Goal: Task Accomplishment & Management: Use online tool/utility

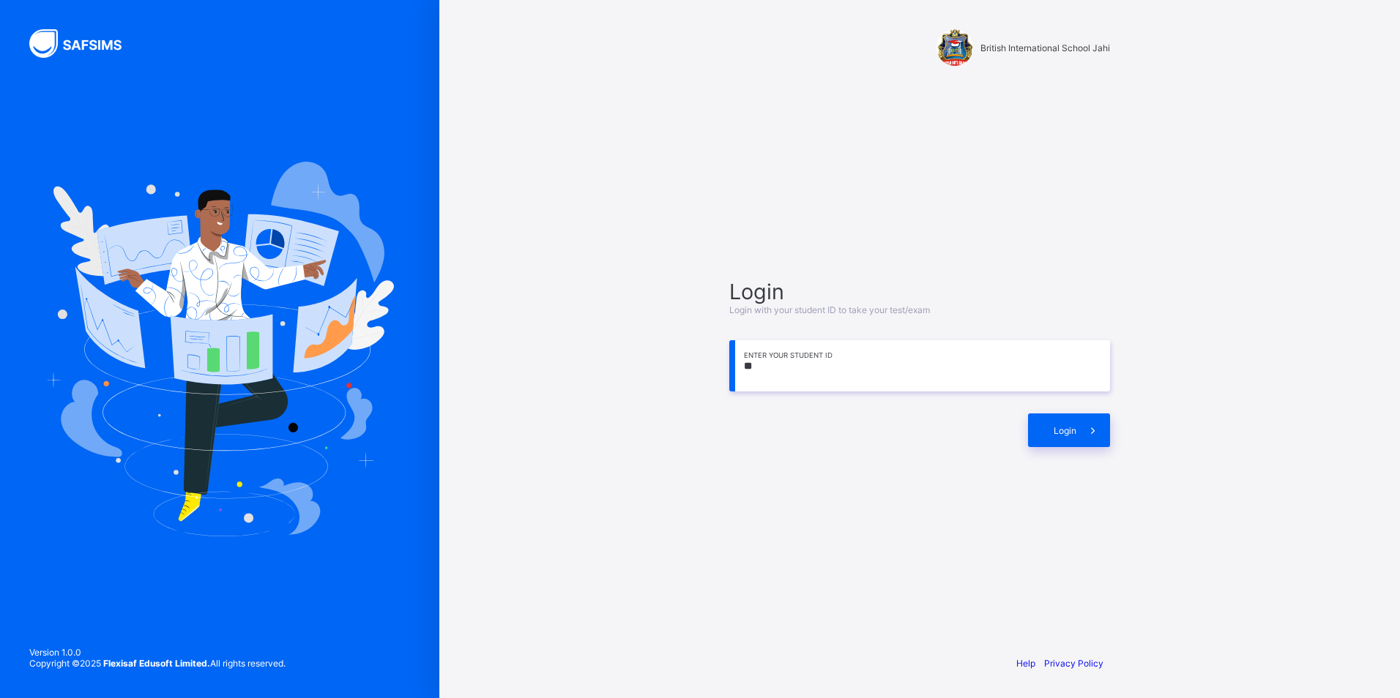
type input "*"
type input "**********"
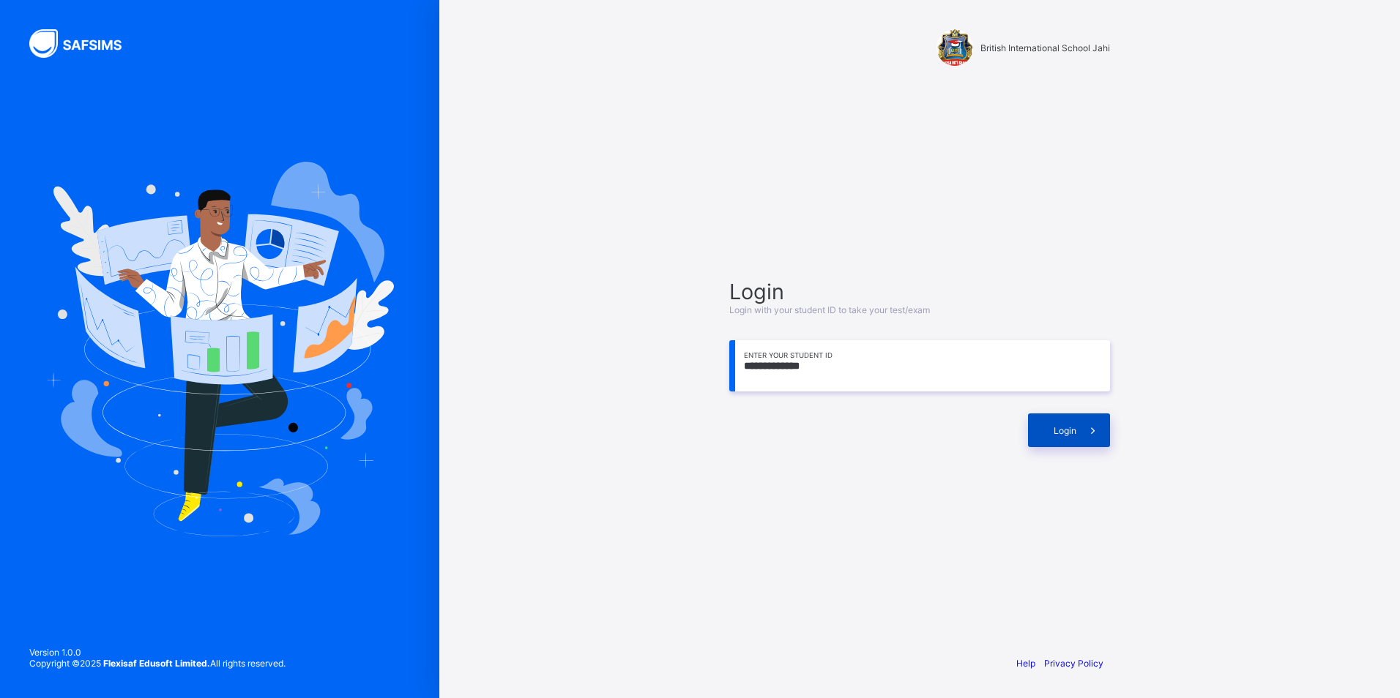
click at [1059, 425] on span "Login" at bounding box center [1065, 430] width 23 height 11
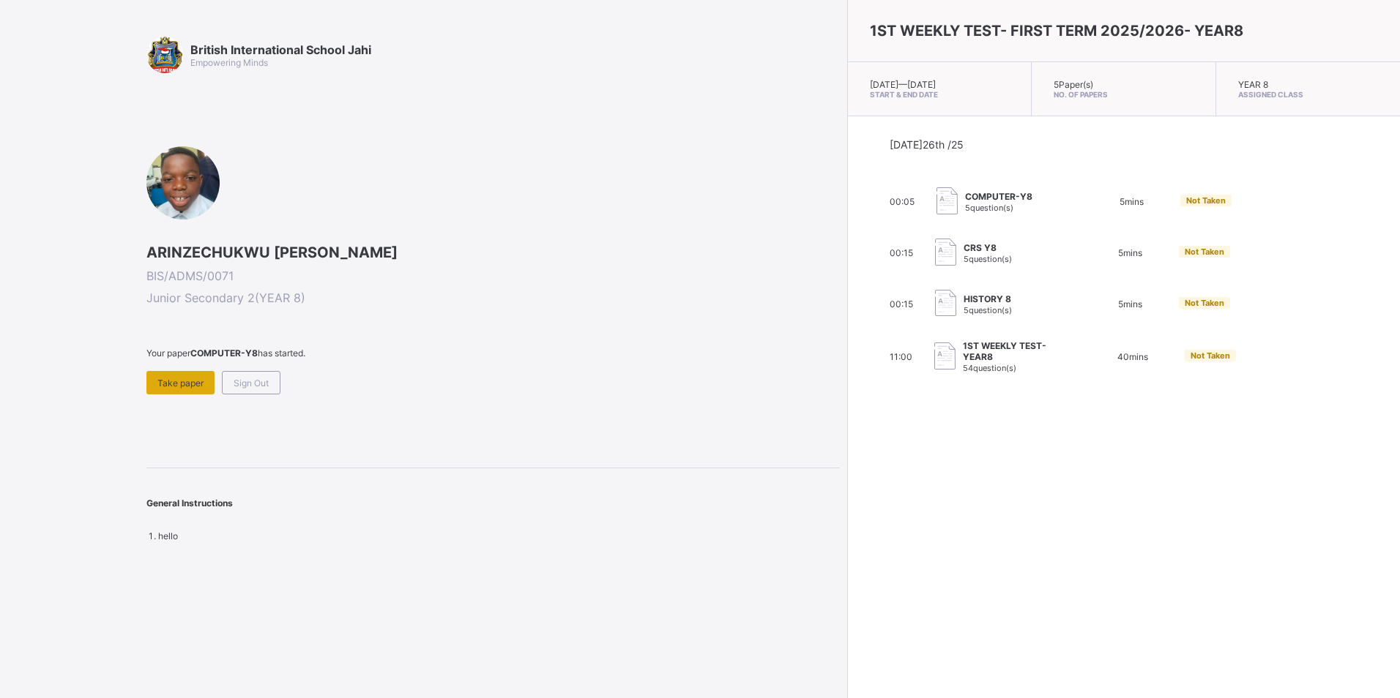
click at [172, 378] on span "Take paper" at bounding box center [180, 383] width 46 height 11
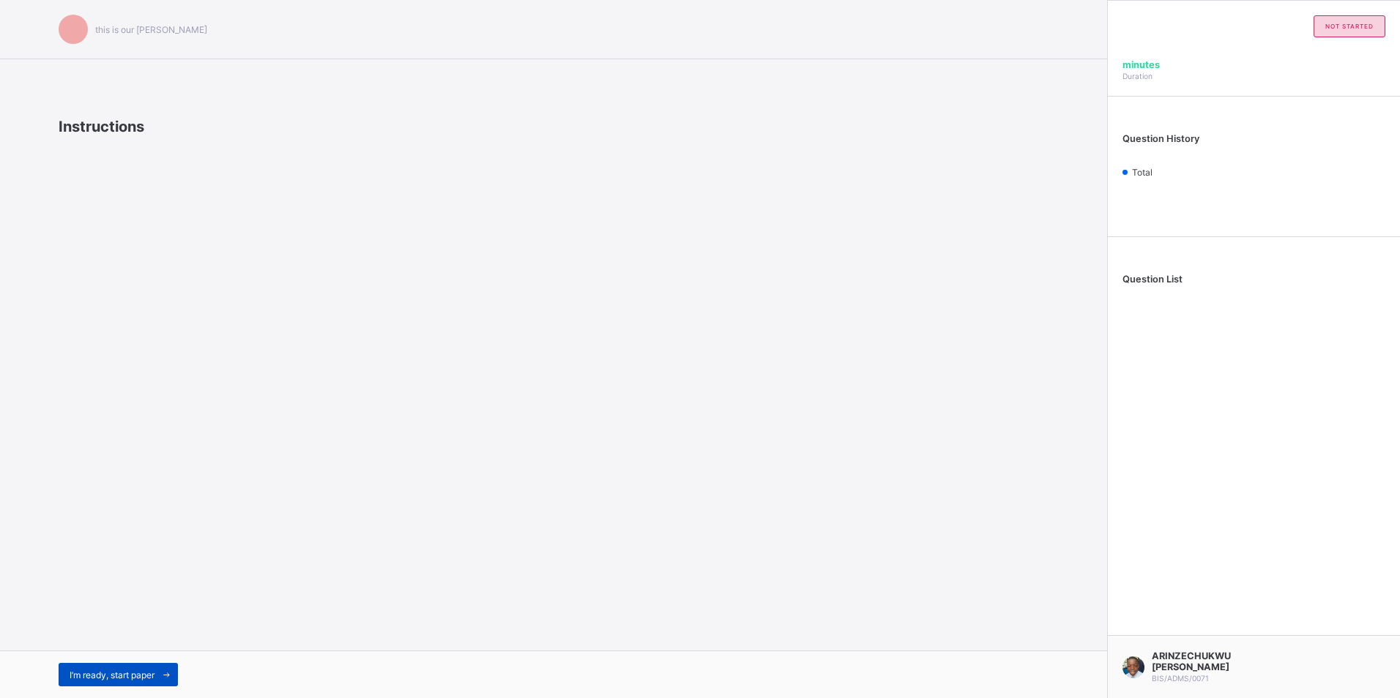
click at [162, 679] on span at bounding box center [165, 674] width 23 height 23
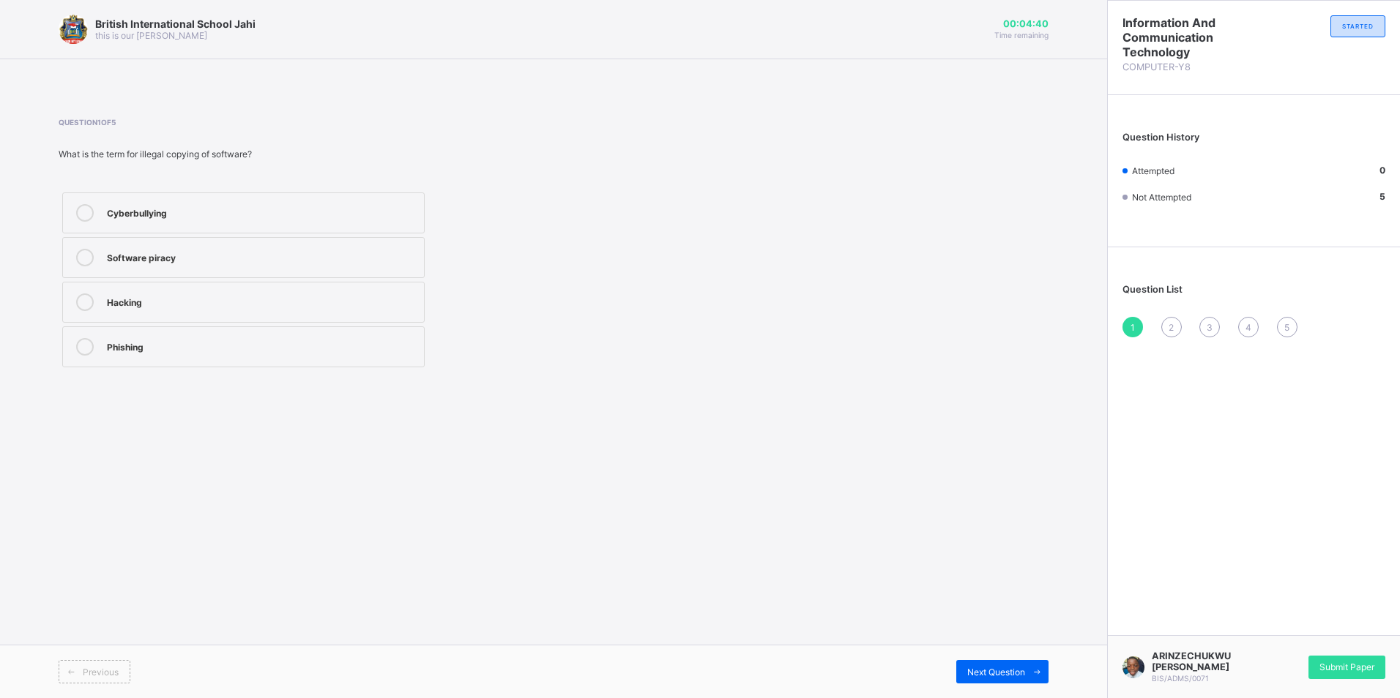
click at [218, 299] on div "Hacking" at bounding box center [262, 301] width 310 height 15
click at [1040, 675] on icon at bounding box center [1037, 673] width 11 height 10
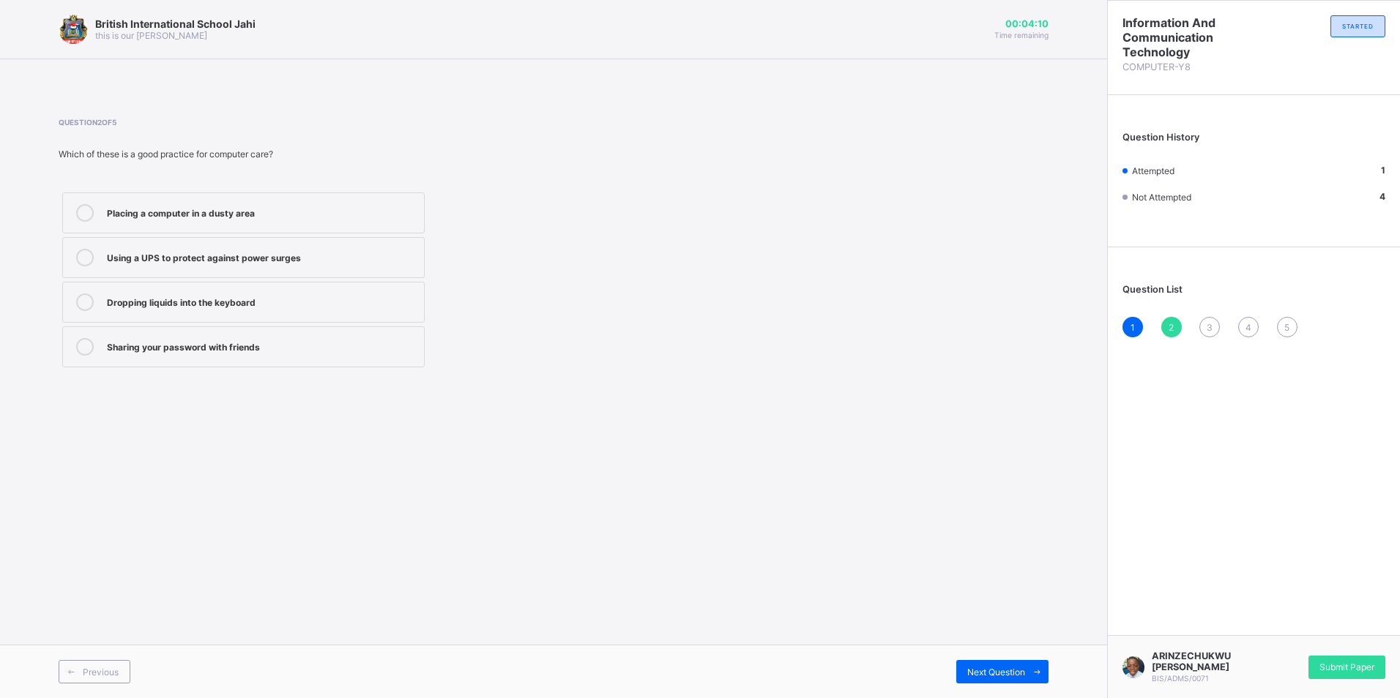
click at [327, 252] on div "Using a UPS to protect against power surges" at bounding box center [262, 256] width 310 height 15
click at [1032, 676] on icon at bounding box center [1037, 673] width 11 height 10
click at [1021, 678] on div "Next Question" at bounding box center [1002, 671] width 92 height 23
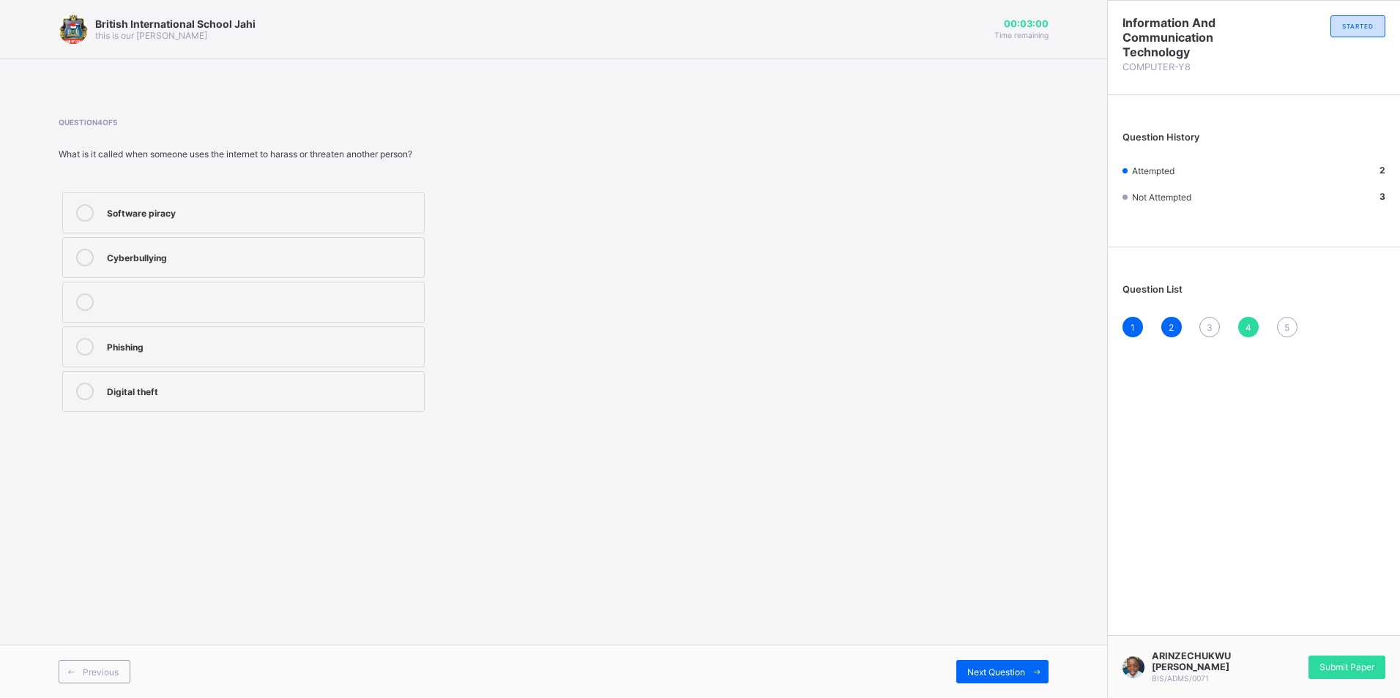
click at [296, 265] on div "Cyberbullying" at bounding box center [262, 258] width 310 height 18
click at [1015, 670] on span "Next Question" at bounding box center [996, 672] width 58 height 11
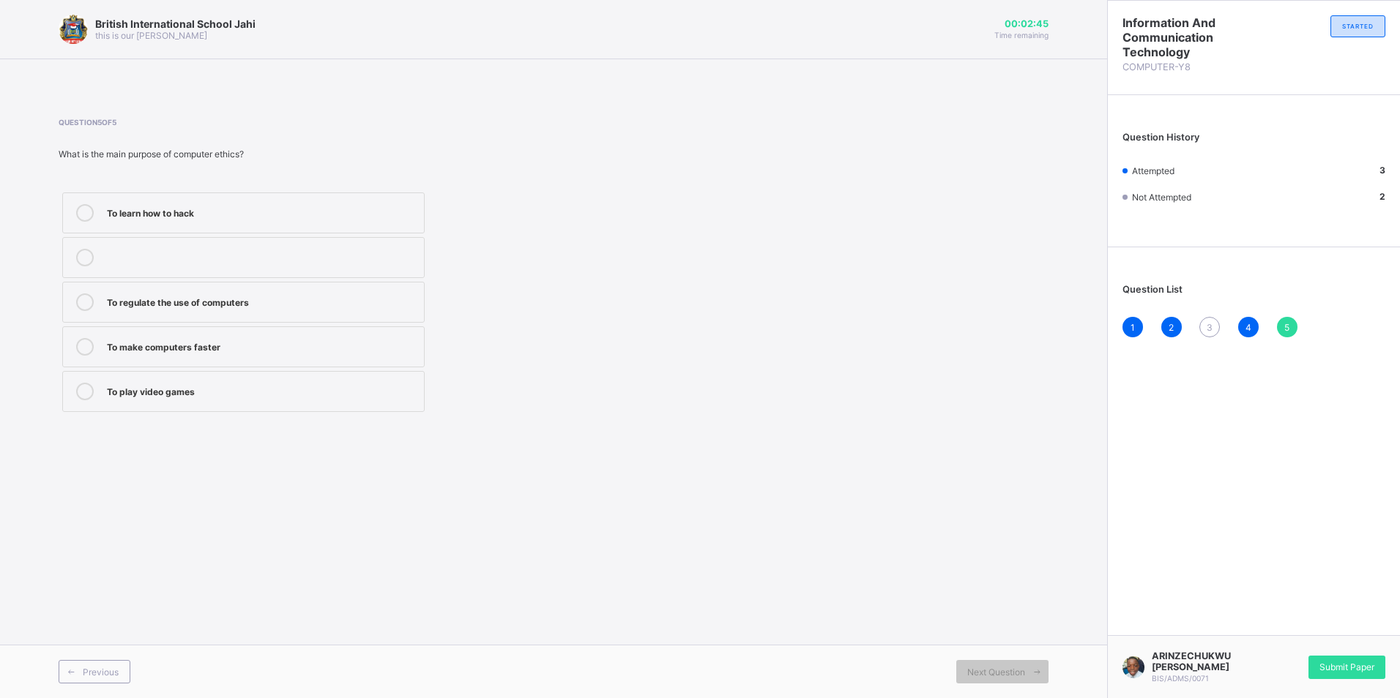
click at [310, 307] on div "To regulate the use of computers" at bounding box center [262, 301] width 310 height 15
click at [73, 671] on icon at bounding box center [71, 673] width 11 height 10
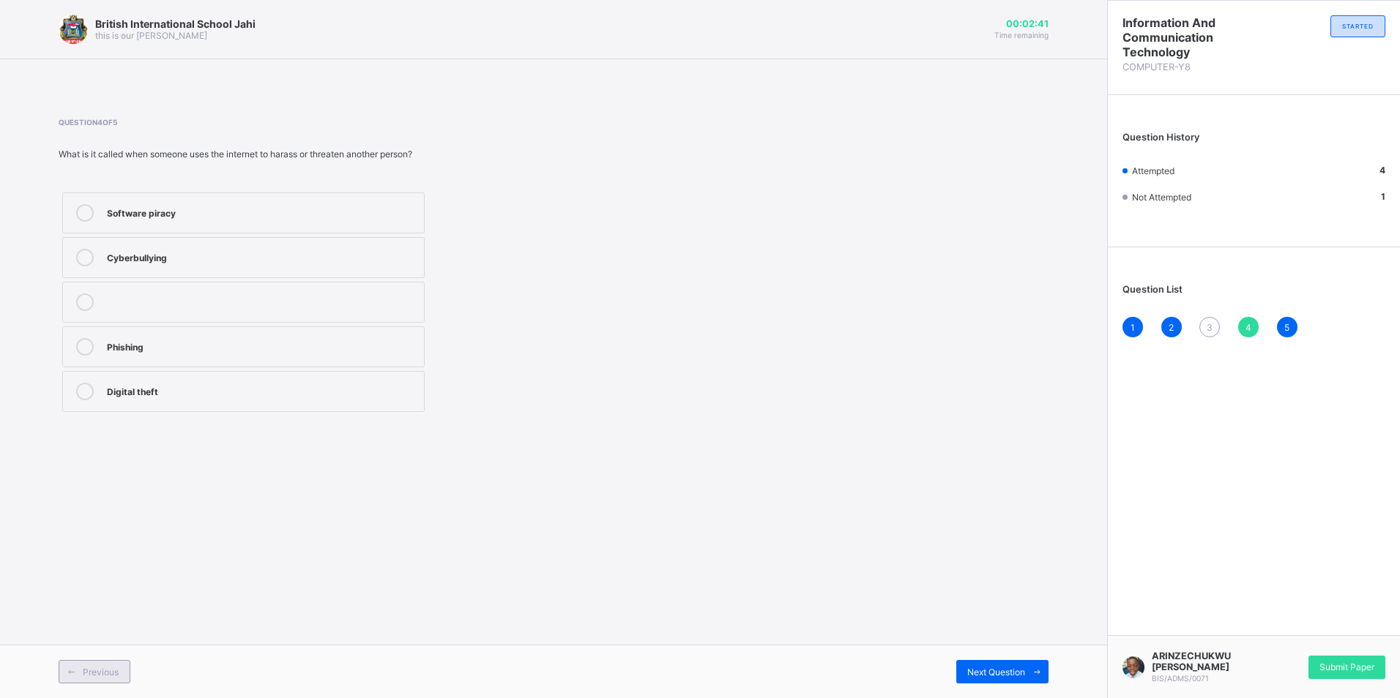
click at [73, 671] on icon at bounding box center [71, 673] width 11 height 10
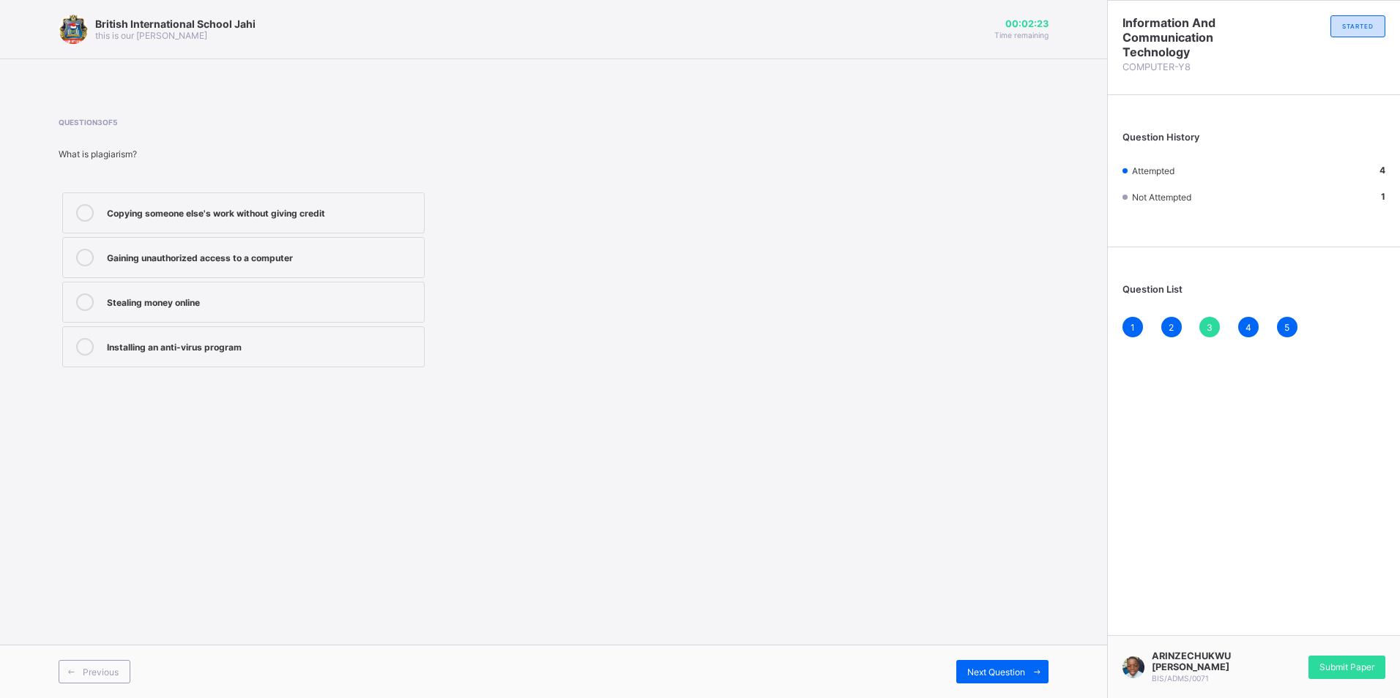
click at [248, 310] on div "Stealing money online" at bounding box center [262, 303] width 310 height 18
click at [997, 664] on div "Next Question" at bounding box center [1002, 671] width 92 height 23
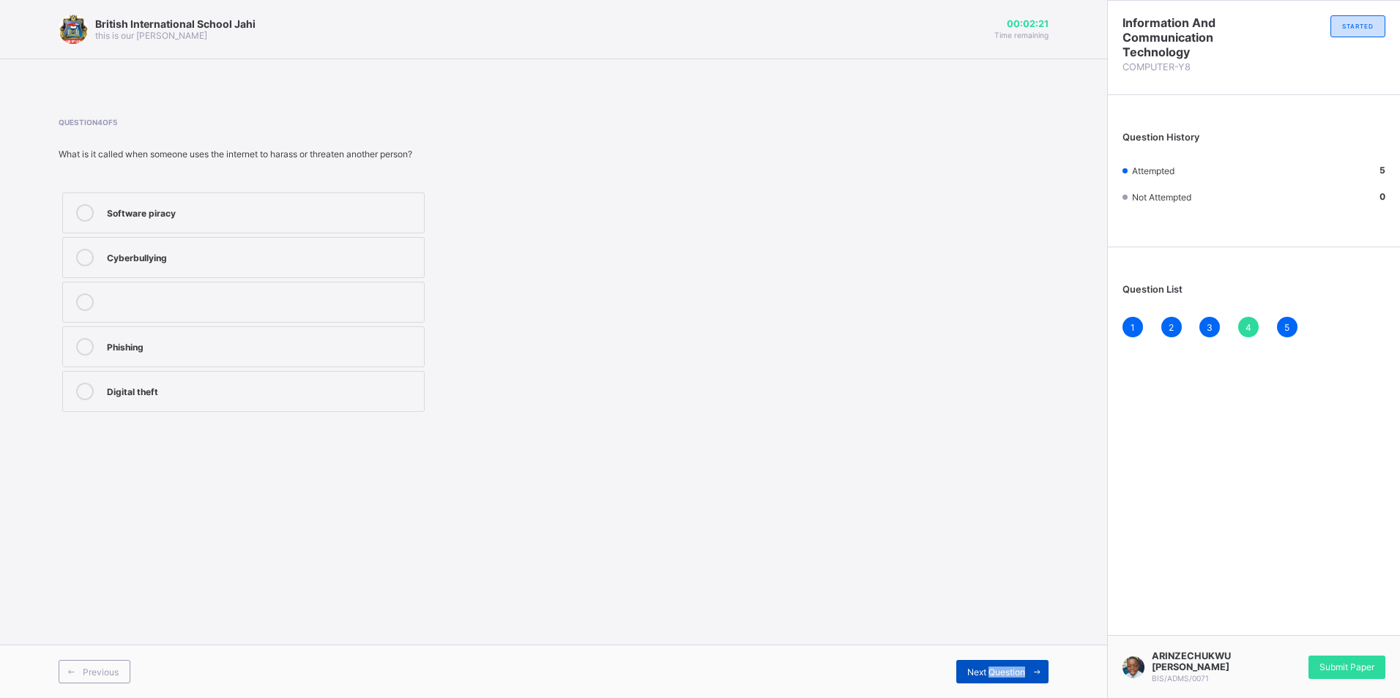
click at [998, 664] on div "Next Question" at bounding box center [1002, 671] width 92 height 23
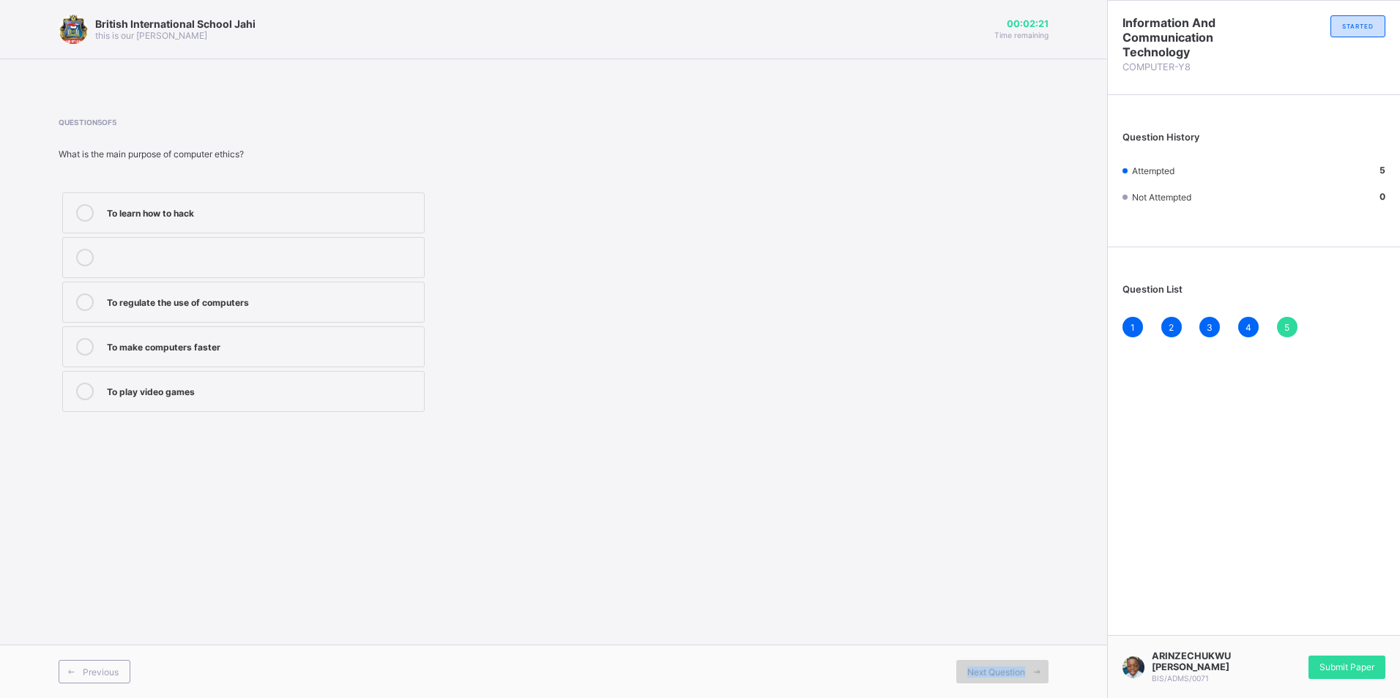
click at [998, 664] on div "Next Question" at bounding box center [1002, 671] width 92 height 23
click at [1341, 672] on span "Submit Paper" at bounding box center [1346, 667] width 55 height 11
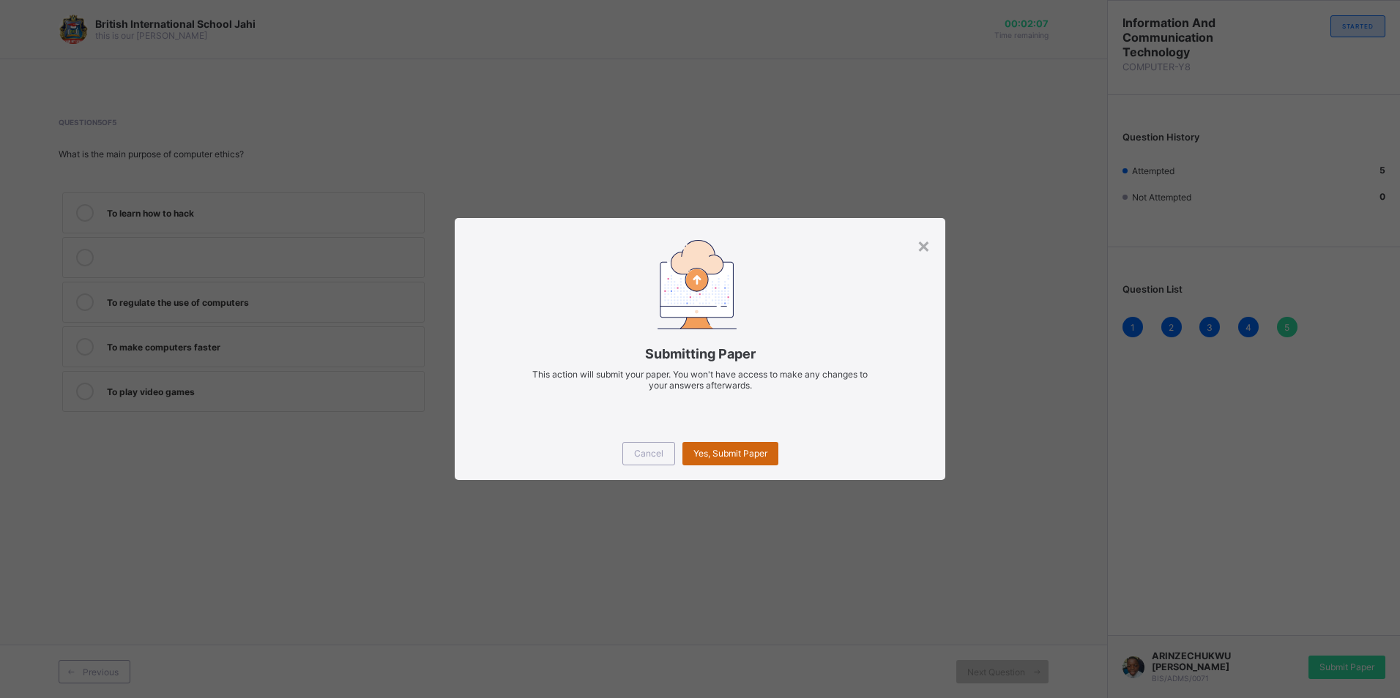
click at [742, 460] on div "Yes, Submit Paper" at bounding box center [730, 453] width 96 height 23
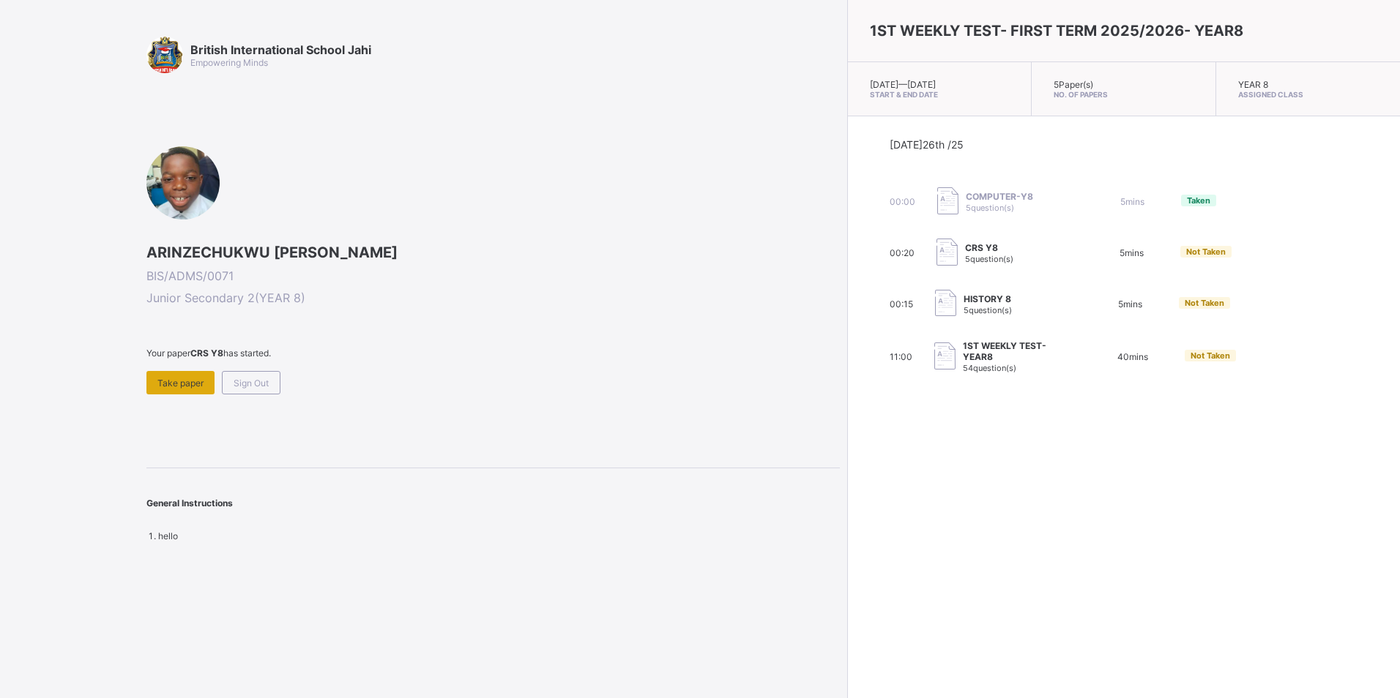
click at [182, 391] on div "Take paper" at bounding box center [180, 382] width 68 height 23
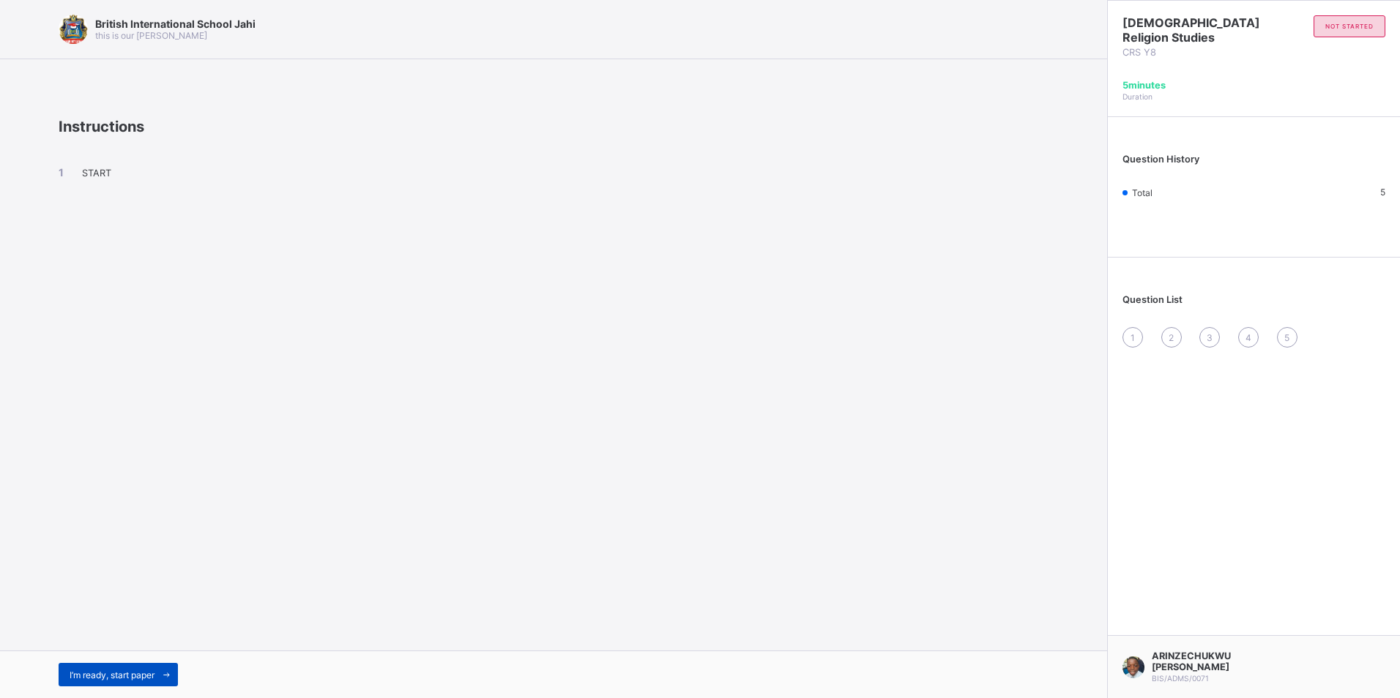
click at [160, 679] on span at bounding box center [165, 674] width 23 height 23
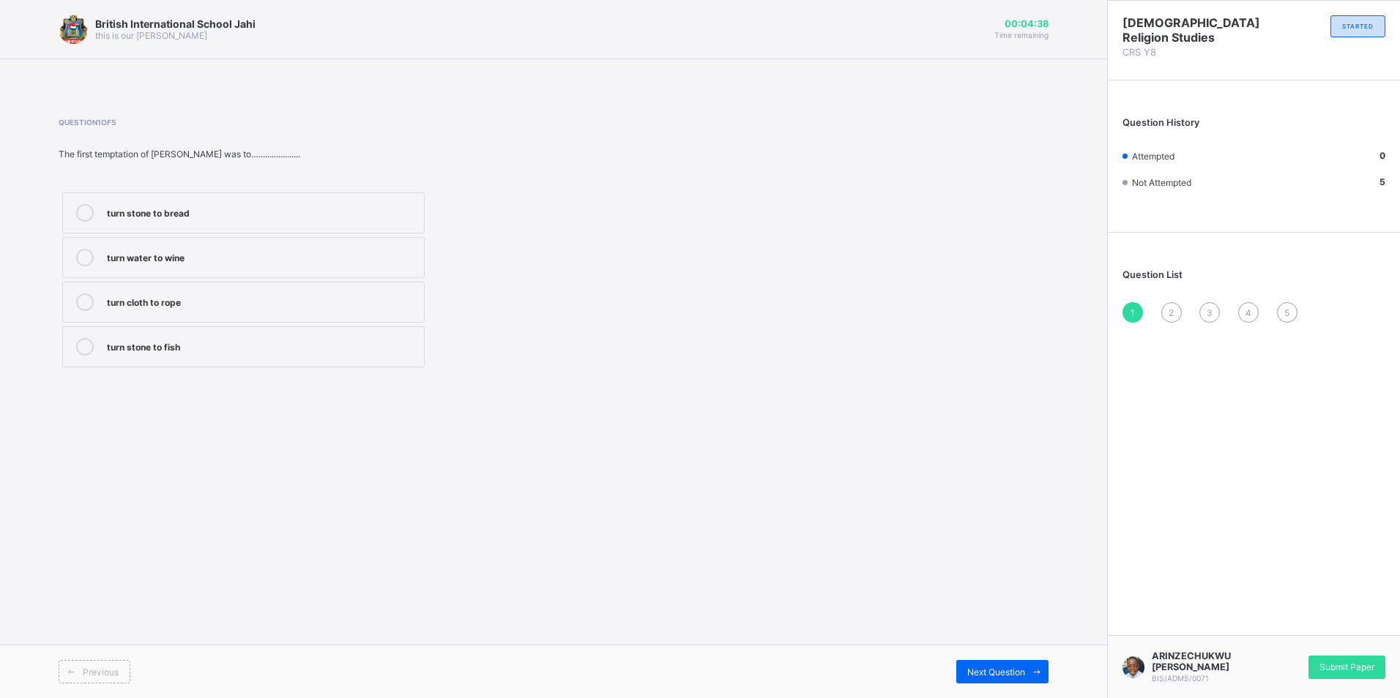
drag, startPoint x: 267, startPoint y: 207, endPoint x: 278, endPoint y: 212, distance: 11.8
click at [272, 212] on div "turn stone to bread" at bounding box center [262, 211] width 310 height 15
click at [1016, 674] on span "Next Question" at bounding box center [996, 672] width 58 height 11
drag, startPoint x: 181, startPoint y: 341, endPoint x: 417, endPoint y: 413, distance: 247.1
click at [182, 342] on div "40" at bounding box center [262, 345] width 310 height 15
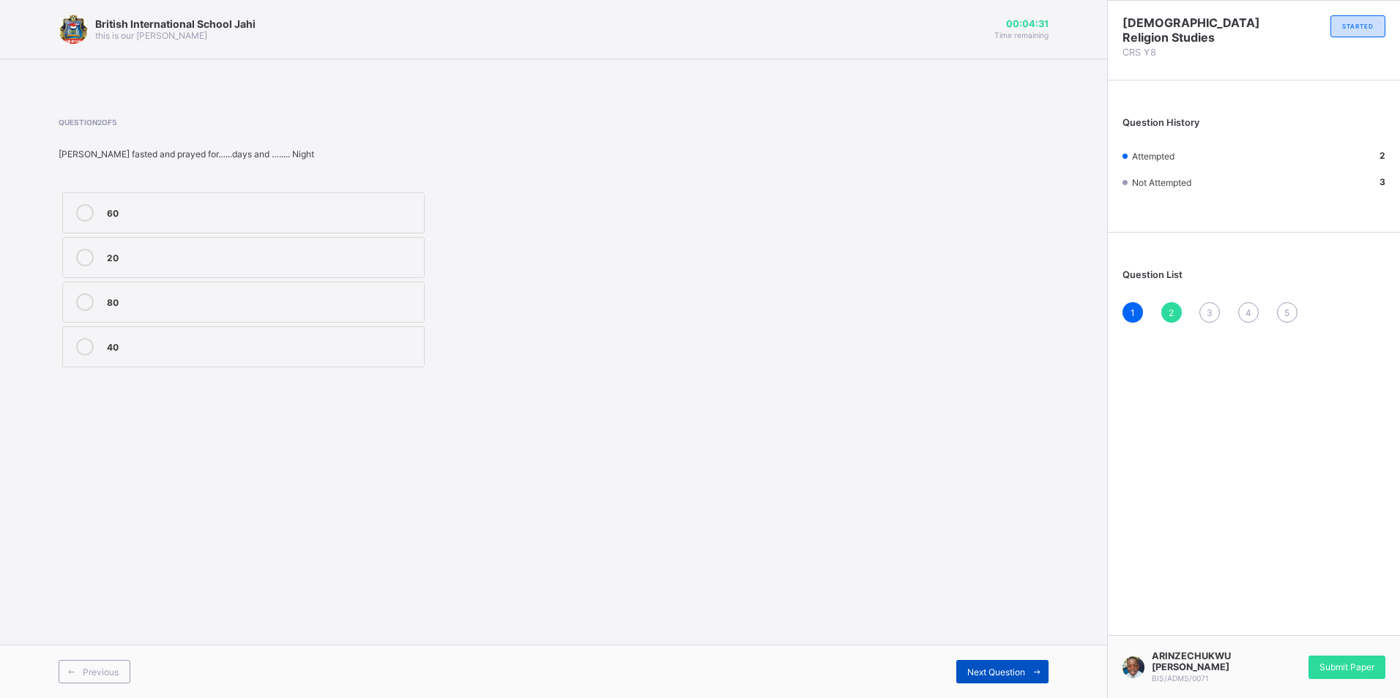
click at [1021, 673] on span "Next Question" at bounding box center [996, 672] width 58 height 11
click at [173, 297] on div "sin" at bounding box center [262, 301] width 310 height 15
click at [1030, 676] on span at bounding box center [1036, 671] width 23 height 23
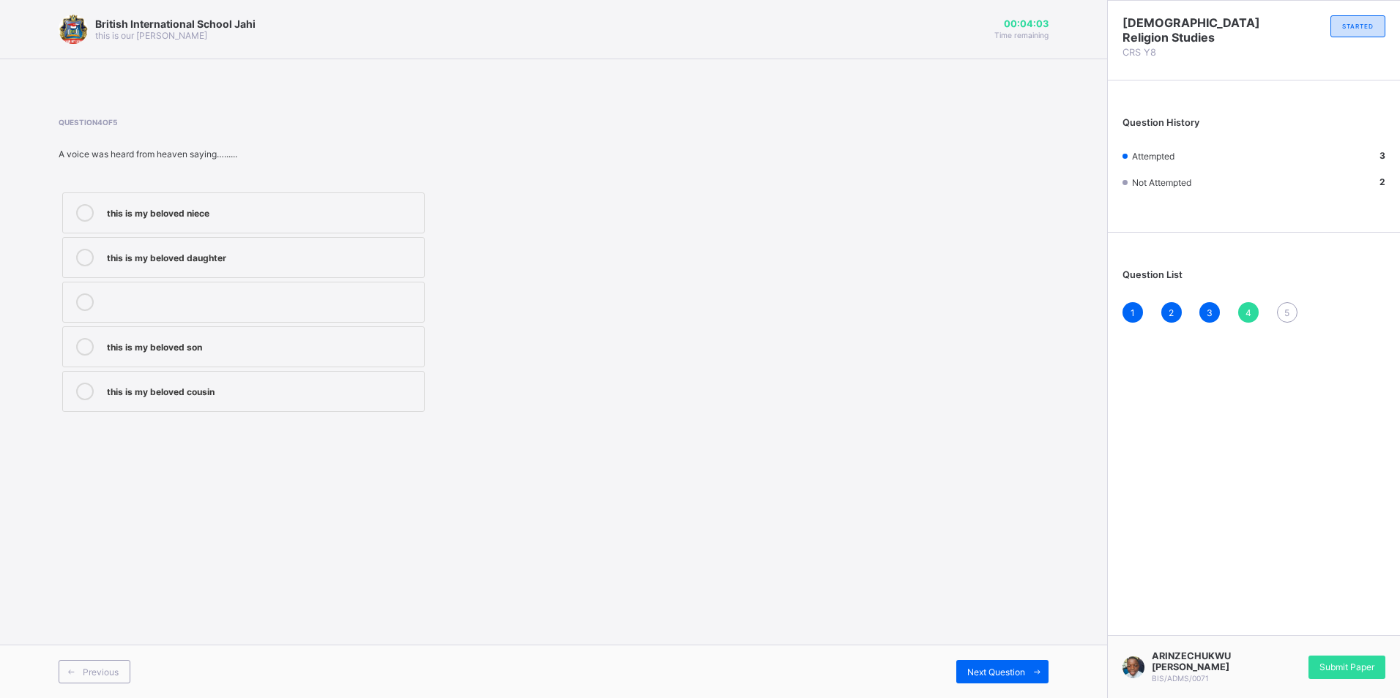
click at [283, 355] on div "this is my beloved son" at bounding box center [262, 347] width 310 height 18
click at [1011, 679] on div "Next Question" at bounding box center [1002, 671] width 92 height 23
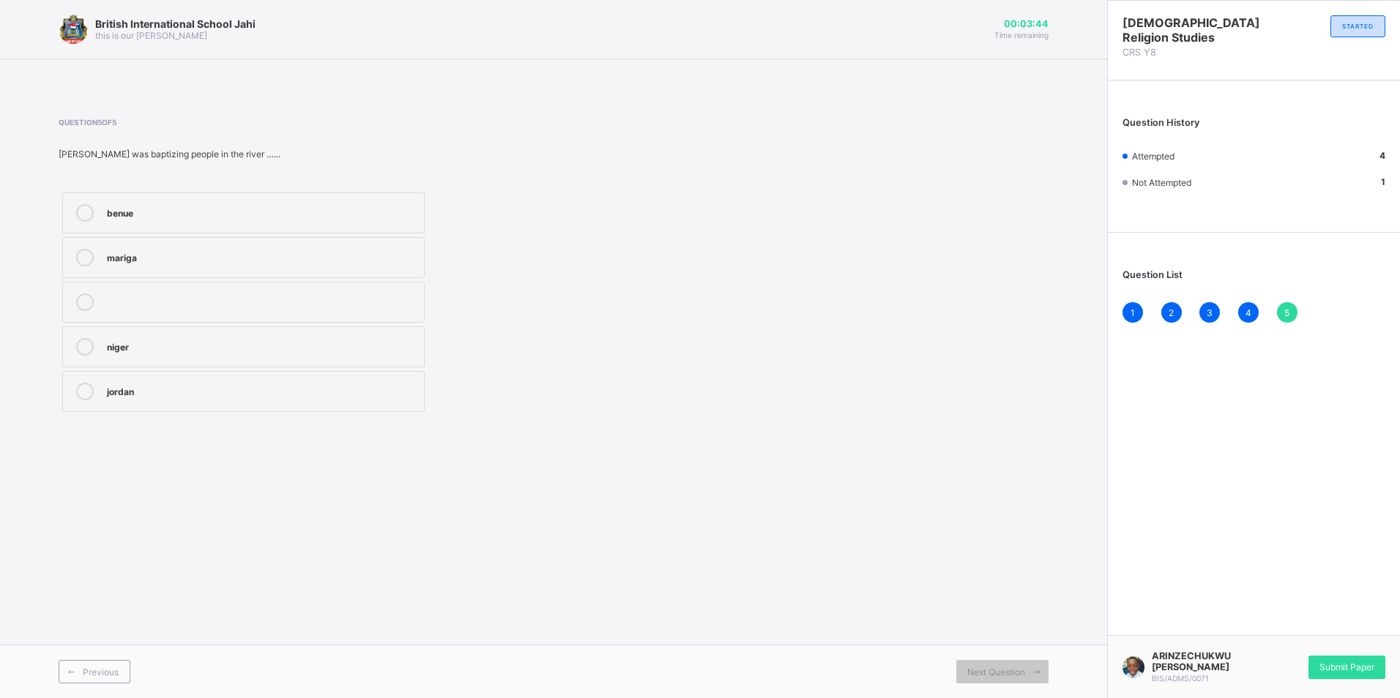
click at [161, 387] on div "jordan" at bounding box center [262, 390] width 310 height 15
click at [91, 682] on div "Previous" at bounding box center [95, 671] width 72 height 23
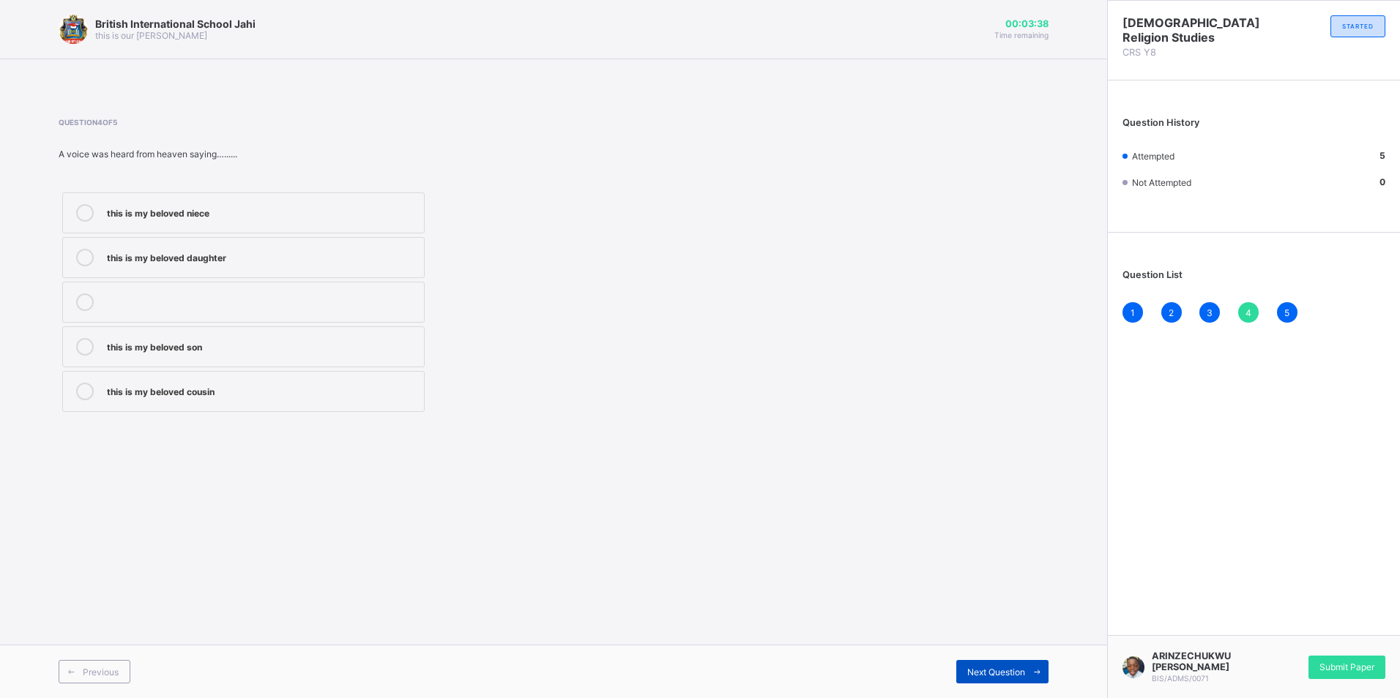
click at [1018, 677] on span "Next Question" at bounding box center [996, 672] width 58 height 11
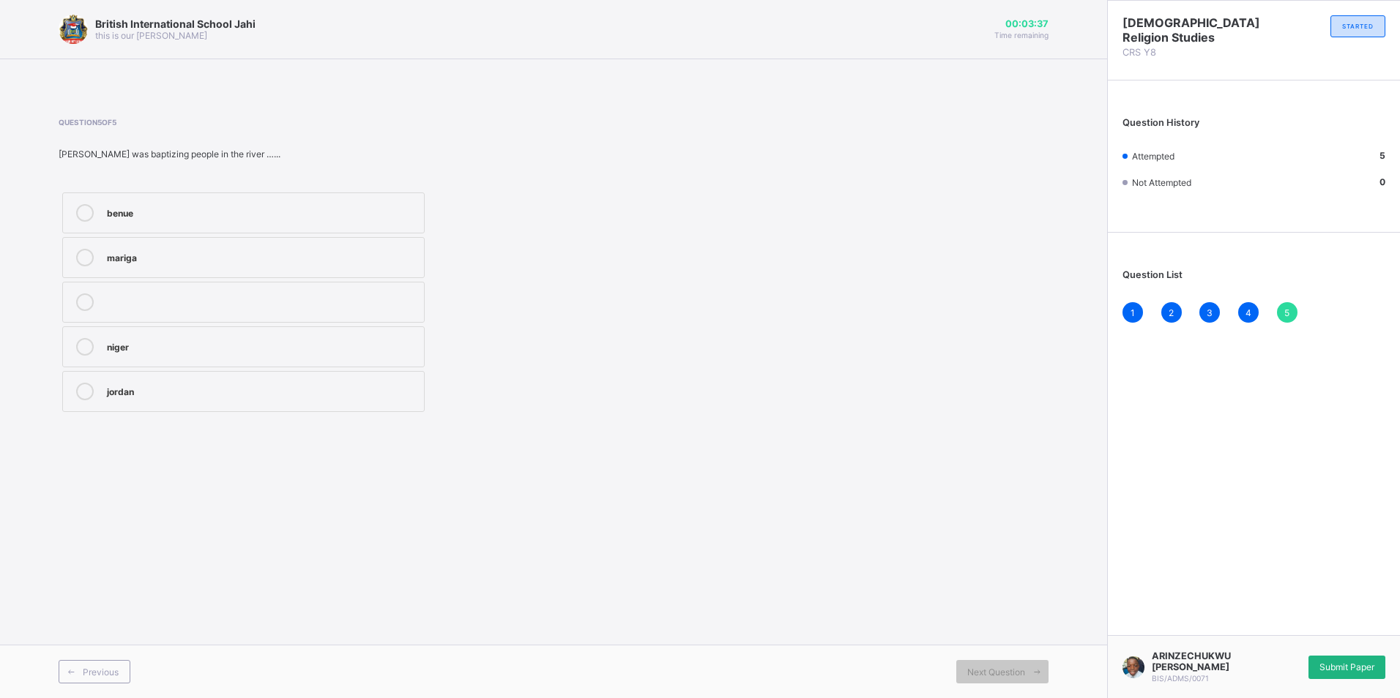
click at [1366, 671] on span "Submit Paper" at bounding box center [1346, 667] width 55 height 11
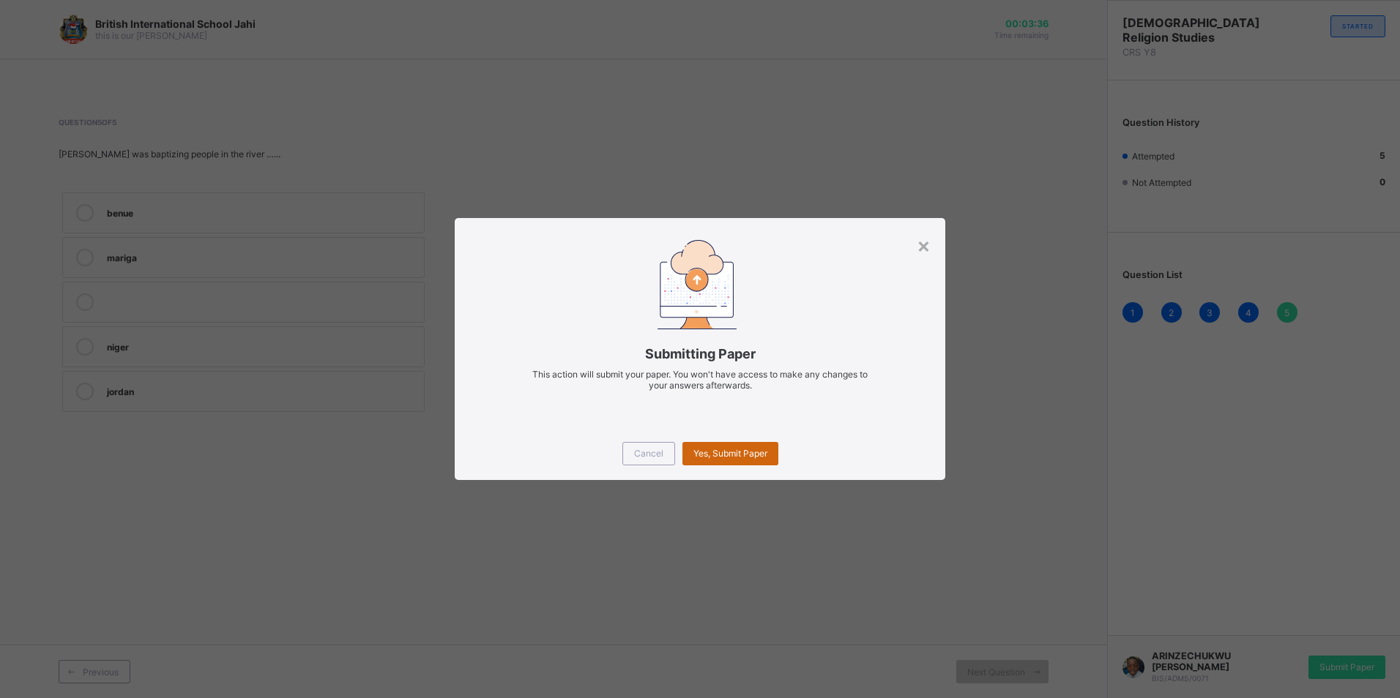
click at [756, 455] on span "Yes, Submit Paper" at bounding box center [730, 453] width 74 height 11
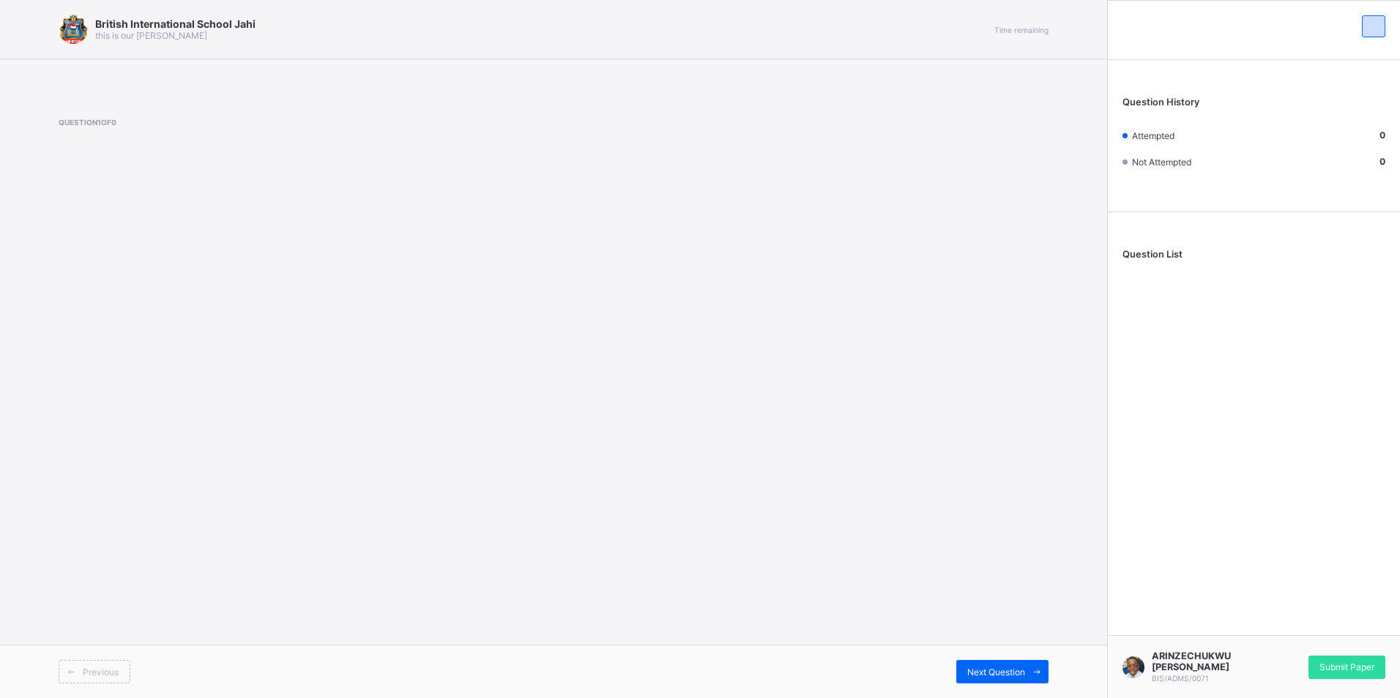
click at [90, 671] on span "Previous" at bounding box center [101, 672] width 36 height 11
click at [1042, 652] on div "Previous Next Question" at bounding box center [553, 671] width 1107 height 53
click at [1040, 671] on icon at bounding box center [1037, 673] width 11 height 10
click at [116, 665] on div "Previous" at bounding box center [95, 671] width 72 height 23
click at [96, 665] on div "Previous" at bounding box center [95, 671] width 72 height 23
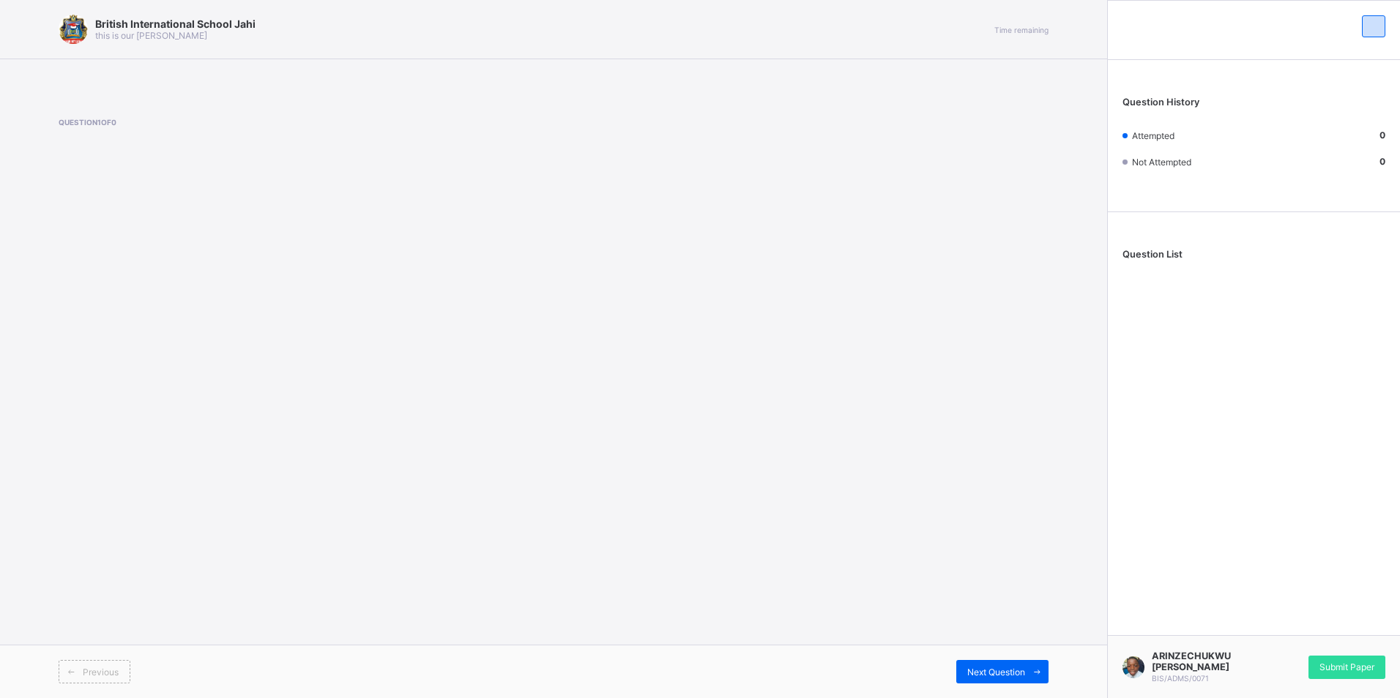
click at [291, 603] on div "British International School Jahi this is our motton Time remaining Question 1 …" at bounding box center [553, 349] width 1107 height 698
click at [982, 679] on div "Next Question" at bounding box center [1002, 671] width 92 height 23
click at [985, 630] on div "British International School Jahi this is our motton Time remaining Question 1 …" at bounding box center [553, 349] width 1107 height 698
click at [100, 668] on span "Previous" at bounding box center [101, 672] width 36 height 11
click at [1007, 663] on div "Next Question" at bounding box center [1002, 671] width 92 height 23
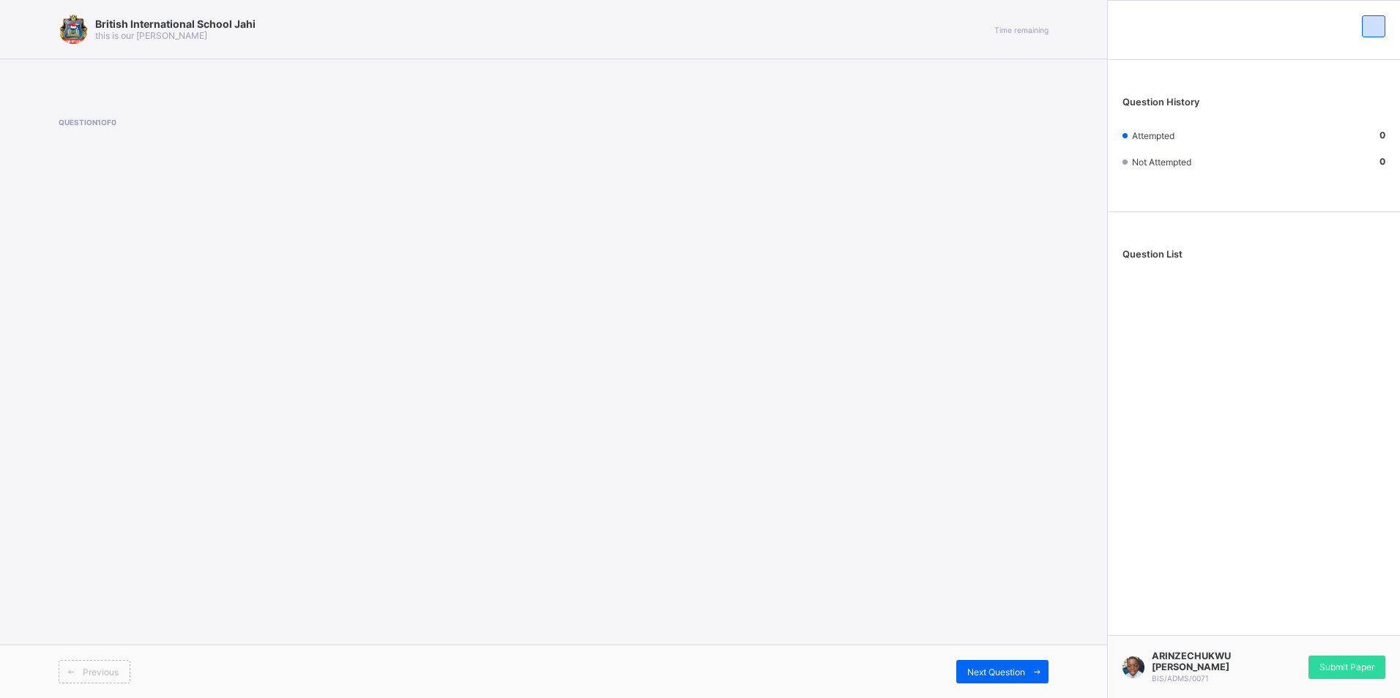
click at [102, 667] on span "Previous" at bounding box center [101, 672] width 36 height 11
click at [1026, 519] on div "British International School Jahi this is our motton Time remaining Question 1 …" at bounding box center [553, 349] width 1107 height 698
drag, startPoint x: 1063, startPoint y: 535, endPoint x: 1303, endPoint y: 553, distance: 240.8
click at [1078, 535] on div "British International School Jahi this is our motton Time remaining Question 1 …" at bounding box center [553, 349] width 1107 height 698
click at [1012, 667] on span "Next Question" at bounding box center [996, 672] width 58 height 11
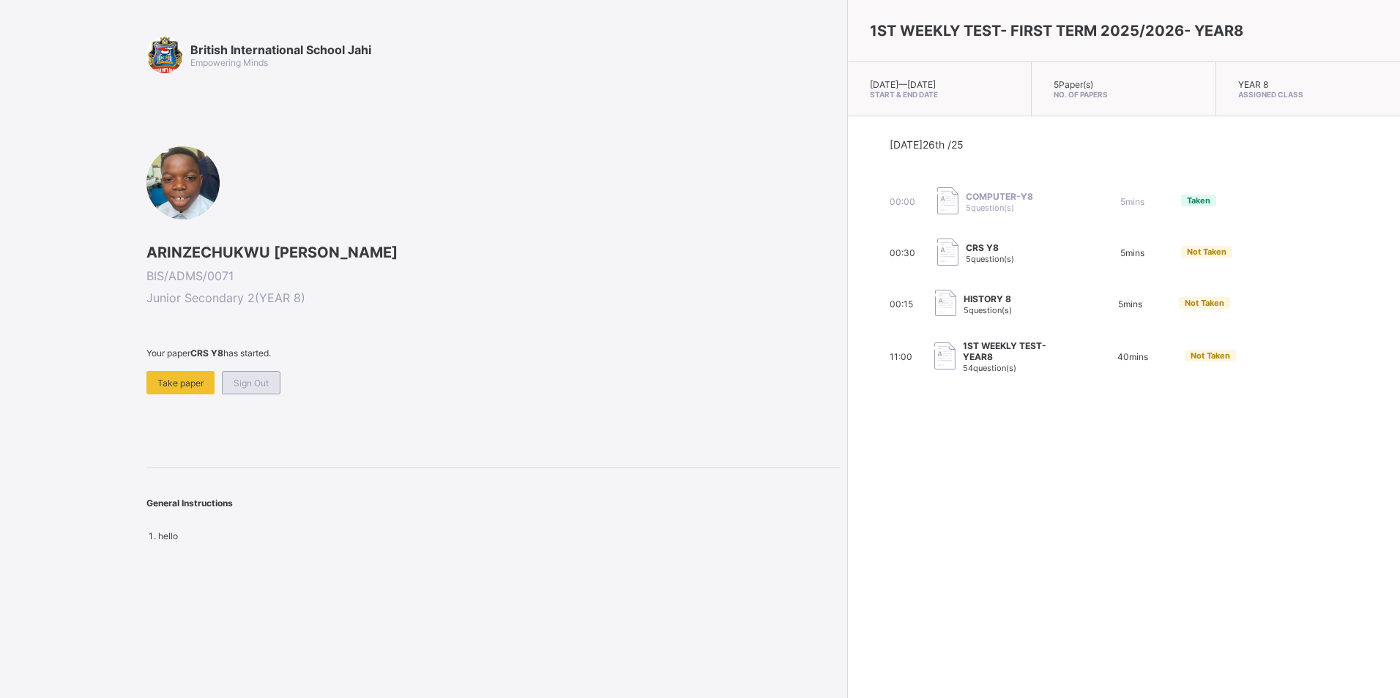
click at [234, 378] on span "Sign Out" at bounding box center [251, 383] width 35 height 11
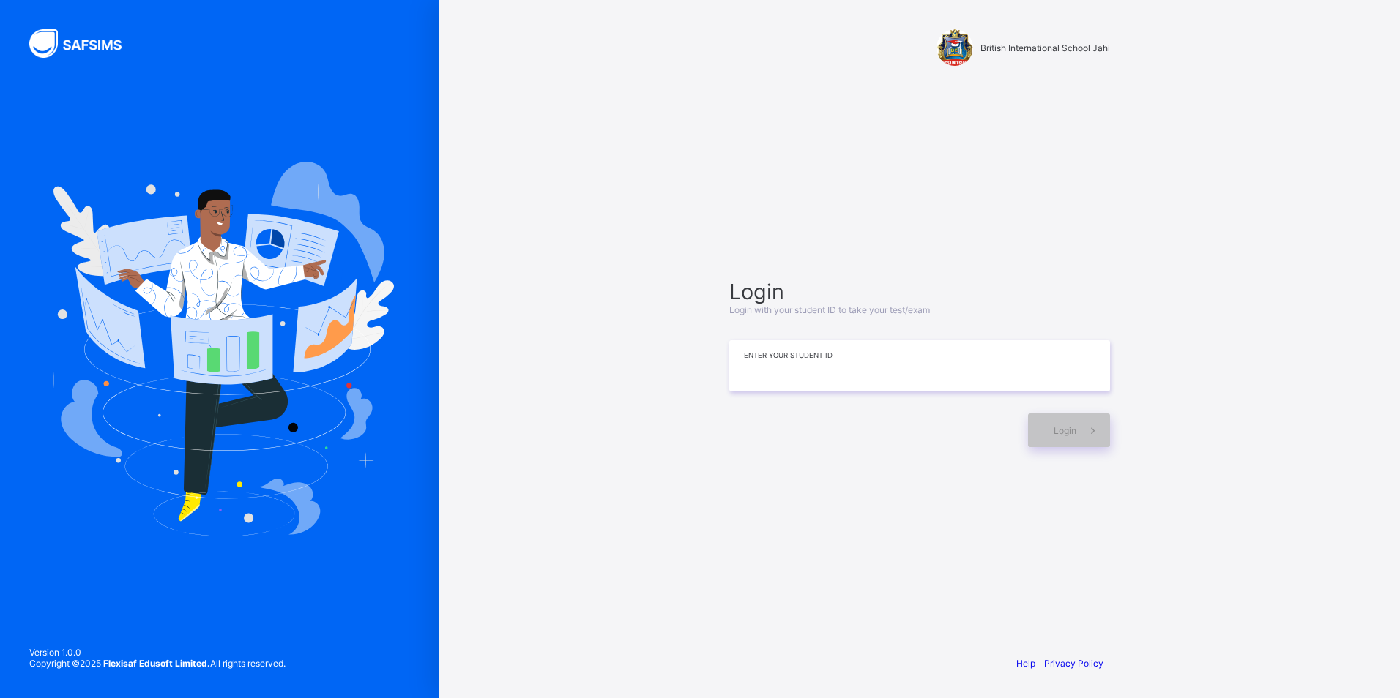
click at [813, 373] on input at bounding box center [919, 365] width 381 height 51
type input "**********"
click at [1046, 430] on div "Login" at bounding box center [1069, 431] width 82 height 34
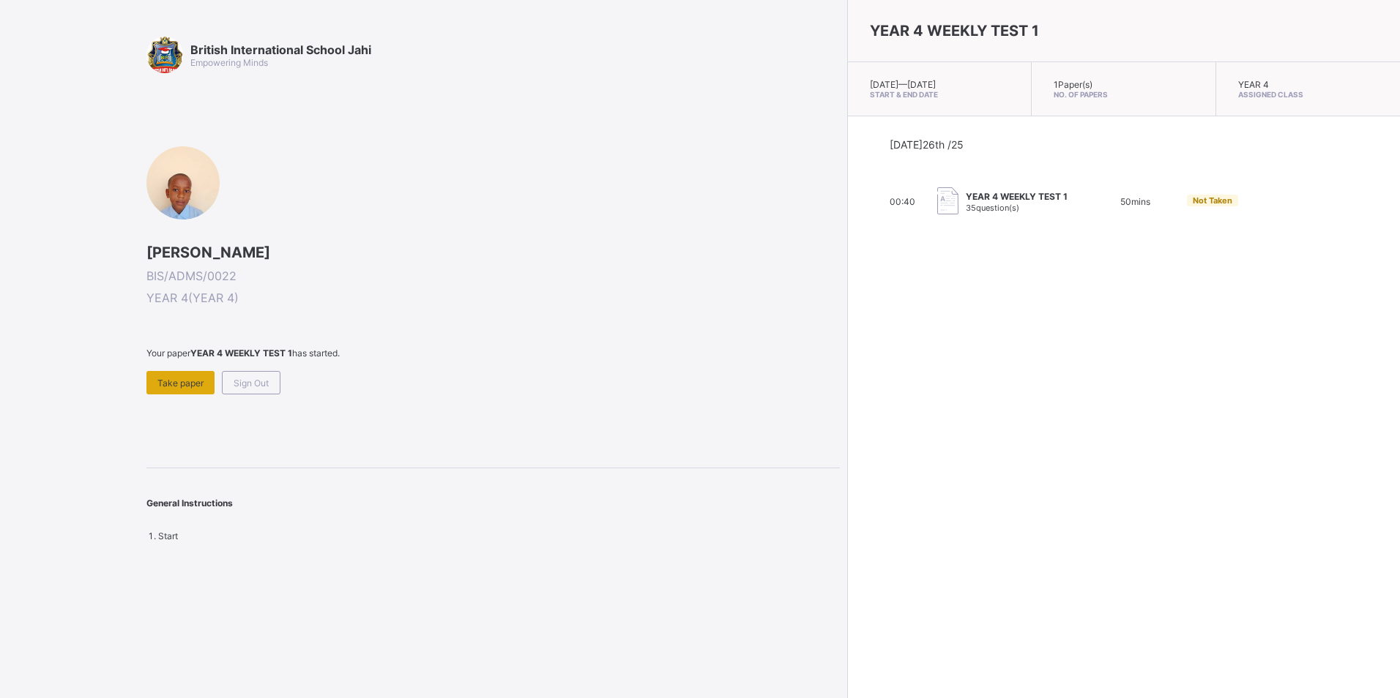
click at [174, 376] on div "Take paper" at bounding box center [180, 382] width 68 height 23
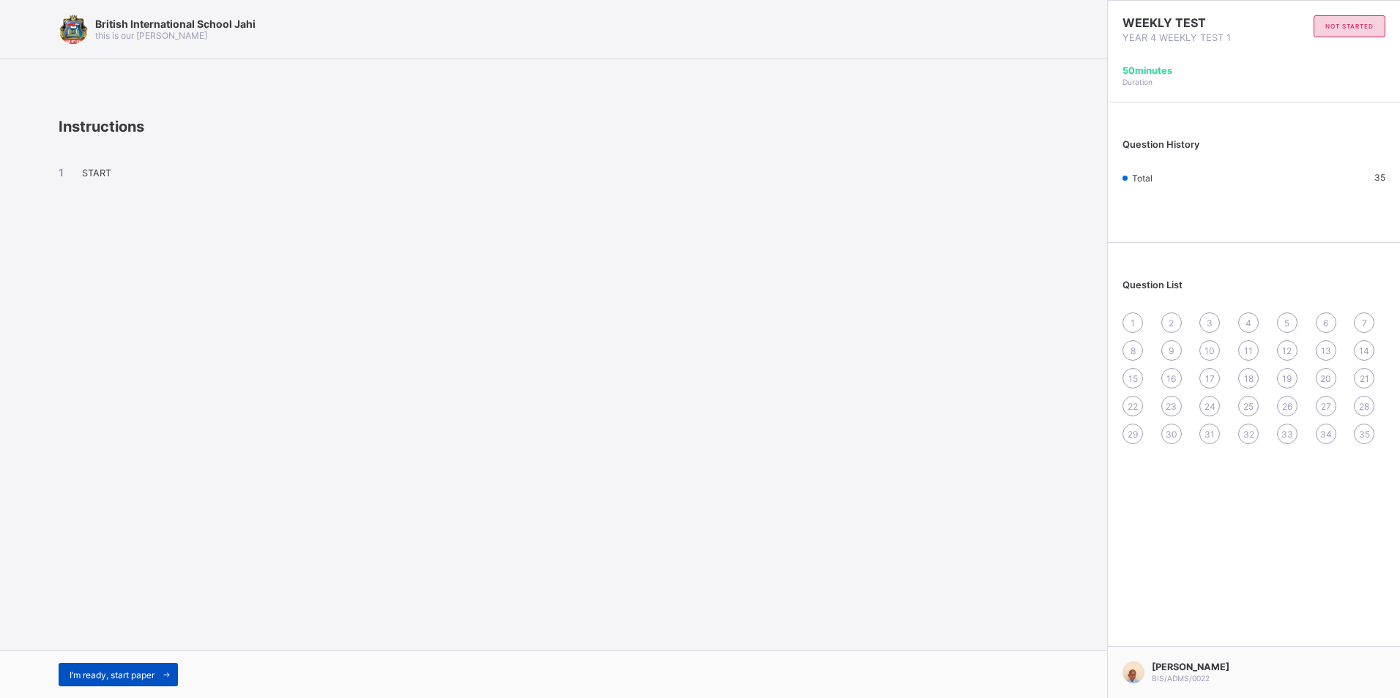
click at [81, 682] on div "I’m ready, start paper" at bounding box center [118, 674] width 119 height 23
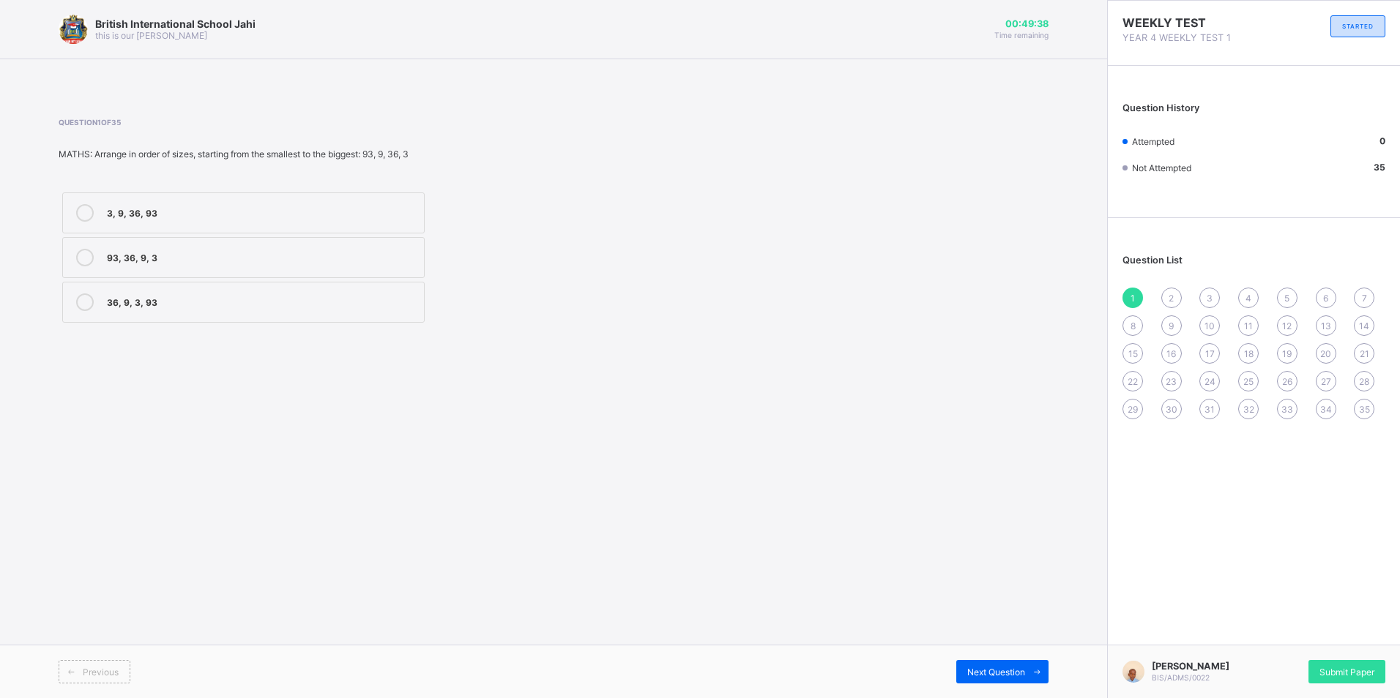
click at [250, 212] on div "3, 9, 36, 93" at bounding box center [262, 211] width 310 height 15
click at [971, 669] on span "Next Question" at bounding box center [996, 672] width 58 height 11
click at [163, 215] on div "XVI" at bounding box center [262, 211] width 310 height 15
click at [998, 680] on div "Next Question" at bounding box center [1002, 671] width 92 height 23
click at [1169, 304] on div "2" at bounding box center [1171, 298] width 20 height 20
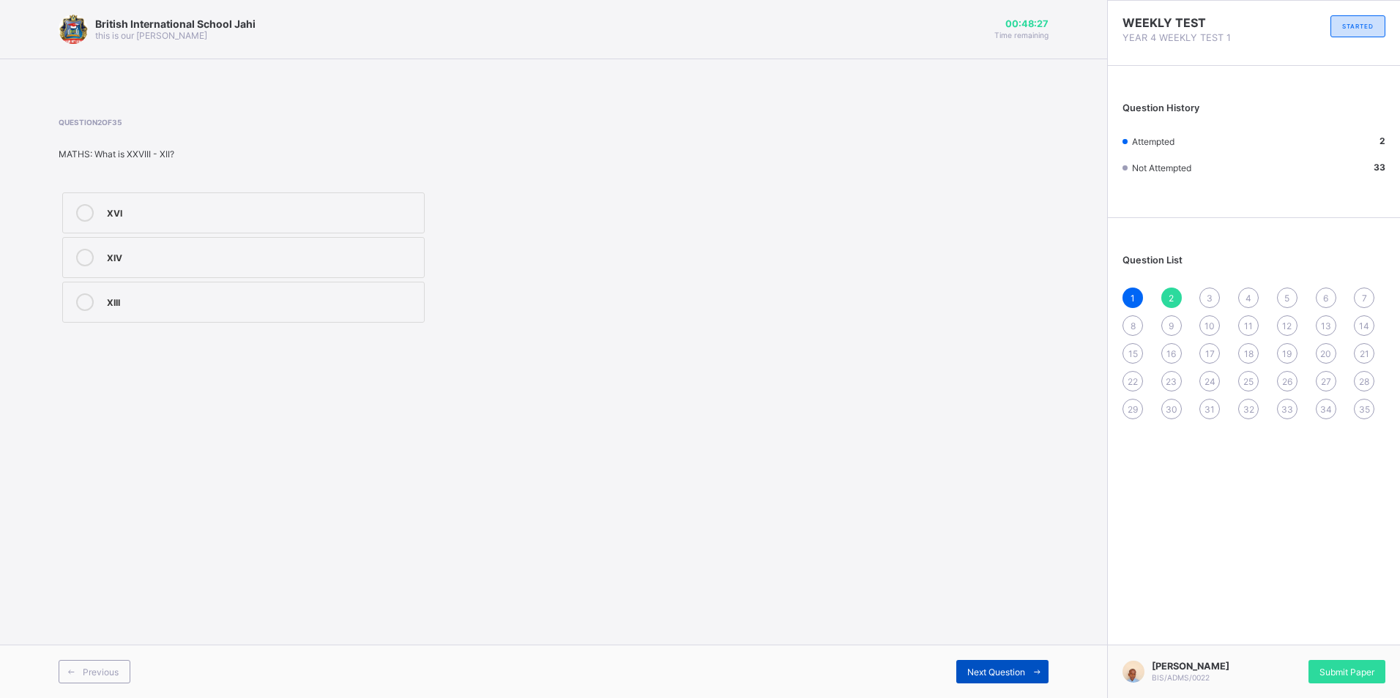
click at [1010, 663] on div "Next Question" at bounding box center [1002, 671] width 92 height 23
click at [130, 207] on div "X" at bounding box center [262, 211] width 310 height 15
click at [1021, 675] on span "Next Question" at bounding box center [996, 672] width 58 height 11
click at [269, 220] on div "2, 4, 7, 36" at bounding box center [262, 213] width 310 height 18
click at [980, 671] on span "Next Question" at bounding box center [996, 672] width 58 height 11
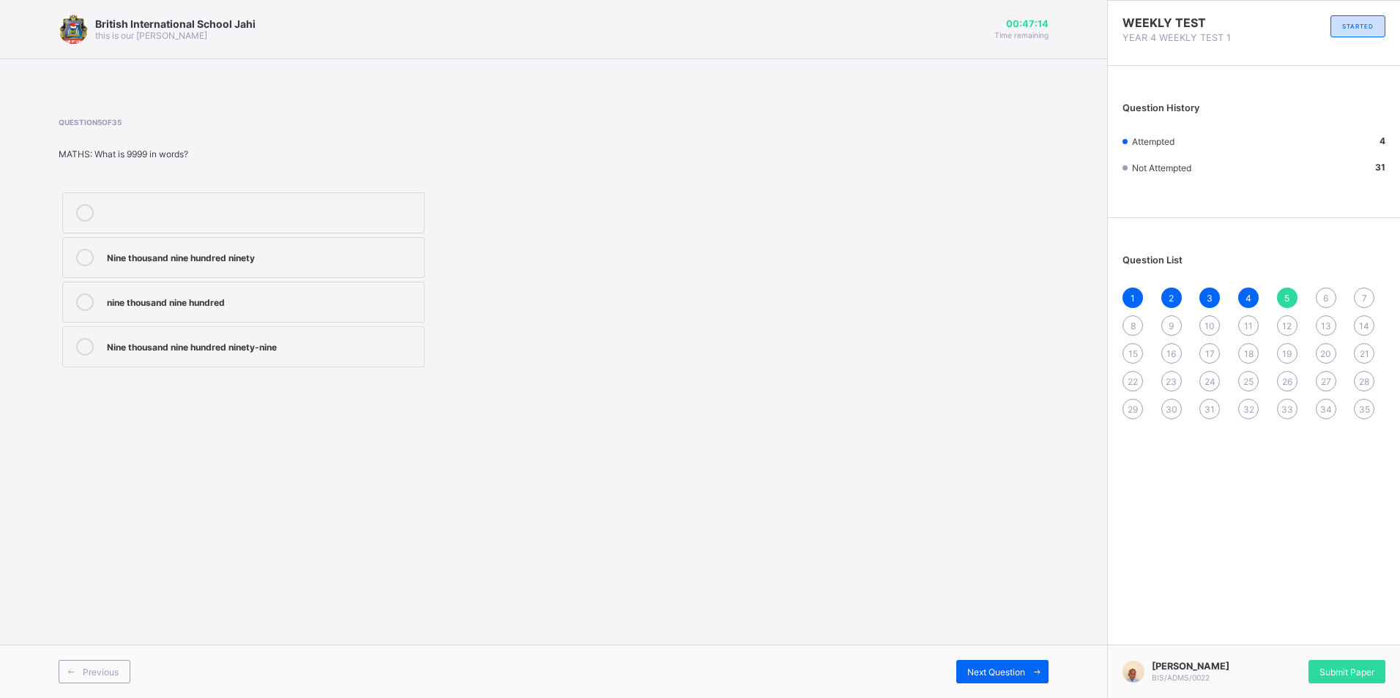
click at [225, 349] on div "Nine thousand nine hundred ninety-nine" at bounding box center [262, 345] width 310 height 15
click at [993, 675] on span "Next Question" at bounding box center [996, 672] width 58 height 11
click at [171, 304] on div "belief in only one Allah" at bounding box center [262, 301] width 310 height 15
click at [968, 668] on span "Next Question" at bounding box center [996, 672] width 58 height 11
click at [221, 269] on label "belief in angels" at bounding box center [243, 257] width 362 height 41
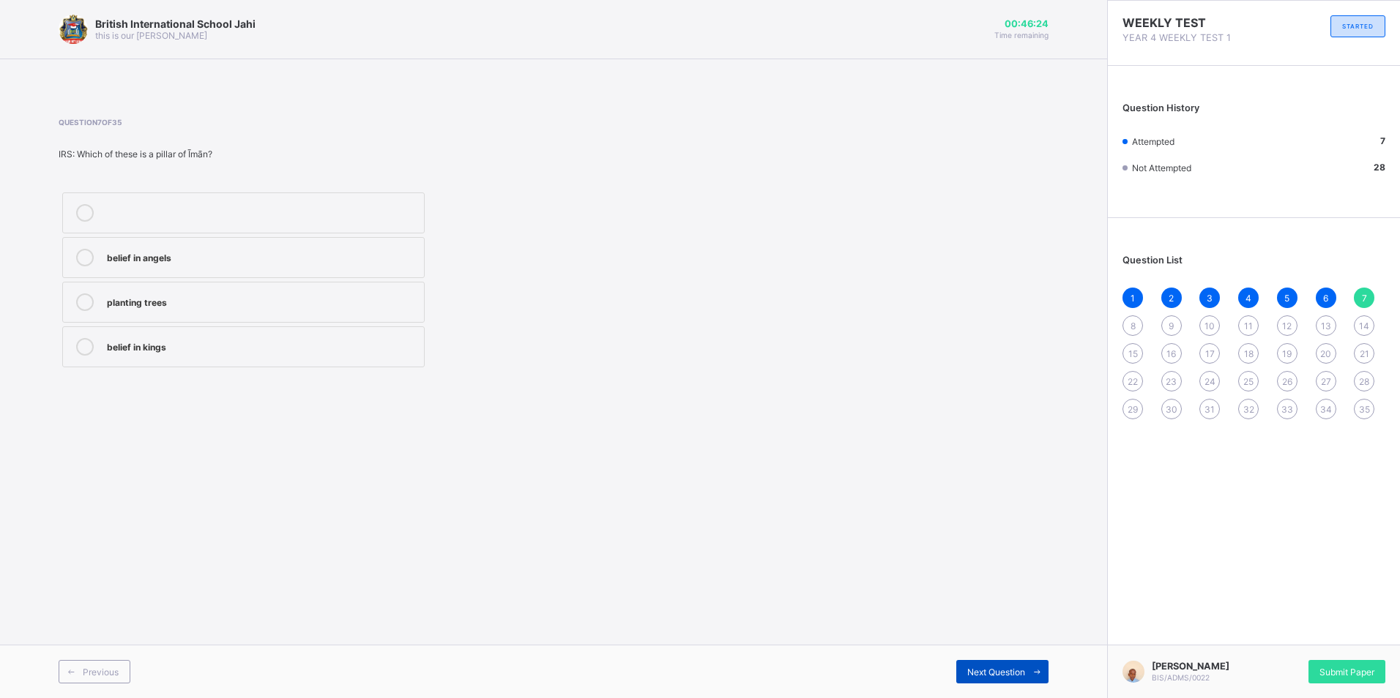
click at [980, 674] on span "Next Question" at bounding box center [996, 672] width 58 height 11
click at [174, 318] on label "faith or belief in Allah" at bounding box center [243, 302] width 362 height 41
click at [972, 674] on span "Next Question" at bounding box center [996, 672] width 58 height 11
click at [154, 315] on label "Praying (Salah)" at bounding box center [243, 302] width 362 height 41
click at [1011, 671] on span "Next Question" at bounding box center [996, 672] width 58 height 11
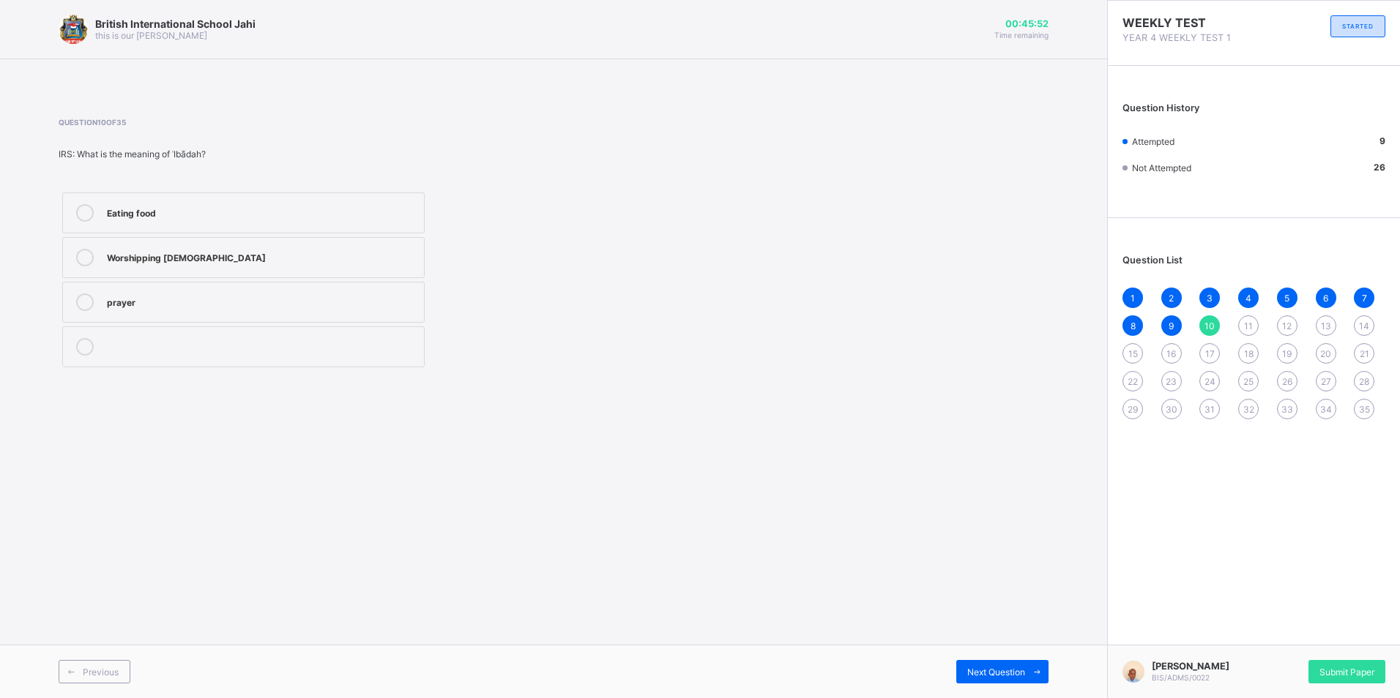
click at [198, 266] on div "Worshipping Allah" at bounding box center [262, 258] width 310 height 18
click at [996, 683] on div "Next Question" at bounding box center [1002, 671] width 92 height 23
click at [142, 227] on label "True" at bounding box center [243, 213] width 362 height 41
click at [982, 680] on div "Next Question" at bounding box center [1002, 671] width 92 height 23
click at [221, 297] on div "Writing" at bounding box center [262, 301] width 310 height 15
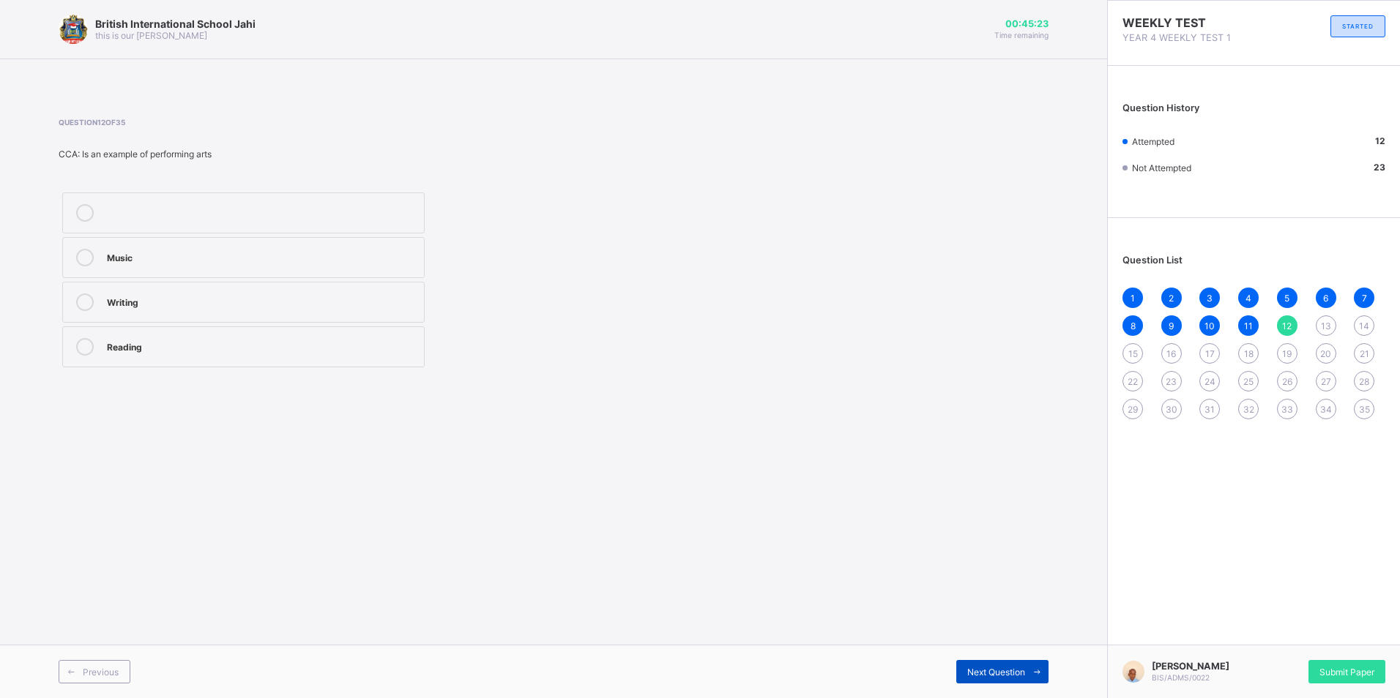
click at [973, 672] on span "Next Question" at bounding box center [996, 672] width 58 height 11
click at [147, 304] on div "Nylon" at bounding box center [262, 301] width 310 height 15
click at [974, 663] on div "Next Question" at bounding box center [1002, 671] width 92 height 23
click at [226, 294] on div "Fighting" at bounding box center [262, 301] width 310 height 15
click at [978, 674] on span "Next Question" at bounding box center [996, 672] width 58 height 11
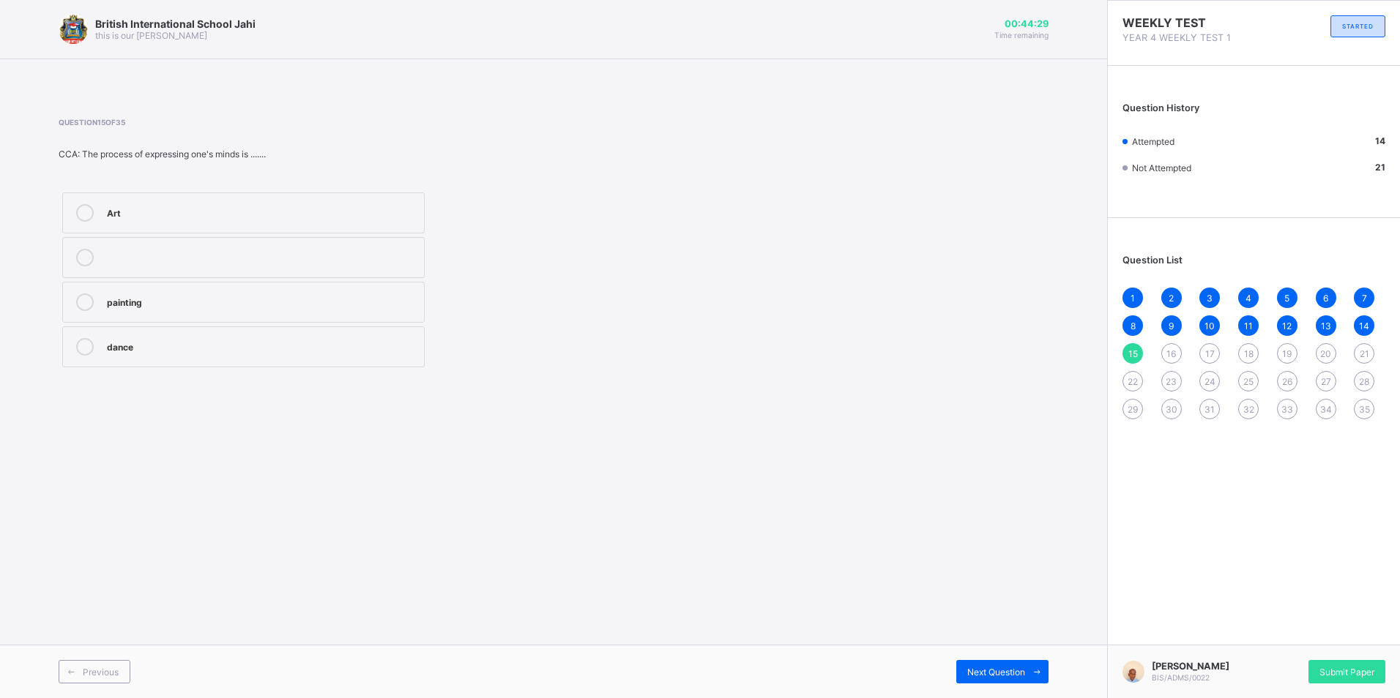
click at [78, 206] on div at bounding box center [84, 213] width 29 height 18
click at [991, 669] on span "Next Question" at bounding box center [996, 672] width 58 height 11
click at [187, 259] on div "Hard disk" at bounding box center [262, 256] width 310 height 15
click at [990, 676] on span "Next Question" at bounding box center [996, 672] width 58 height 11
click at [187, 301] on div "Monitor" at bounding box center [262, 301] width 310 height 15
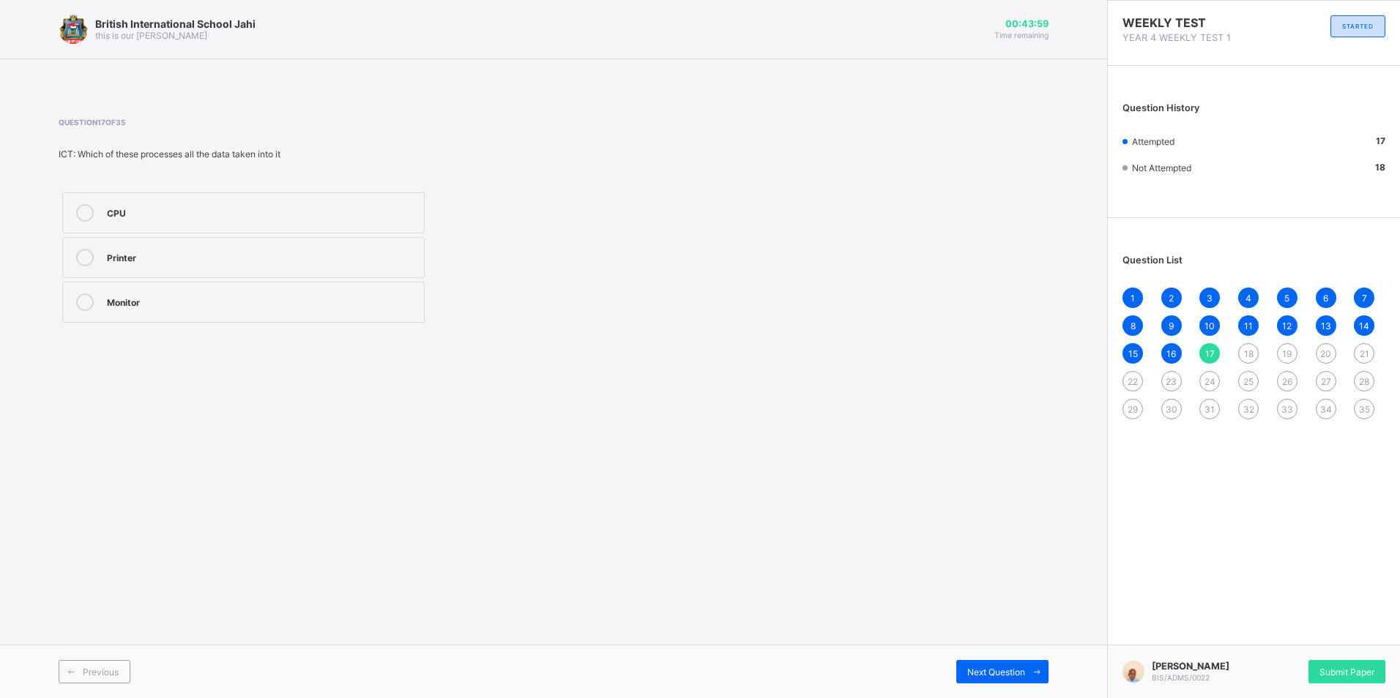
click at [451, 275] on div "CPU Printer Monitor" at bounding box center [367, 258] width 616 height 138
click at [238, 307] on div "Monitor" at bounding box center [262, 301] width 310 height 15
click at [975, 671] on span "Next Question" at bounding box center [996, 672] width 58 height 11
click at [179, 252] on div "marvis beacon" at bounding box center [262, 256] width 310 height 15
click at [964, 670] on div "Next Question" at bounding box center [1002, 671] width 92 height 23
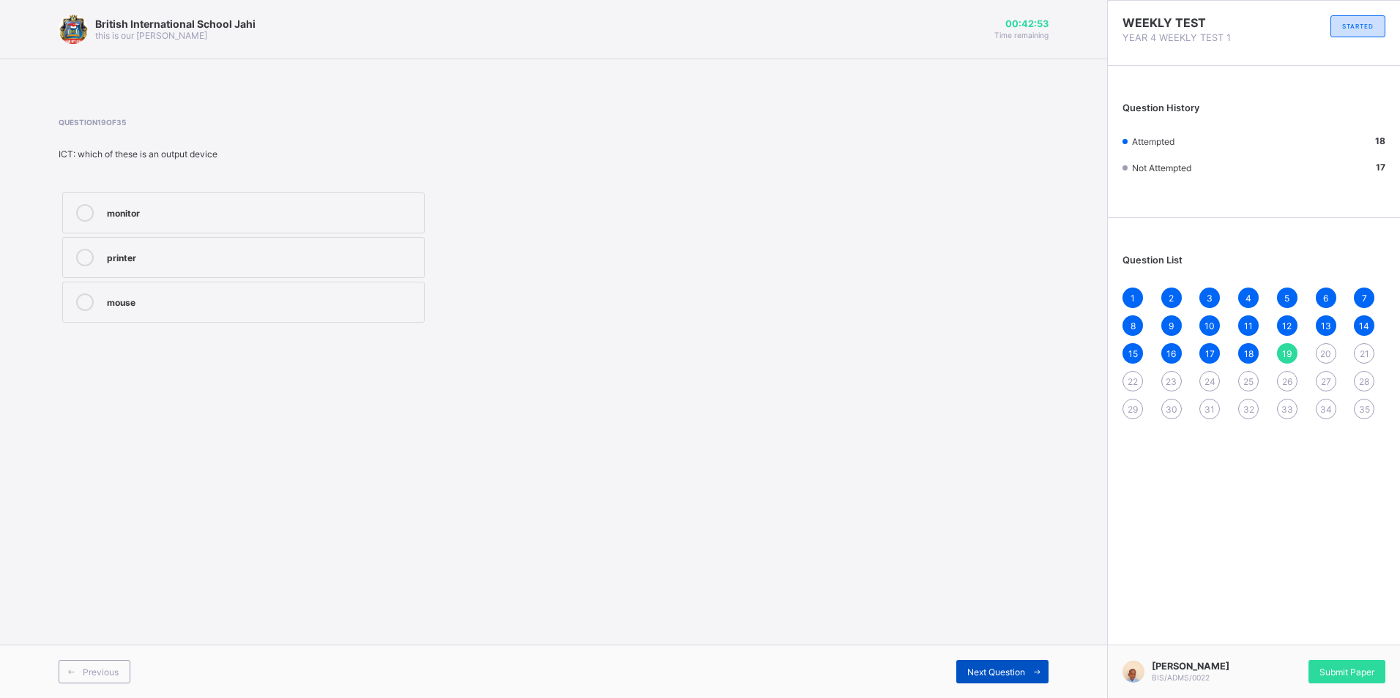
click at [977, 665] on div "Next Question" at bounding box center [1002, 671] width 92 height 23
click at [246, 280] on div "2 4 5" at bounding box center [244, 258] width 370 height 138
click at [256, 297] on div "5" at bounding box center [262, 301] width 310 height 15
click at [998, 670] on span "Next Question" at bounding box center [996, 672] width 58 height 11
click at [1236, 351] on div "1 2 3 4 5 6 7 8 9 10 11 12 13 14 15 16 17 18 19 20 21 22 23 24 25 26 27 28 29 3…" at bounding box center [1253, 354] width 263 height 132
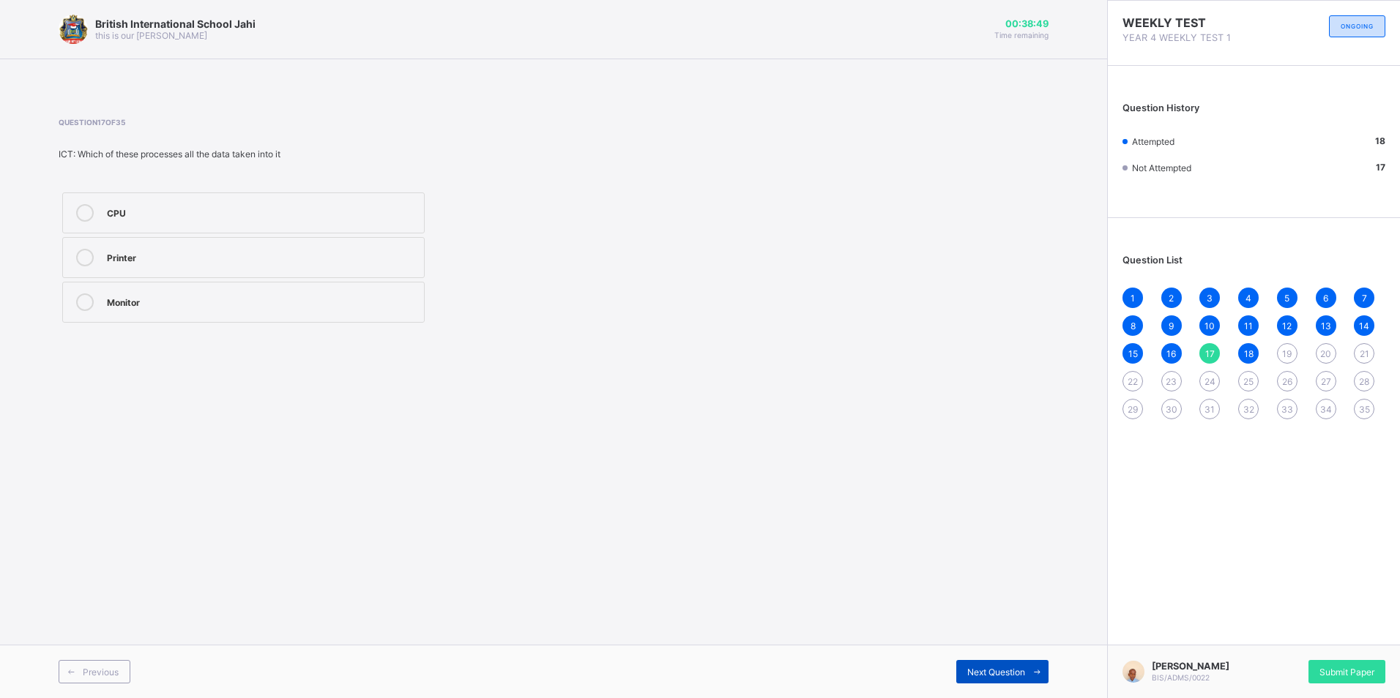
click at [1016, 667] on span "Next Question" at bounding box center [996, 672] width 58 height 11
click at [1001, 668] on span "Next Question" at bounding box center [996, 672] width 58 height 11
click at [1001, 665] on div "Next Question" at bounding box center [1002, 671] width 92 height 23
click at [1289, 357] on span "19" at bounding box center [1287, 353] width 10 height 11
click at [1319, 358] on div "20" at bounding box center [1326, 353] width 20 height 20
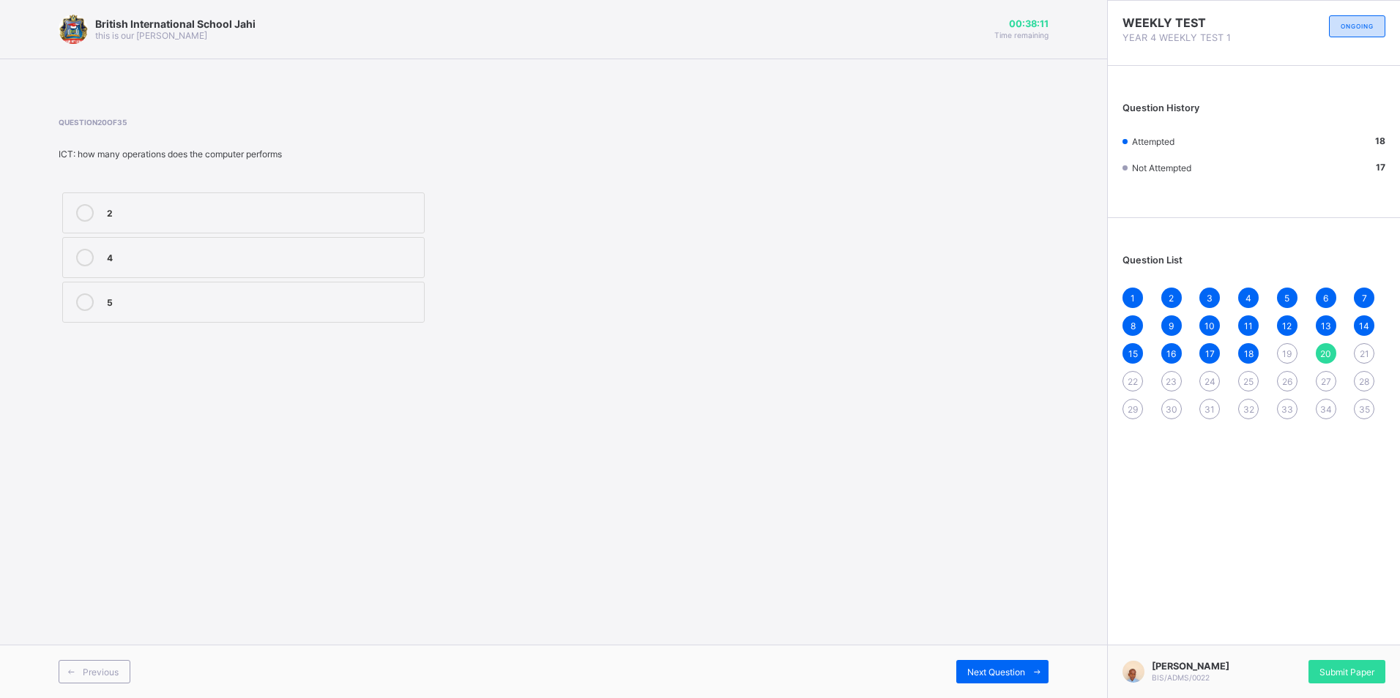
click at [1355, 350] on div "21" at bounding box center [1364, 353] width 20 height 20
click at [1021, 679] on div "Next Question" at bounding box center [1002, 671] width 92 height 23
click at [983, 669] on span "Next Question" at bounding box center [996, 672] width 58 height 11
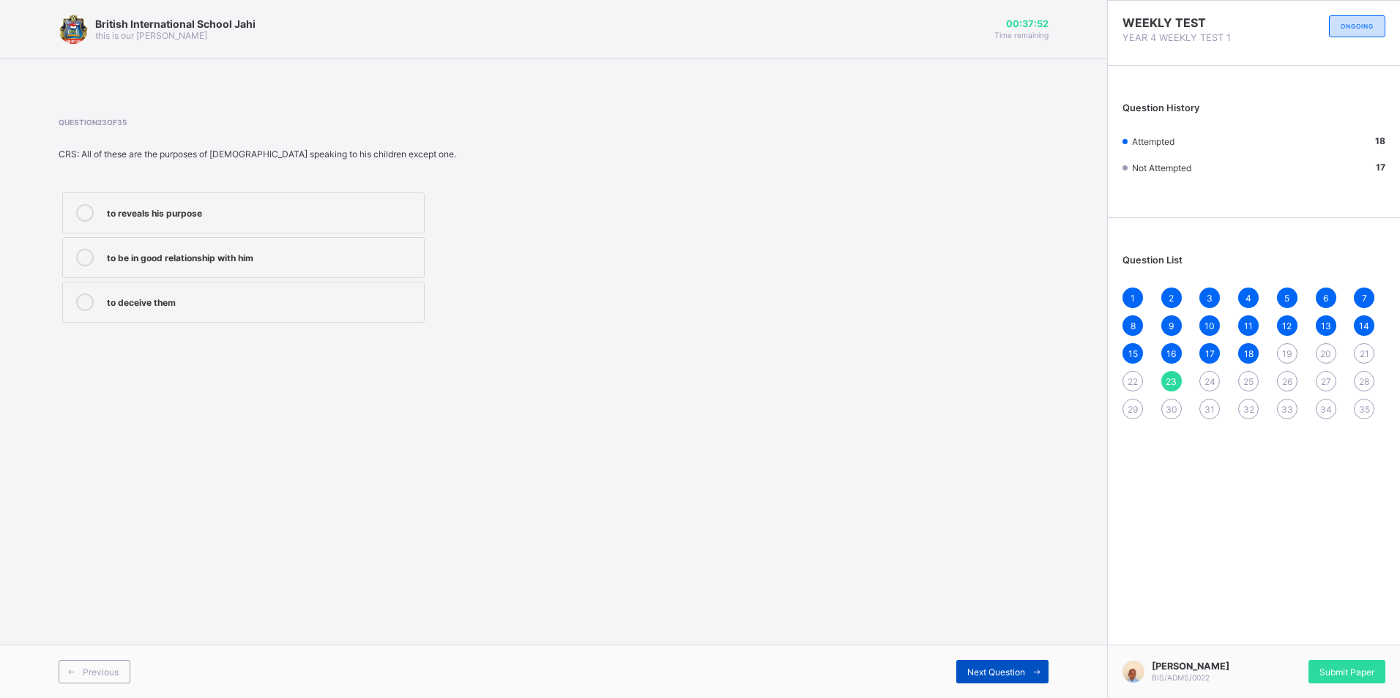
click at [1010, 667] on span "Next Question" at bounding box center [996, 672] width 58 height 11
click at [154, 232] on label "shouted" at bounding box center [243, 213] width 362 height 41
click at [993, 667] on span "Next Question" at bounding box center [996, 672] width 58 height 11
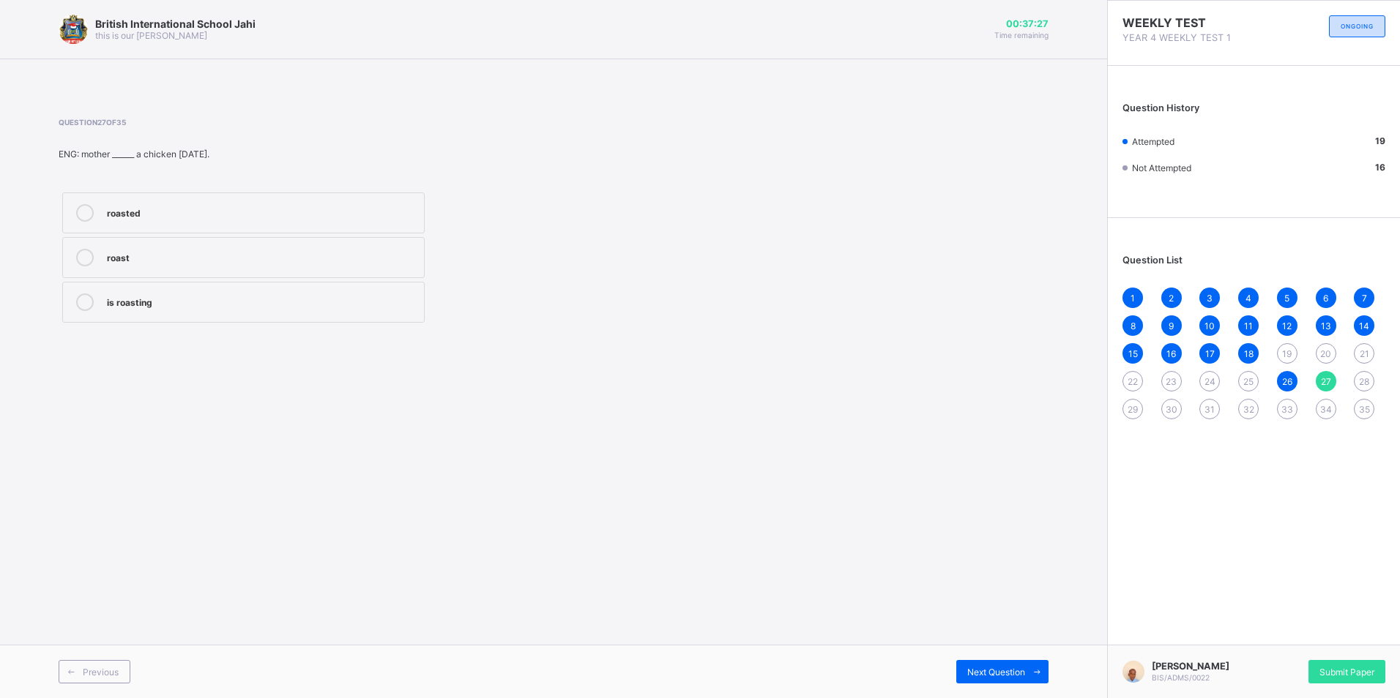
click at [204, 215] on div "roasted" at bounding box center [262, 211] width 310 height 15
click at [964, 673] on div "Next Question" at bounding box center [1002, 671] width 92 height 23
drag, startPoint x: 124, startPoint y: 252, endPoint x: 208, endPoint y: 281, distance: 89.1
click at [208, 281] on div "knew know knows" at bounding box center [244, 258] width 370 height 138
click at [300, 256] on div "know" at bounding box center [262, 256] width 310 height 15
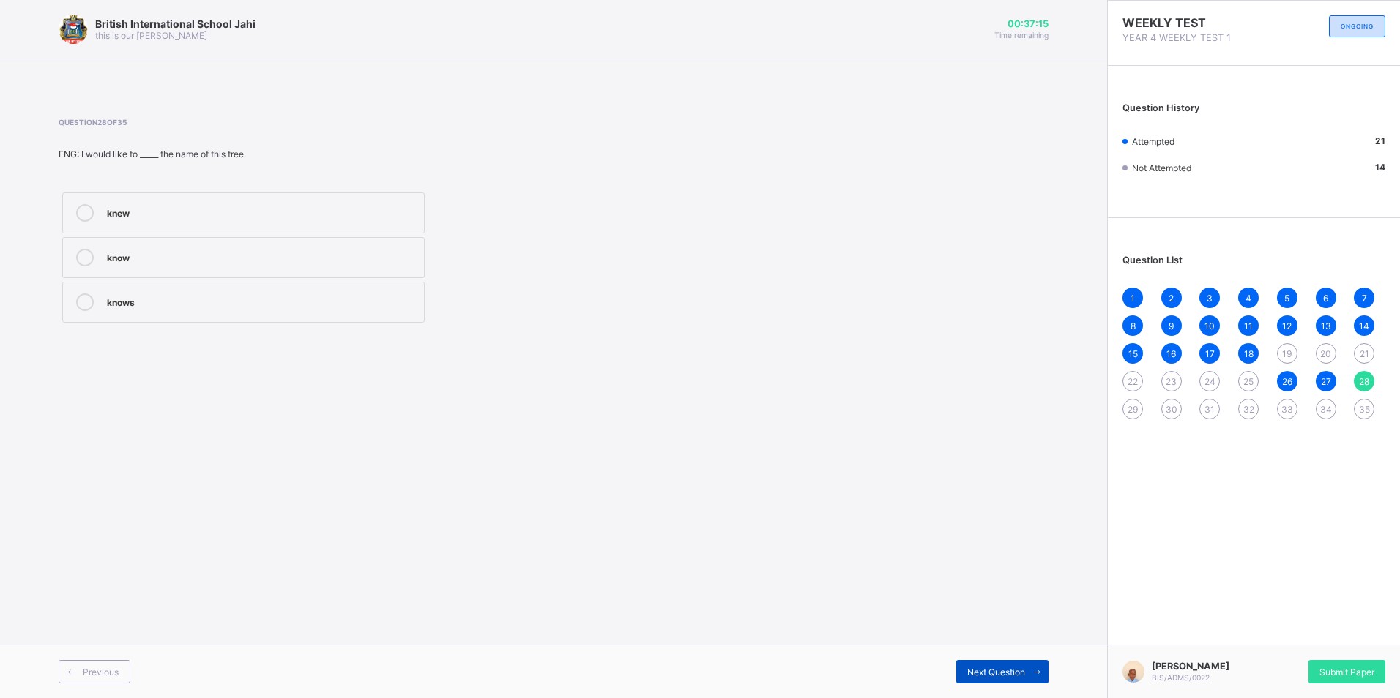
click at [971, 667] on span "Next Question" at bounding box center [996, 672] width 58 height 11
click at [189, 222] on label "leave" at bounding box center [243, 213] width 362 height 41
click at [974, 663] on div "Next Question" at bounding box center [1002, 671] width 92 height 23
click at [91, 204] on div at bounding box center [84, 213] width 29 height 18
click at [1023, 670] on span "Next Question" at bounding box center [996, 672] width 58 height 11
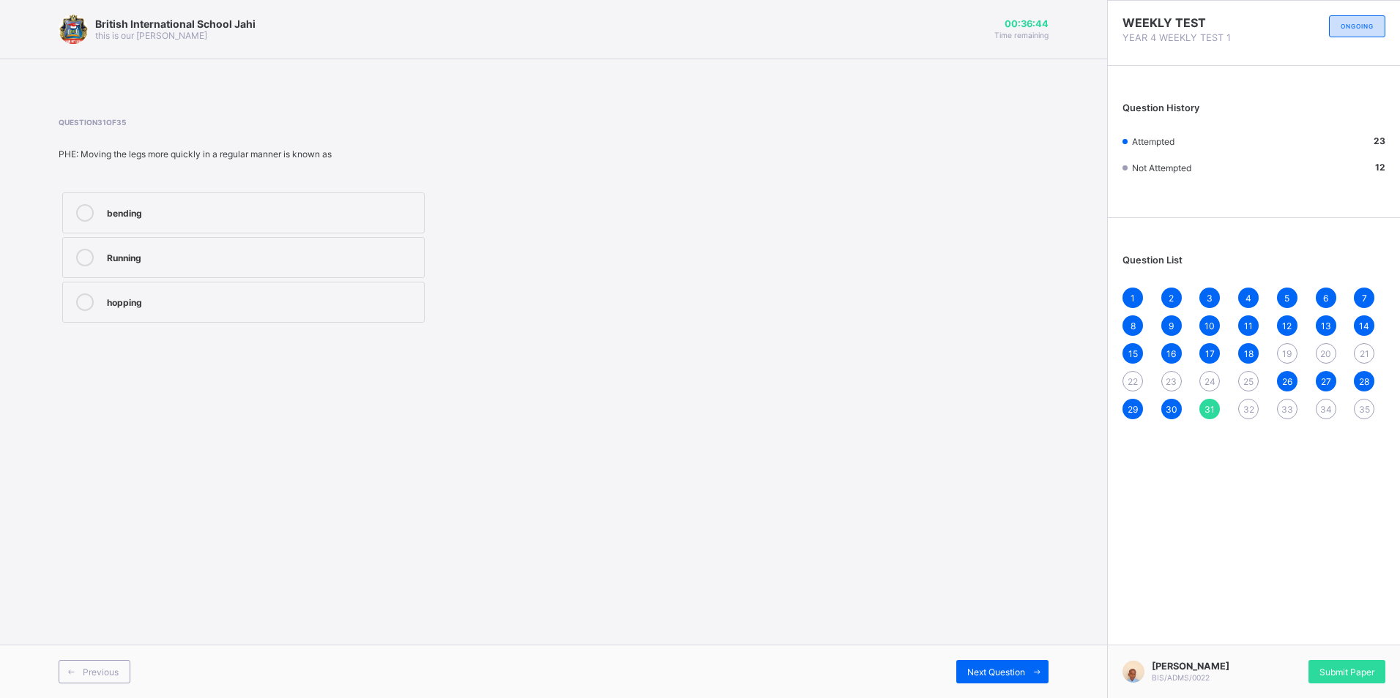
drag, startPoint x: 188, startPoint y: 259, endPoint x: 187, endPoint y: 268, distance: 8.8
click at [191, 263] on div "Running" at bounding box center [262, 256] width 310 height 15
click at [972, 661] on div "Next Question" at bounding box center [1002, 671] width 92 height 23
click at [182, 316] on label "running" at bounding box center [243, 302] width 362 height 41
click at [1020, 680] on div "Next Question" at bounding box center [1002, 671] width 92 height 23
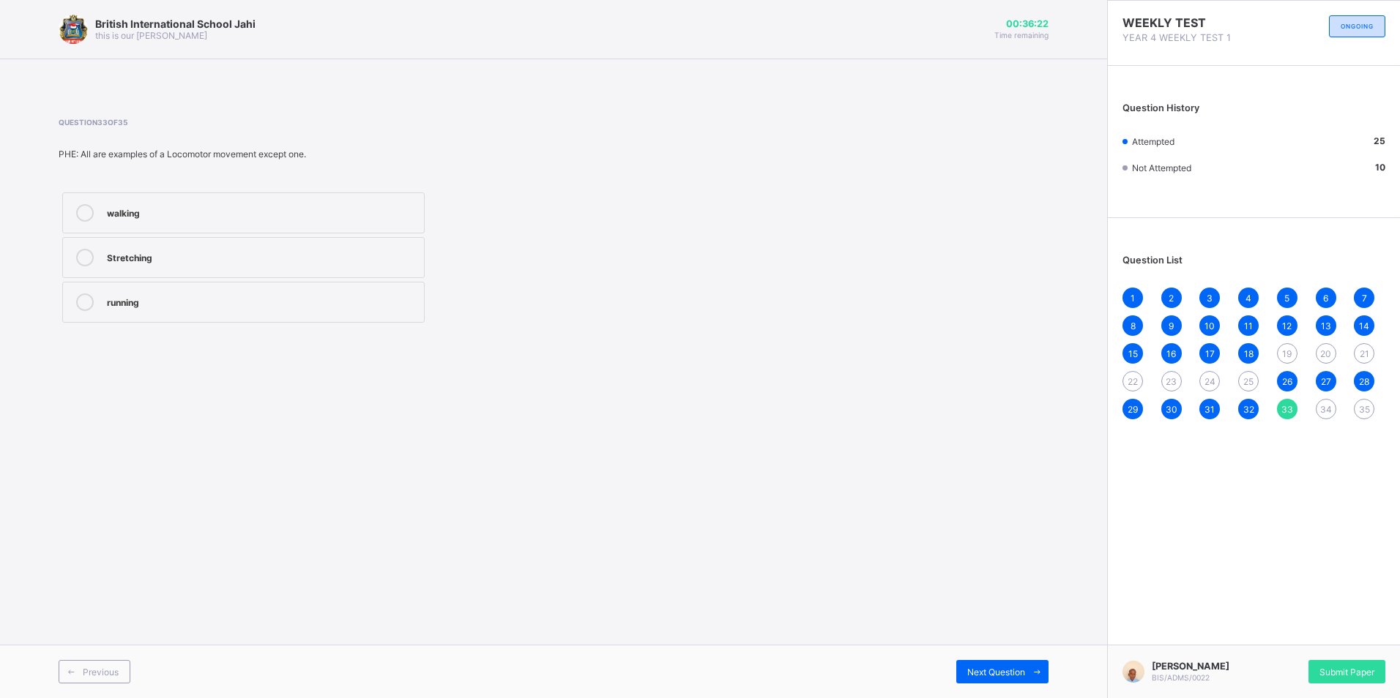
click at [168, 261] on div "Stretching" at bounding box center [262, 256] width 310 height 15
click at [1016, 665] on div "Next Question" at bounding box center [1002, 671] width 92 height 23
click at [143, 216] on div "Non_ Locomotor movement" at bounding box center [262, 211] width 310 height 15
click at [1023, 680] on div "Next Question" at bounding box center [1002, 671] width 92 height 23
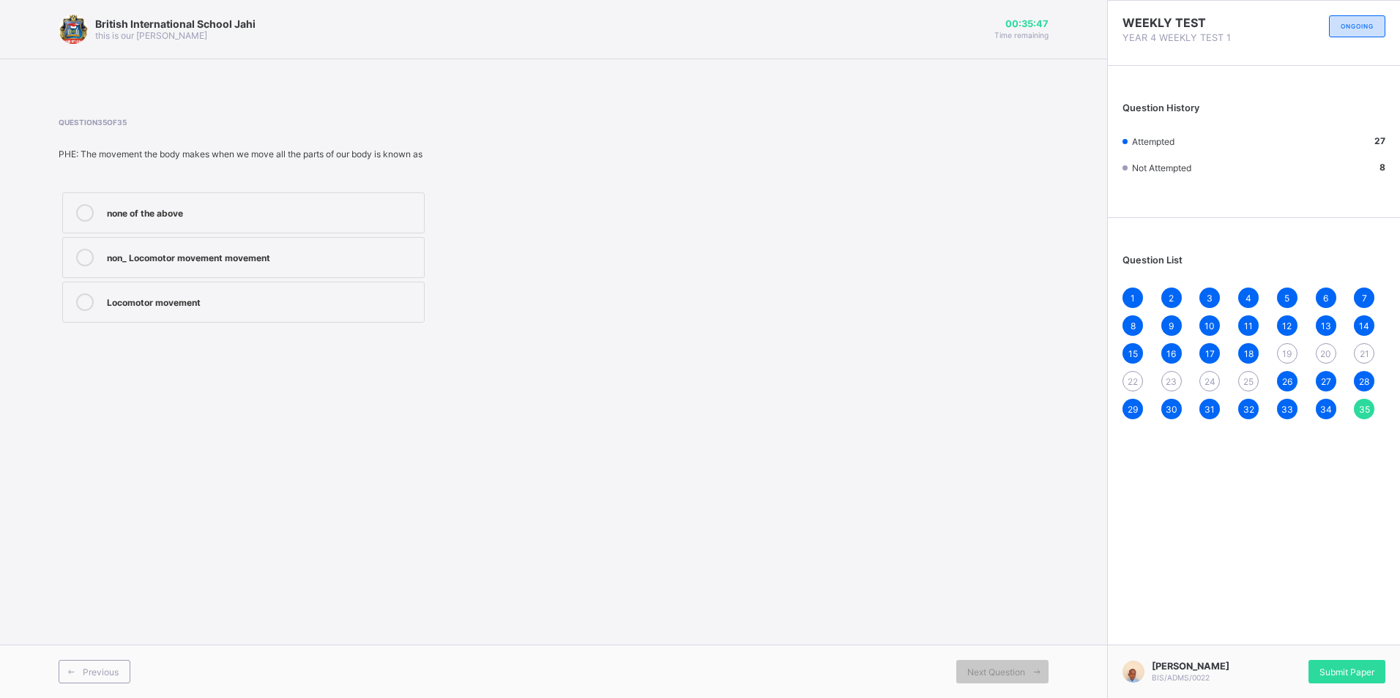
click at [150, 297] on div "Locomotor movement" at bounding box center [262, 301] width 310 height 15
click at [1286, 351] on span "19" at bounding box center [1287, 353] width 10 height 11
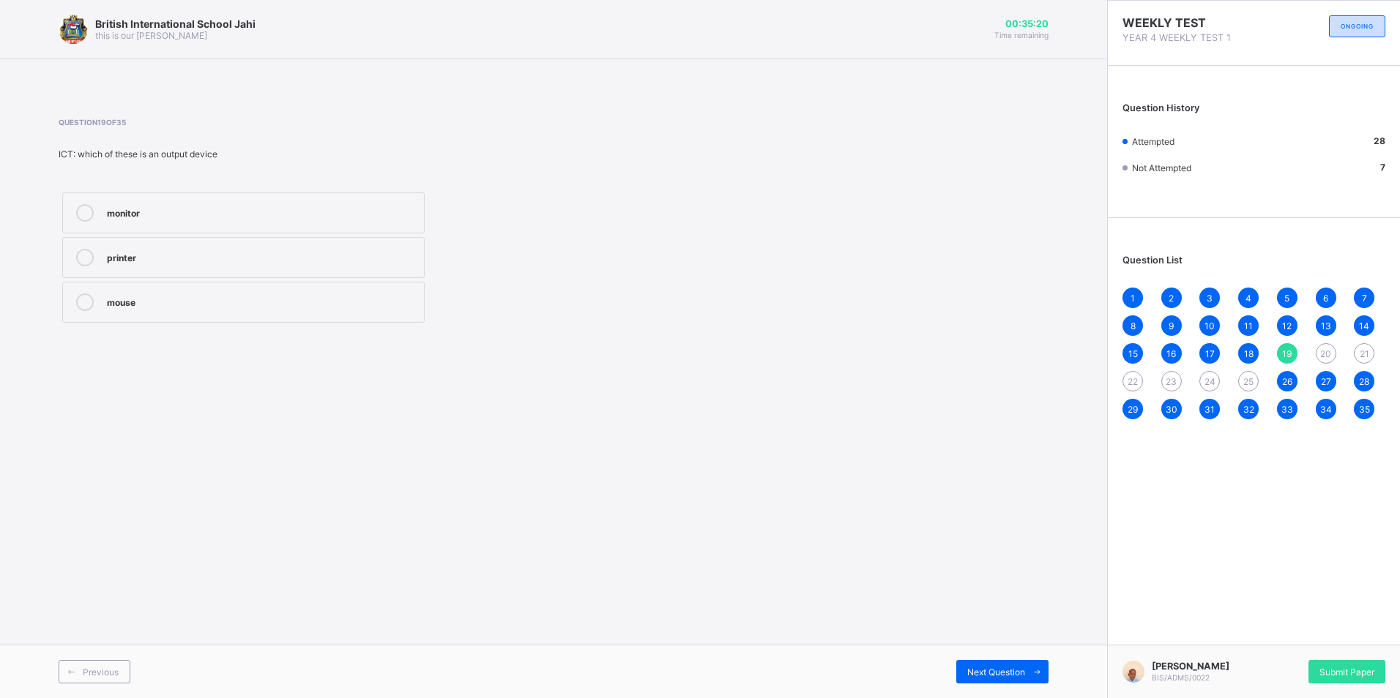
click at [196, 318] on label "mouse" at bounding box center [243, 302] width 362 height 41
click at [1015, 676] on span "Next Question" at bounding box center [996, 672] width 58 height 11
click at [255, 303] on div "5" at bounding box center [262, 301] width 310 height 15
click at [1007, 667] on span "Next Question" at bounding box center [996, 672] width 58 height 11
click at [1128, 379] on span "22" at bounding box center [1132, 381] width 10 height 11
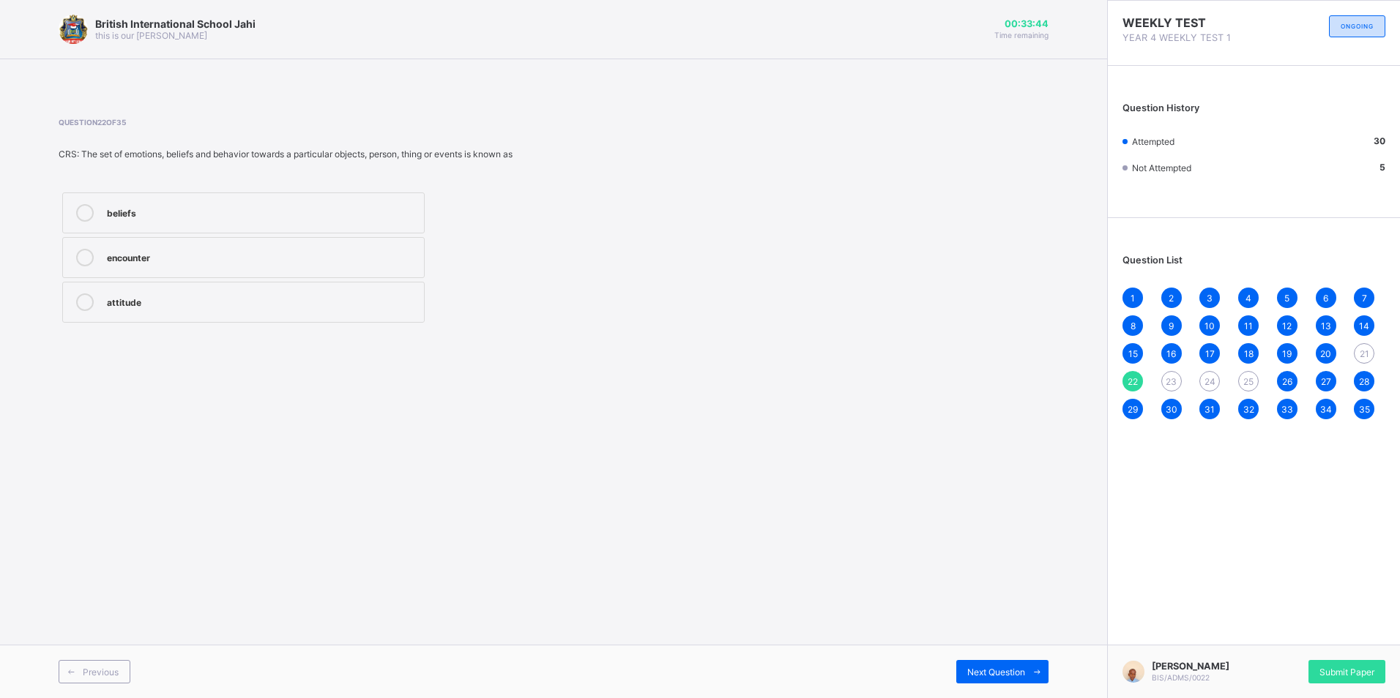
click at [1171, 385] on span "23" at bounding box center [1171, 381] width 11 height 11
click at [1211, 384] on span "24" at bounding box center [1209, 381] width 11 height 11
click at [1243, 381] on span "25" at bounding box center [1248, 381] width 10 height 11
click at [1354, 669] on span "Submit Paper" at bounding box center [1346, 672] width 55 height 11
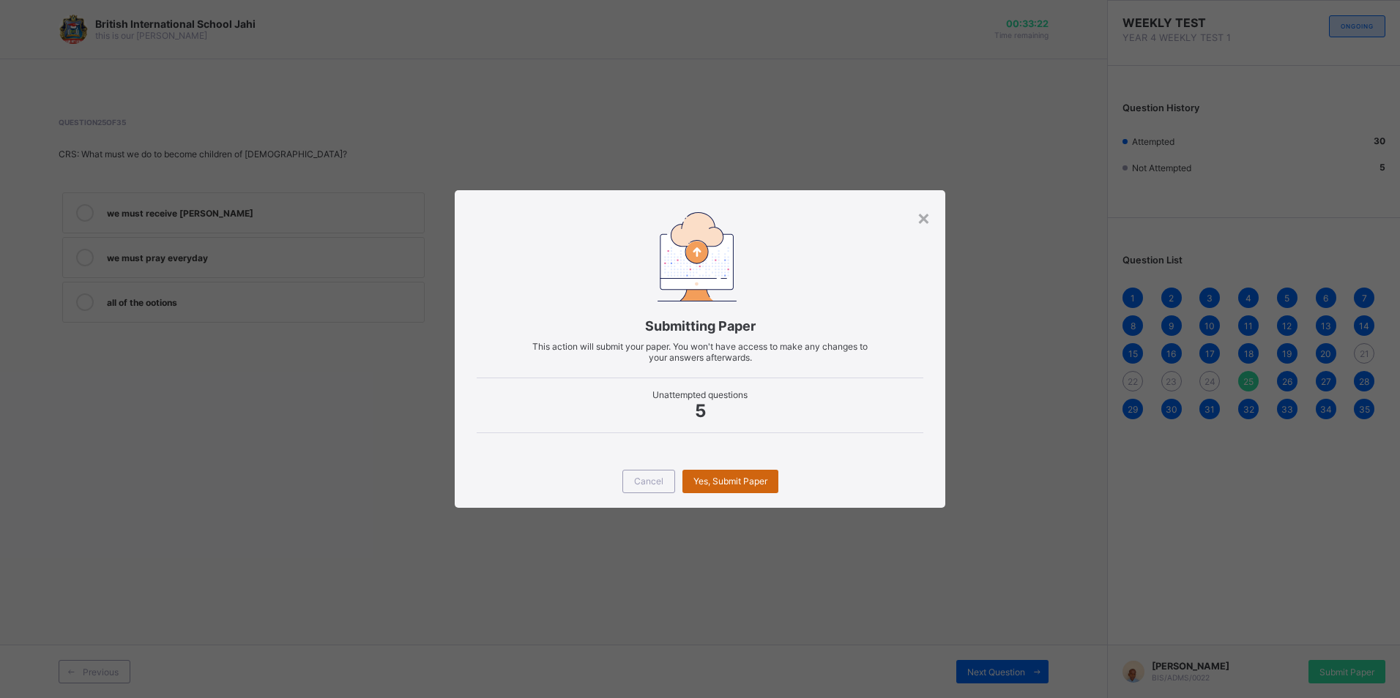
click at [769, 482] on div "Yes, Submit Paper" at bounding box center [730, 481] width 96 height 23
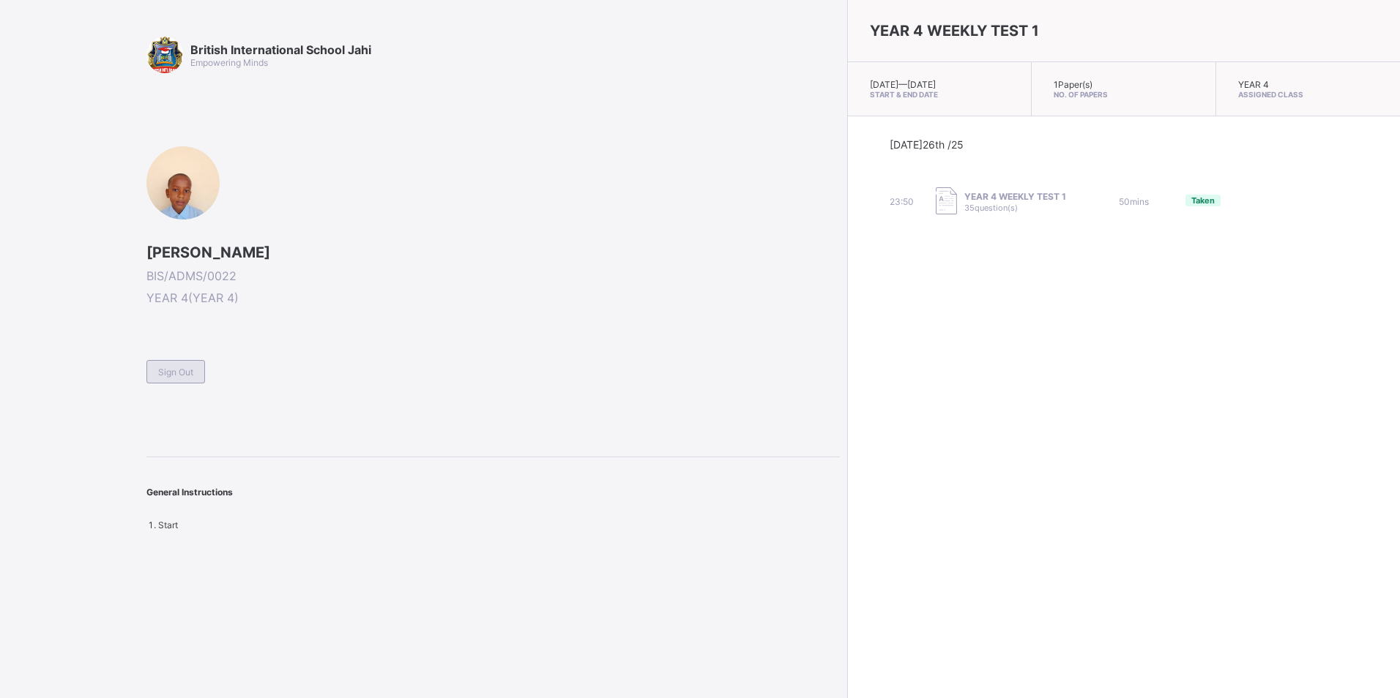
click at [168, 370] on span "Sign Out" at bounding box center [175, 372] width 35 height 11
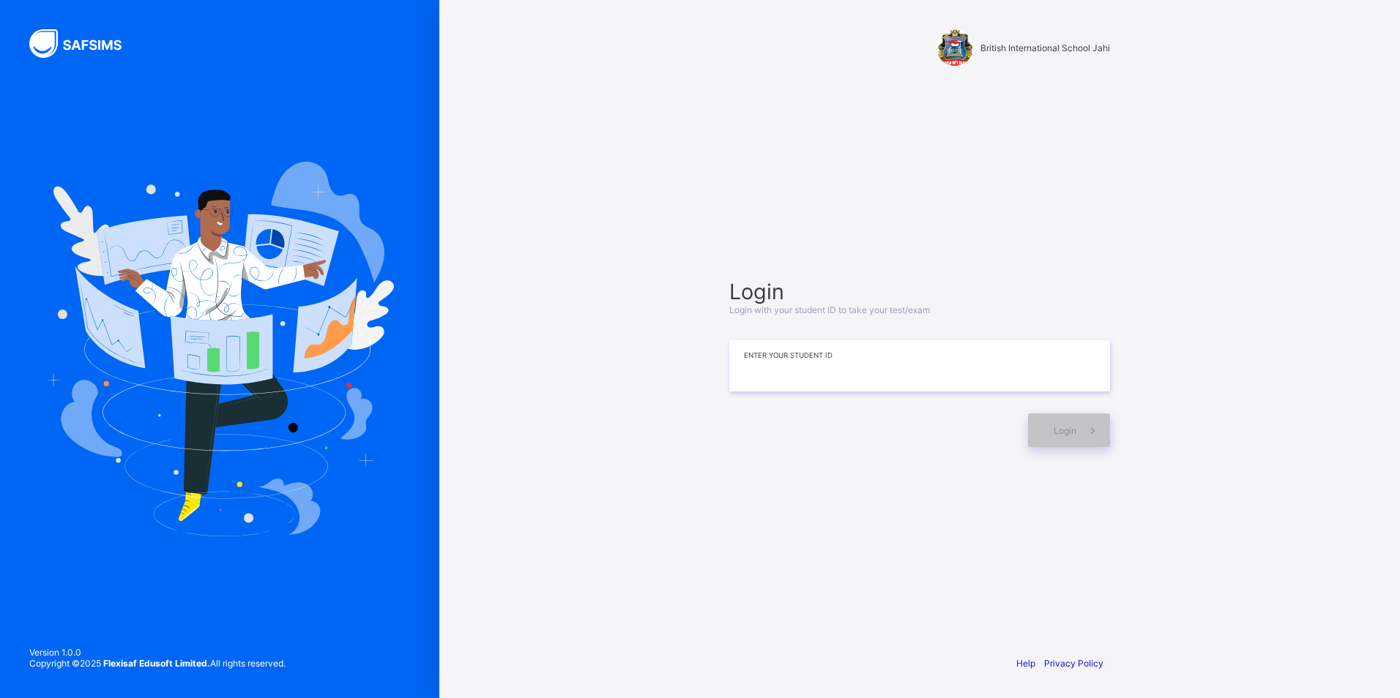
click at [739, 371] on input at bounding box center [919, 365] width 381 height 51
click at [1063, 425] on span "Login" at bounding box center [1065, 430] width 23 height 11
click at [986, 370] on input "**********" at bounding box center [919, 365] width 381 height 51
type input "**********"
click at [1095, 419] on span at bounding box center [1093, 431] width 34 height 34
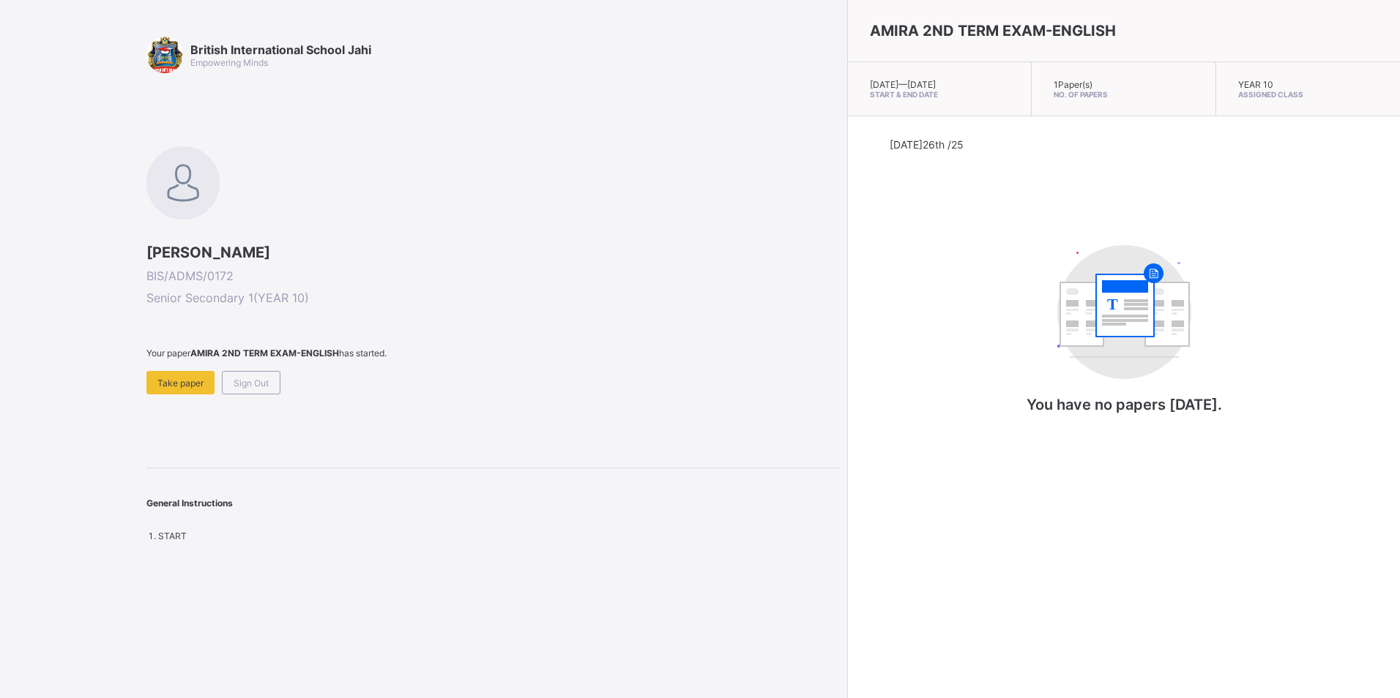
click at [301, 493] on div "General Instructions" at bounding box center [492, 496] width 693 height 55
click at [173, 378] on span "Take paper" at bounding box center [180, 383] width 46 height 11
click at [264, 376] on div "Sign Out" at bounding box center [251, 382] width 59 height 23
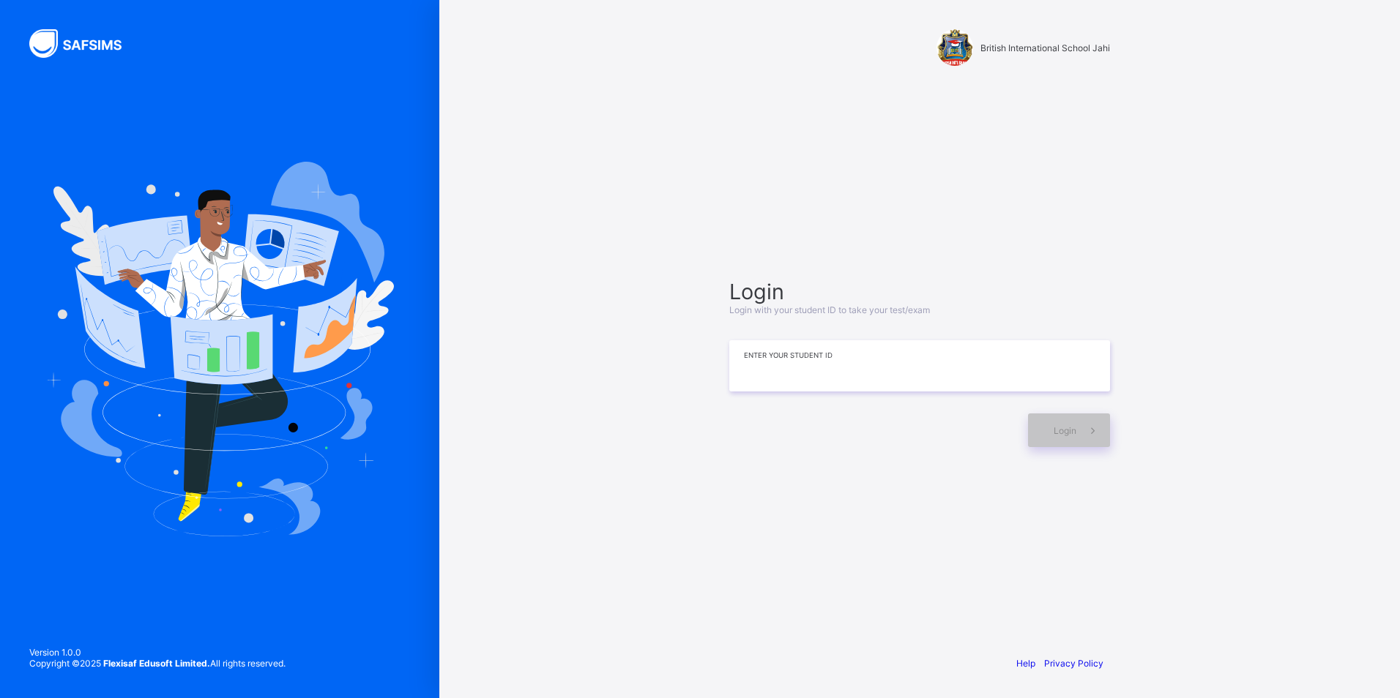
click at [842, 376] on input at bounding box center [919, 365] width 381 height 51
type input "*"
type input "**********"
drag, startPoint x: 1034, startPoint y: 435, endPoint x: 1046, endPoint y: 418, distance: 20.9
click at [1037, 434] on div "Login" at bounding box center [1069, 431] width 82 height 34
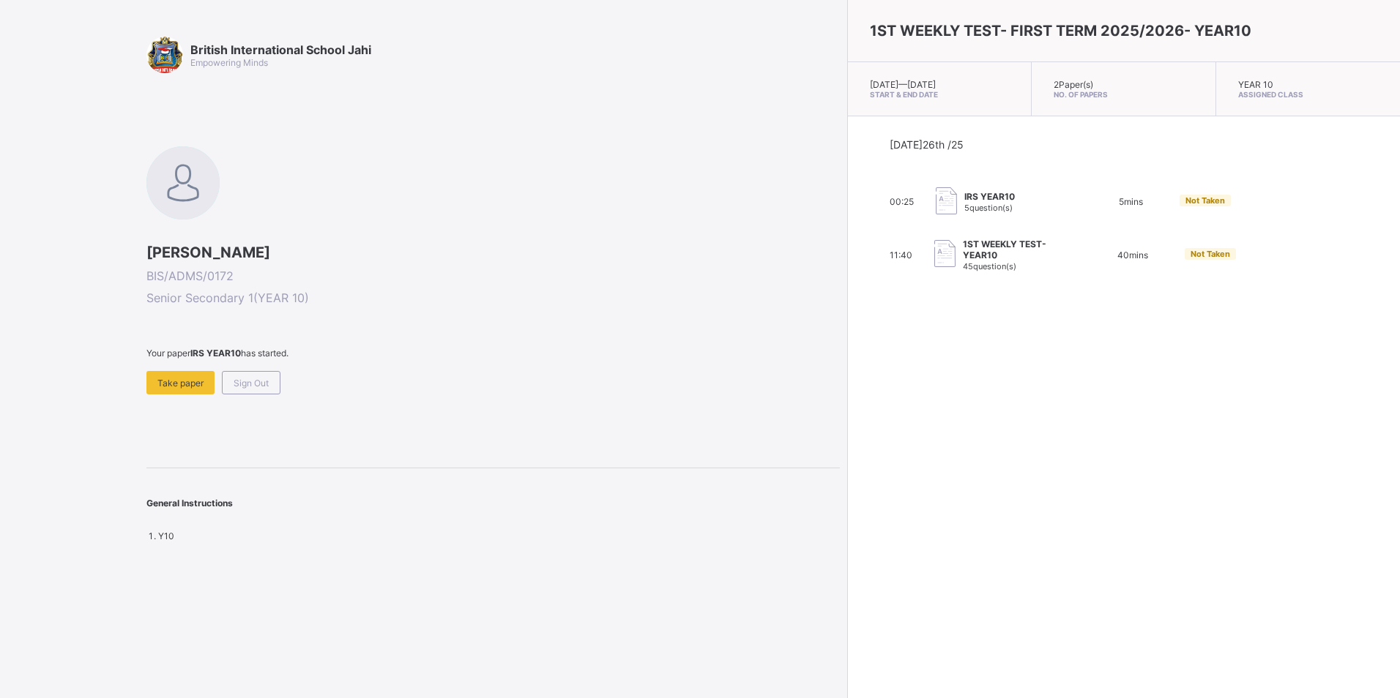
click at [963, 261] on span "45 question(s)" at bounding box center [989, 266] width 53 height 10
click at [963, 246] on span "1ST WEEKLY TEST-YEAR10" at bounding box center [1018, 250] width 111 height 22
drag, startPoint x: 934, startPoint y: 246, endPoint x: 1037, endPoint y: 256, distance: 103.0
click at [1117, 256] on span "40 mins" at bounding box center [1132, 255] width 31 height 11
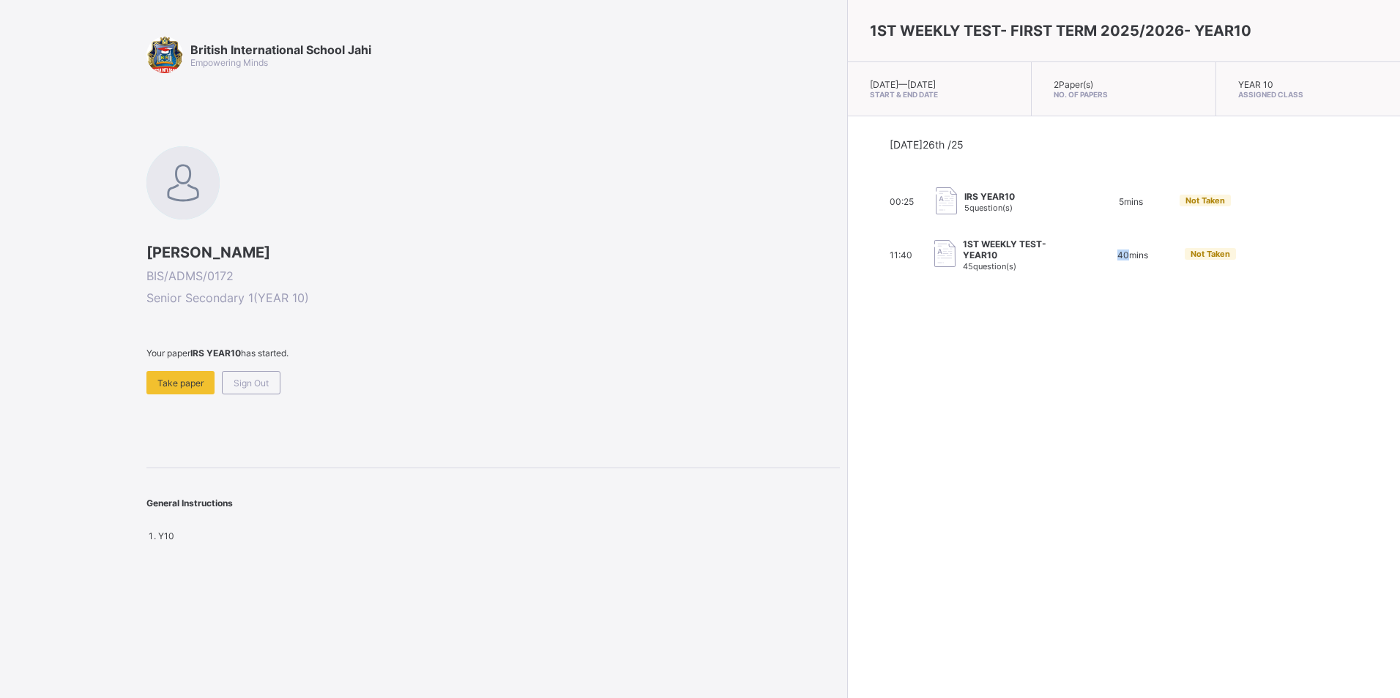
click at [1117, 258] on span "40 mins" at bounding box center [1132, 255] width 31 height 11
click at [856, 332] on div "1ST WEEKLY TEST- FIRST TERM 2025/2026- YEAR10 [DATE] — [DATE] Start & End Date …" at bounding box center [1123, 349] width 553 height 698
click at [1067, 244] on div "11:40 1ST WEEKLY TEST-YEAR10 45 question(s) 40 mins Not Taken" at bounding box center [1124, 255] width 469 height 33
click at [201, 379] on span "Take paper" at bounding box center [180, 383] width 46 height 11
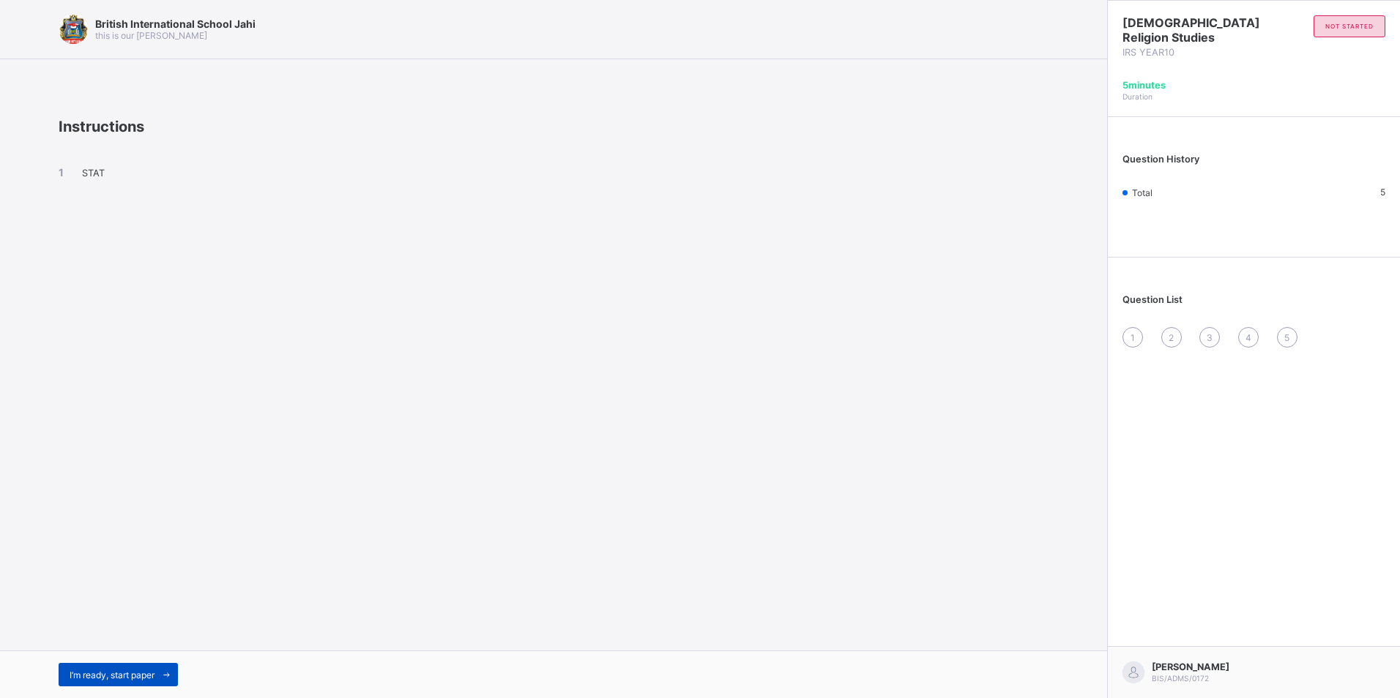
click at [97, 678] on span "I’m ready, start paper" at bounding box center [112, 675] width 85 height 11
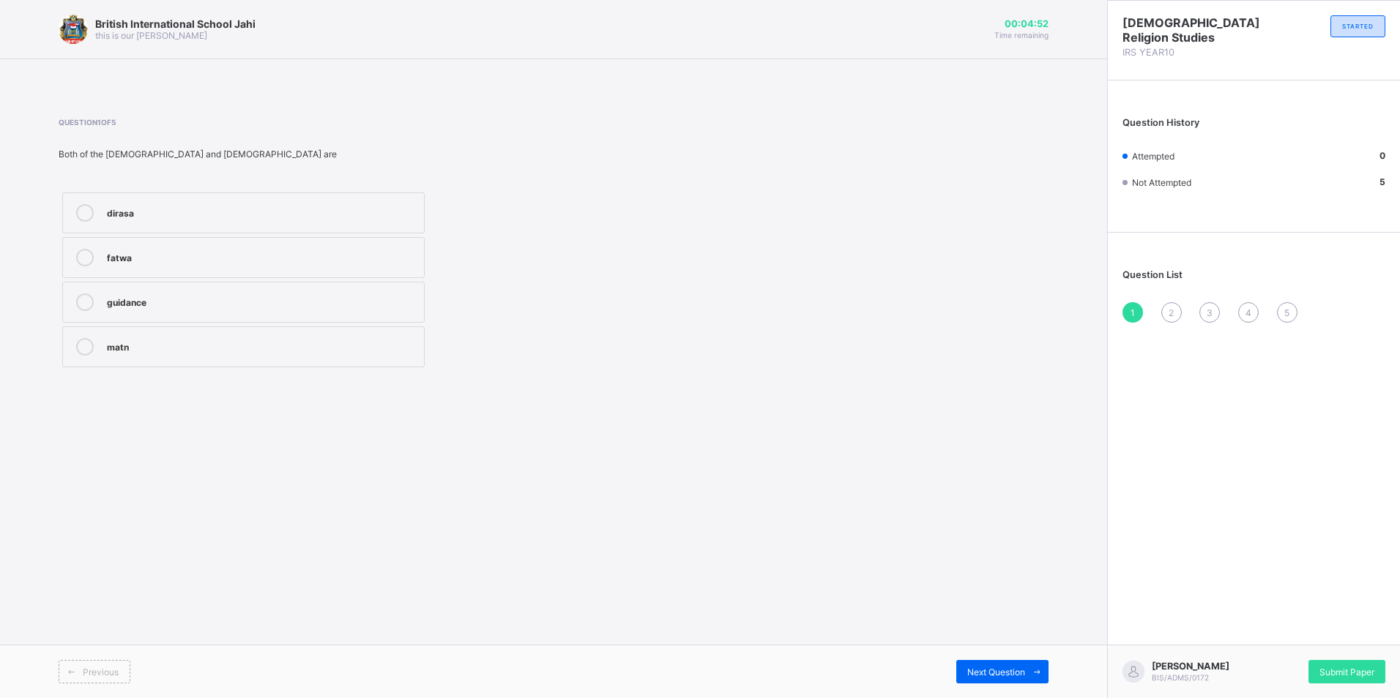
click at [83, 294] on icon at bounding box center [85, 303] width 18 height 18
click at [996, 665] on div "Next Question" at bounding box center [1002, 671] width 92 height 23
click at [85, 342] on icon at bounding box center [85, 347] width 18 height 18
click at [1006, 661] on div "Next Question" at bounding box center [1002, 671] width 92 height 23
click at [92, 342] on icon at bounding box center [85, 347] width 18 height 18
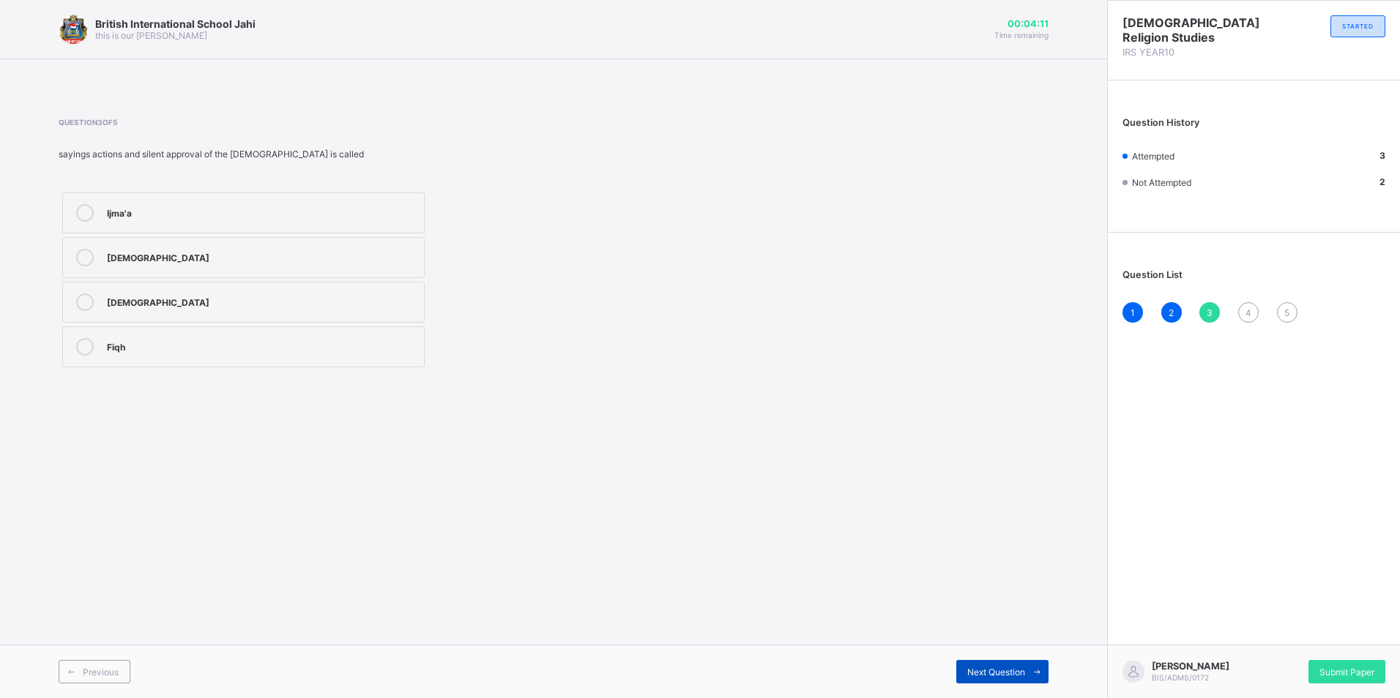
click at [1017, 676] on span "Next Question" at bounding box center [996, 672] width 58 height 11
click at [90, 293] on label "second stage of revelation" at bounding box center [243, 302] width 362 height 41
click at [977, 664] on div "Next Question" at bounding box center [1002, 671] width 92 height 23
click at [201, 301] on div "revelation" at bounding box center [262, 301] width 310 height 15
click at [1351, 652] on div "[PERSON_NAME] BIS/ADMS/0172 Submit Paper" at bounding box center [1253, 671] width 293 height 53
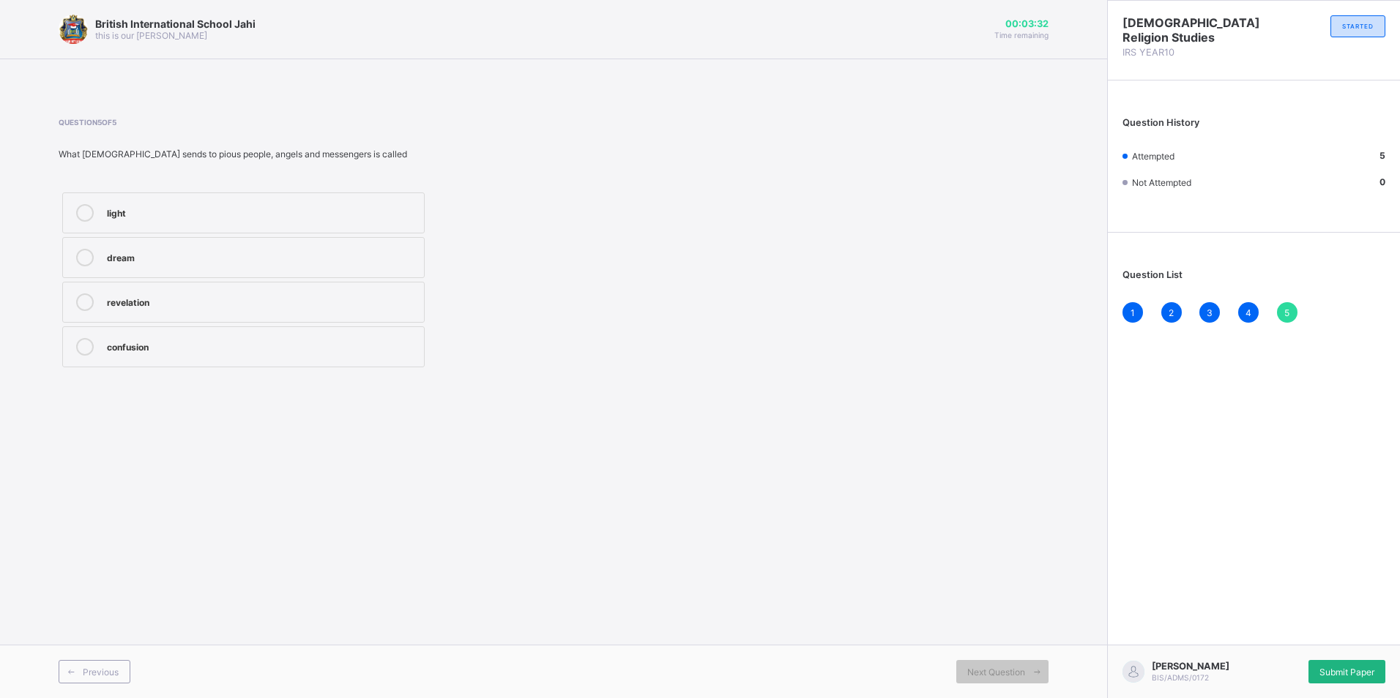
click at [1350, 660] on div "Submit Paper" at bounding box center [1346, 671] width 77 height 23
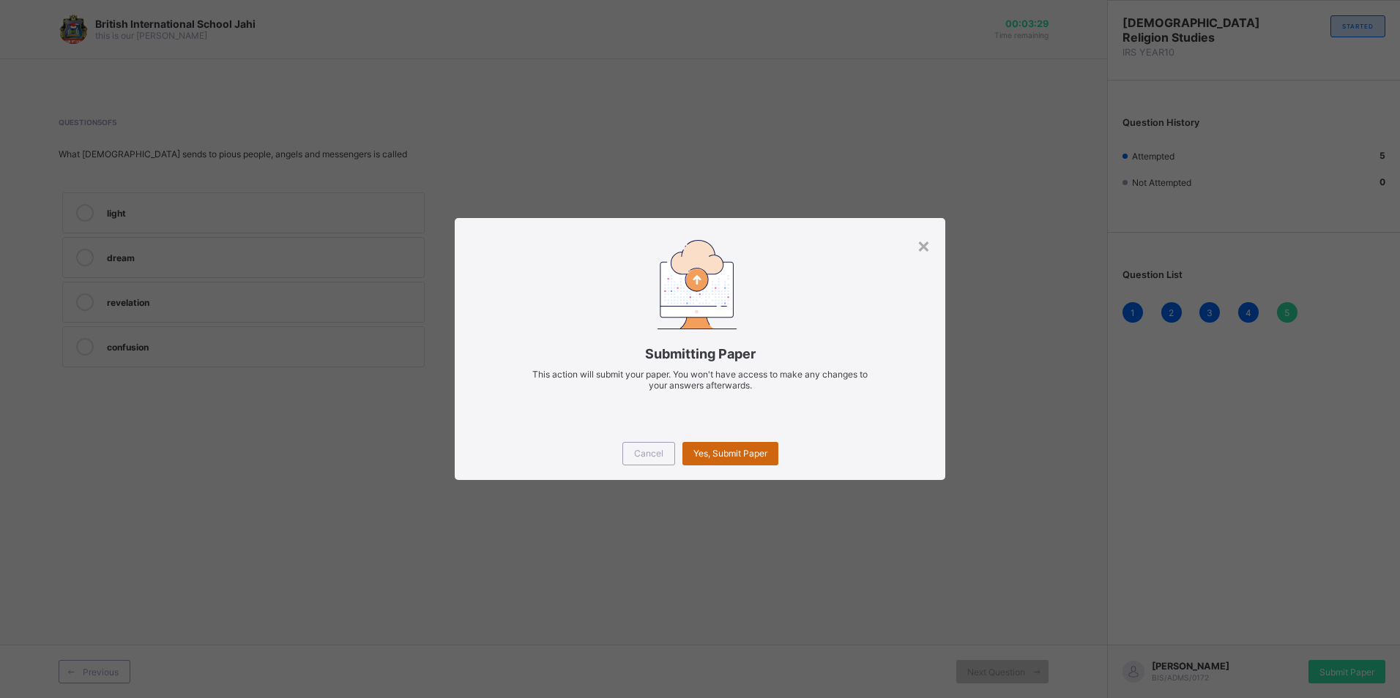
click at [731, 454] on span "Yes, Submit Paper" at bounding box center [730, 453] width 74 height 11
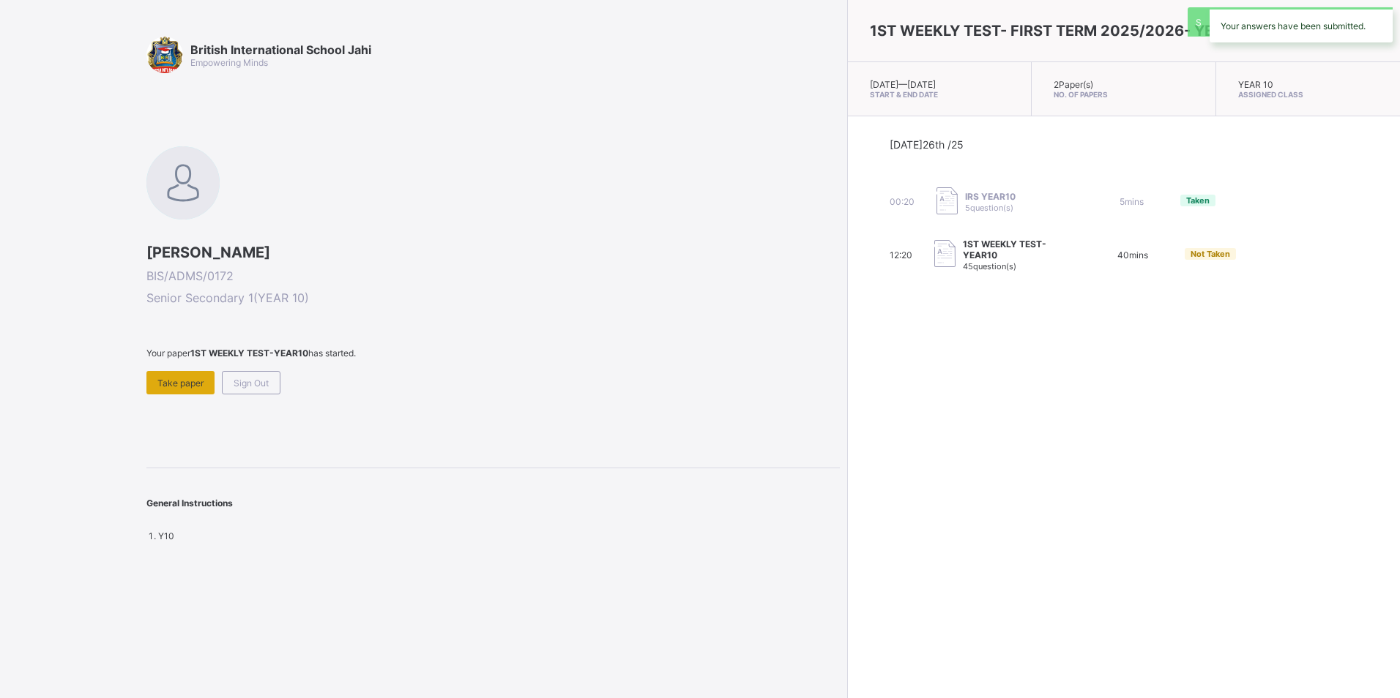
click at [188, 386] on span "Take paper" at bounding box center [180, 383] width 46 height 11
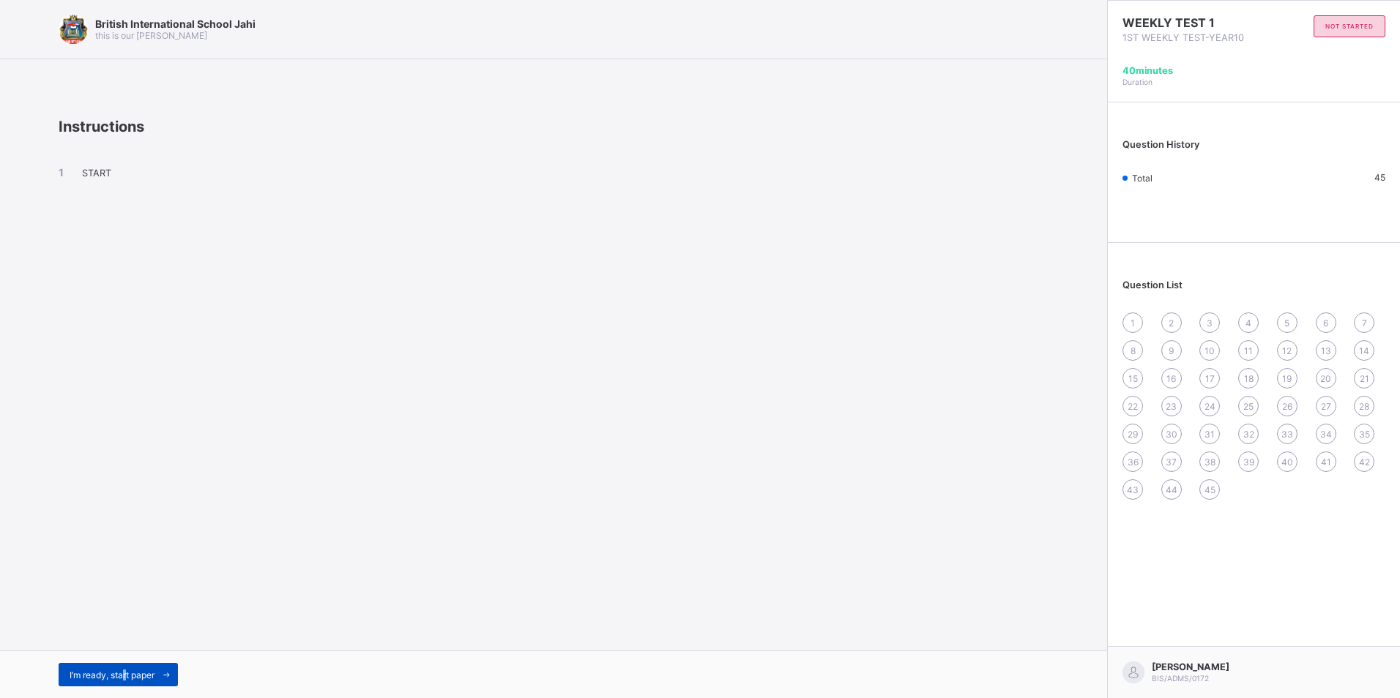
click at [128, 674] on span "I’m ready, start paper" at bounding box center [112, 675] width 85 height 11
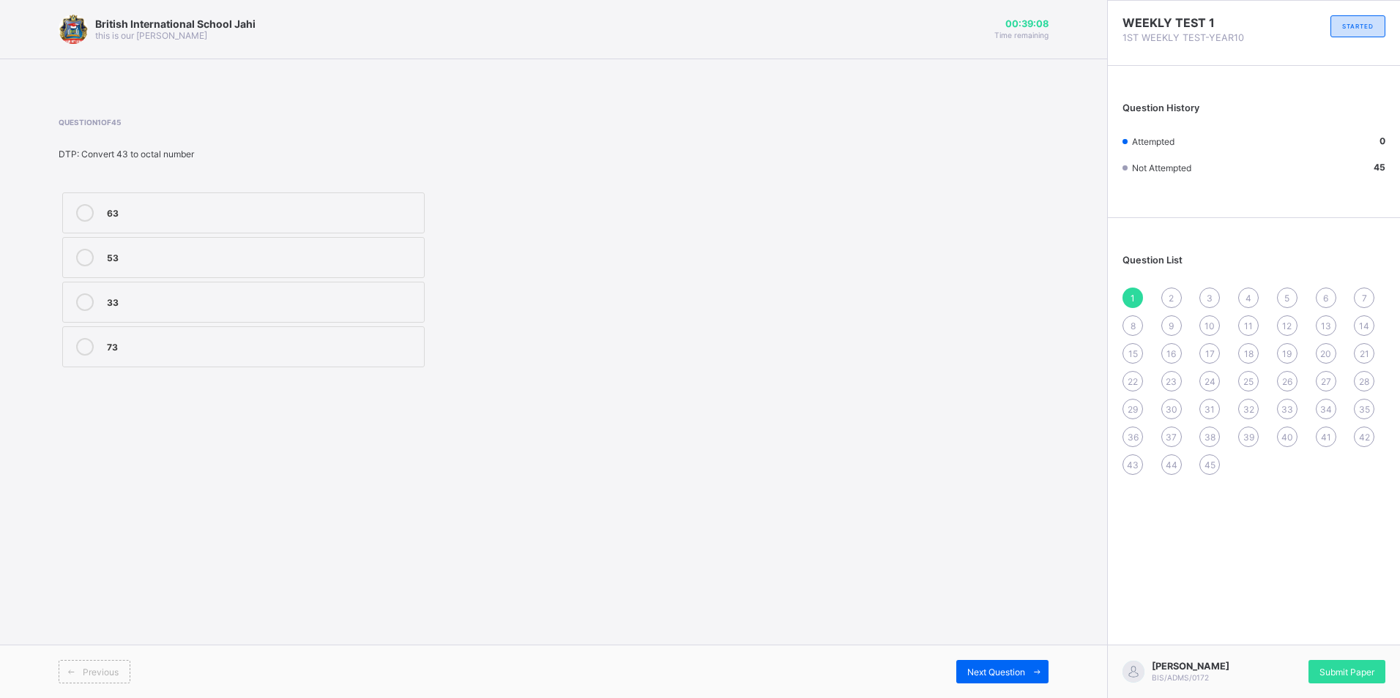
click at [99, 246] on label "53" at bounding box center [243, 257] width 362 height 41
click at [997, 667] on span "Next Question" at bounding box center [996, 672] width 58 height 11
click at [165, 357] on label "Operating System" at bounding box center [243, 347] width 362 height 41
click at [986, 658] on div "Previous Next Question" at bounding box center [553, 671] width 1107 height 53
click at [985, 665] on div "Next Question" at bounding box center [1002, 671] width 92 height 23
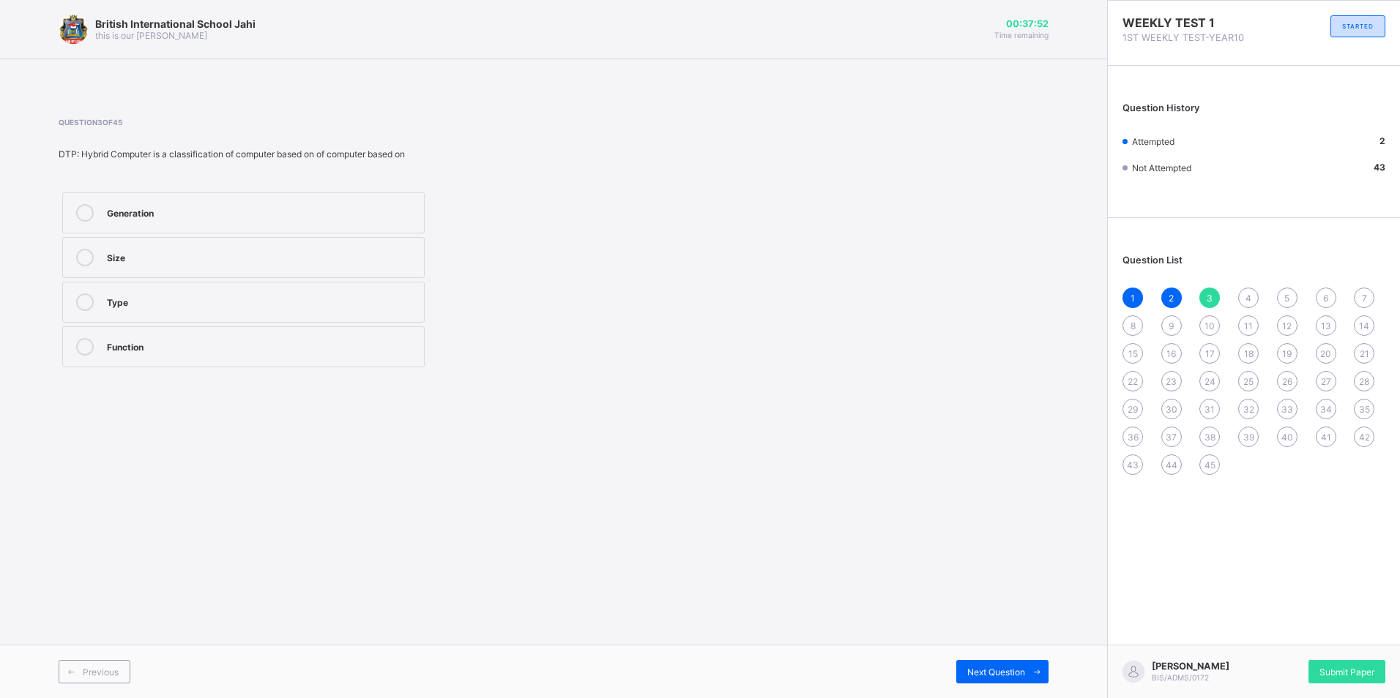
click at [102, 358] on label "Function" at bounding box center [243, 347] width 362 height 41
click at [1027, 672] on span at bounding box center [1036, 671] width 23 height 23
click at [116, 348] on div "Digitalization" at bounding box center [262, 345] width 310 height 15
click at [987, 662] on div "Next Question" at bounding box center [1002, 671] width 92 height 23
click at [336, 196] on label "111010" at bounding box center [243, 213] width 362 height 41
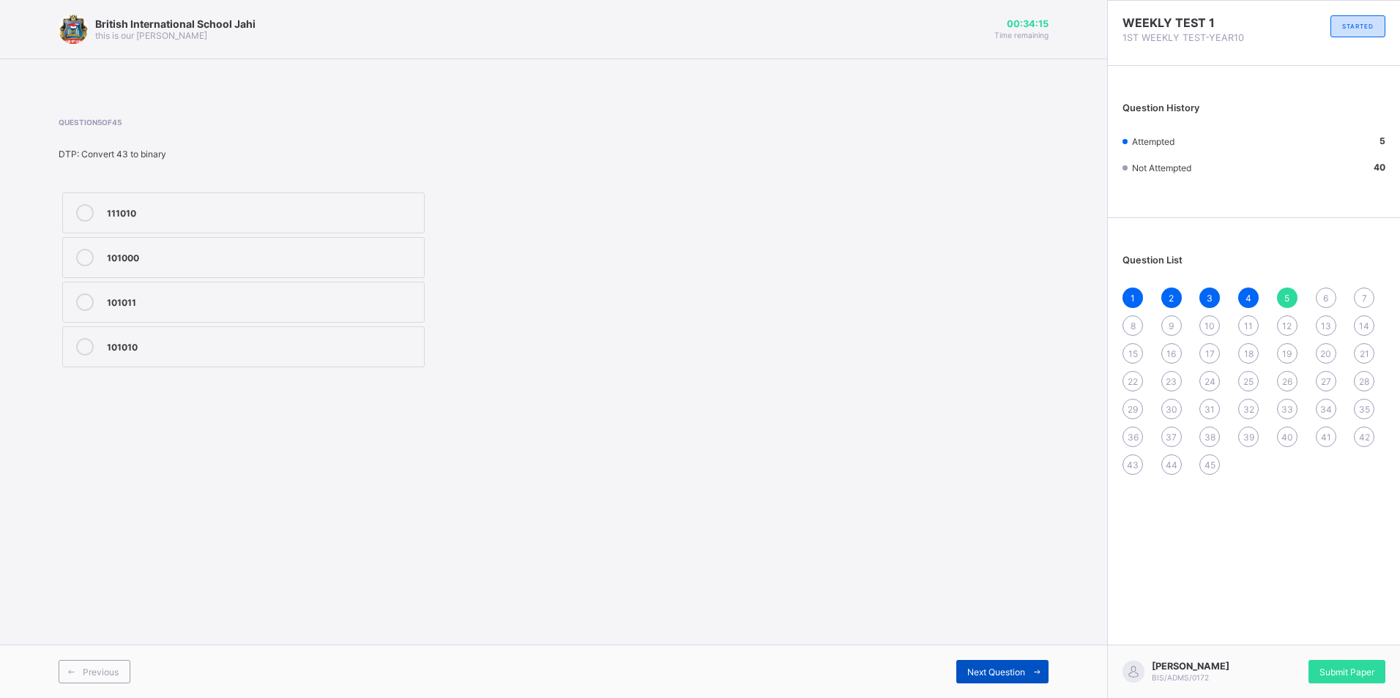
click at [978, 671] on span "Next Question" at bounding box center [996, 672] width 58 height 11
click at [303, 358] on label "2a" at bounding box center [243, 347] width 362 height 41
click at [1005, 663] on div "Next Question" at bounding box center [1002, 671] width 92 height 23
click at [121, 303] on div "Rotational motion" at bounding box center [262, 301] width 310 height 15
click at [988, 664] on div "Next Question" at bounding box center [1002, 671] width 92 height 23
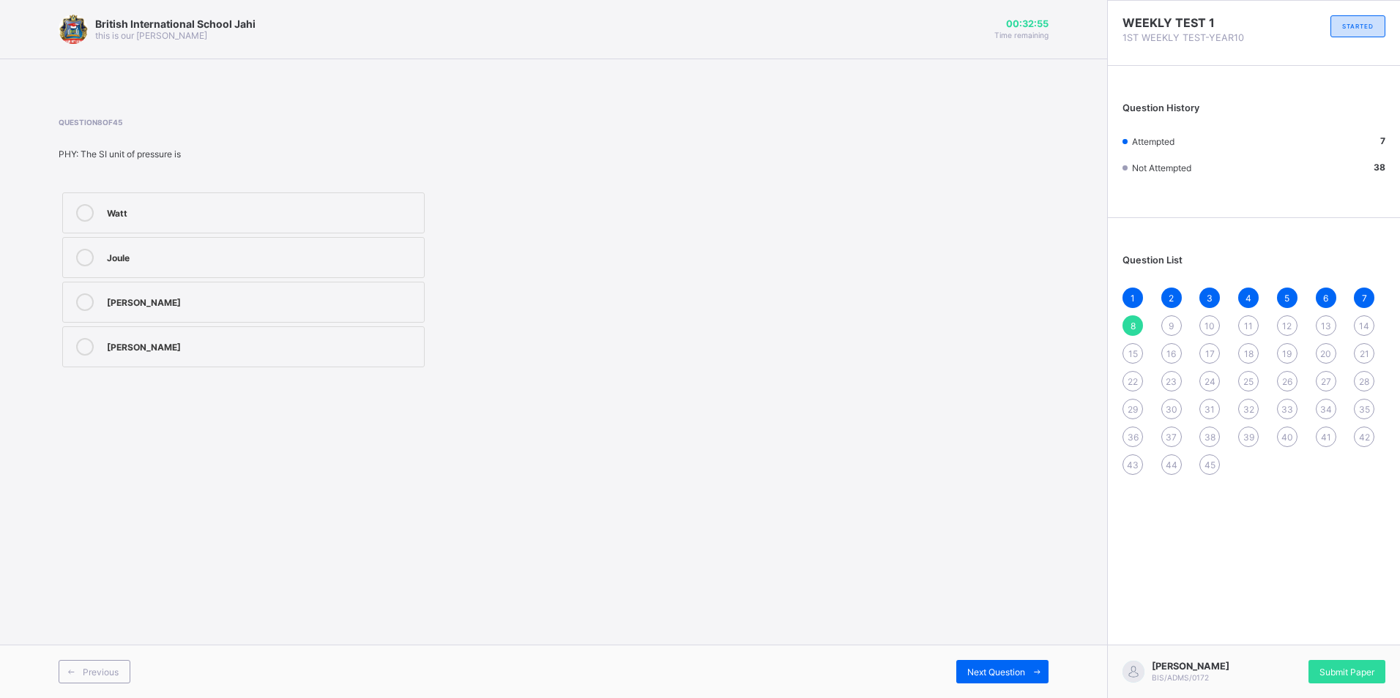
click at [115, 307] on div "[PERSON_NAME]" at bounding box center [262, 301] width 310 height 15
click at [1013, 667] on span "Next Question" at bounding box center [996, 672] width 58 height 11
drag, startPoint x: 97, startPoint y: 294, endPoint x: 79, endPoint y: 283, distance: 20.7
click at [79, 283] on label "Energy" at bounding box center [243, 302] width 362 height 41
click at [970, 664] on div "Next Question" at bounding box center [1002, 671] width 92 height 23
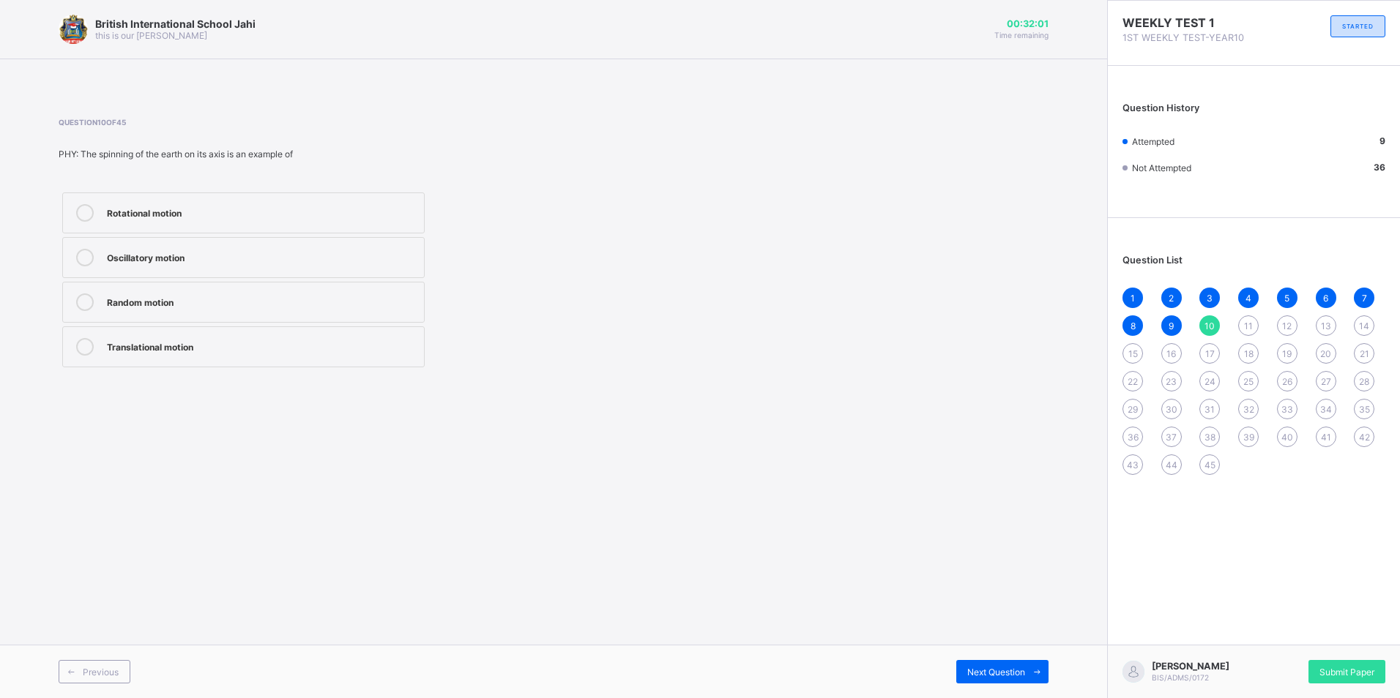
click at [203, 247] on label "Oscillatory motion" at bounding box center [243, 257] width 362 height 41
click at [981, 674] on span "Next Question" at bounding box center [996, 672] width 58 height 11
click at [223, 352] on div "{1, 2, 3, 4, 5, 6}" at bounding box center [262, 345] width 310 height 15
click at [969, 665] on div "Next Question" at bounding box center [1002, 671] width 92 height 23
click at [231, 307] on div "U" at bounding box center [262, 301] width 310 height 15
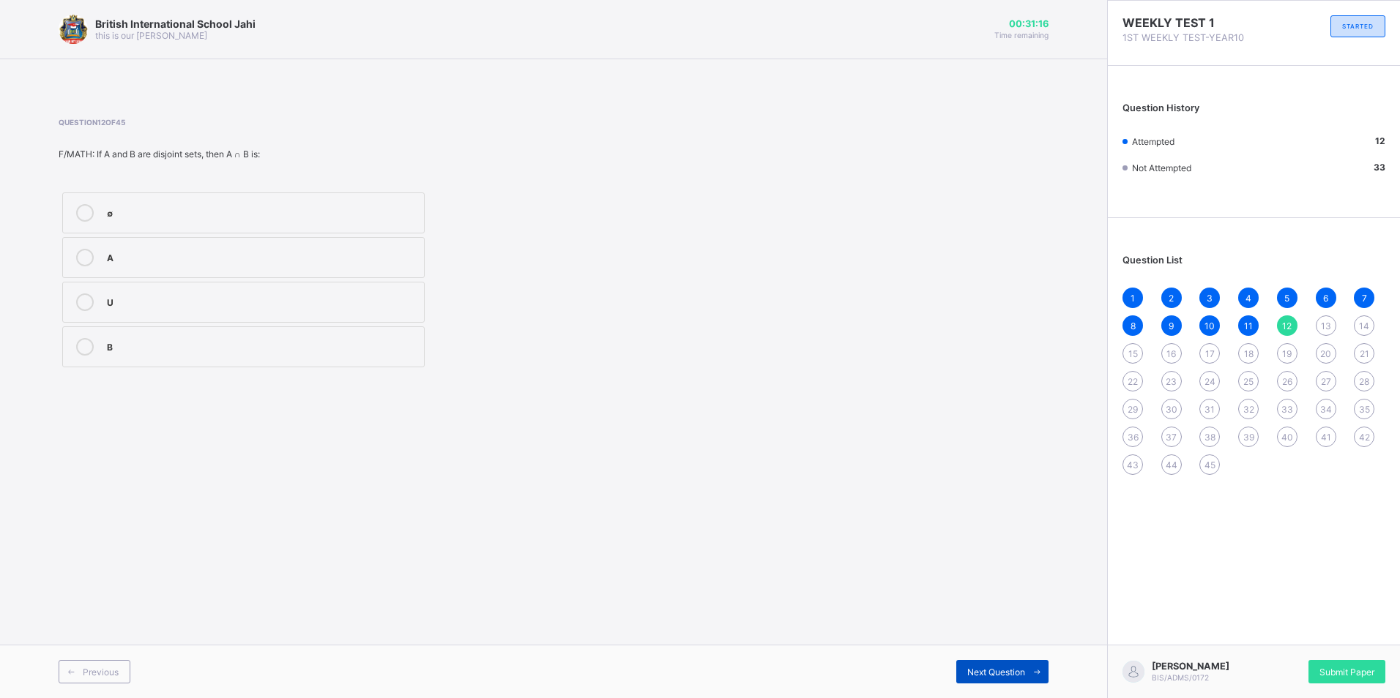
click at [962, 663] on div "Next Question" at bounding box center [1002, 671] width 92 height 23
click at [127, 214] on div "{1, 3, 5, 7}" at bounding box center [262, 211] width 310 height 15
click at [994, 664] on div "Next Question" at bounding box center [1002, 671] width 92 height 23
click at [166, 218] on div "{a, b, c, d, e, f}" at bounding box center [262, 211] width 310 height 15
click at [1004, 663] on div "Next Question" at bounding box center [1002, 671] width 92 height 23
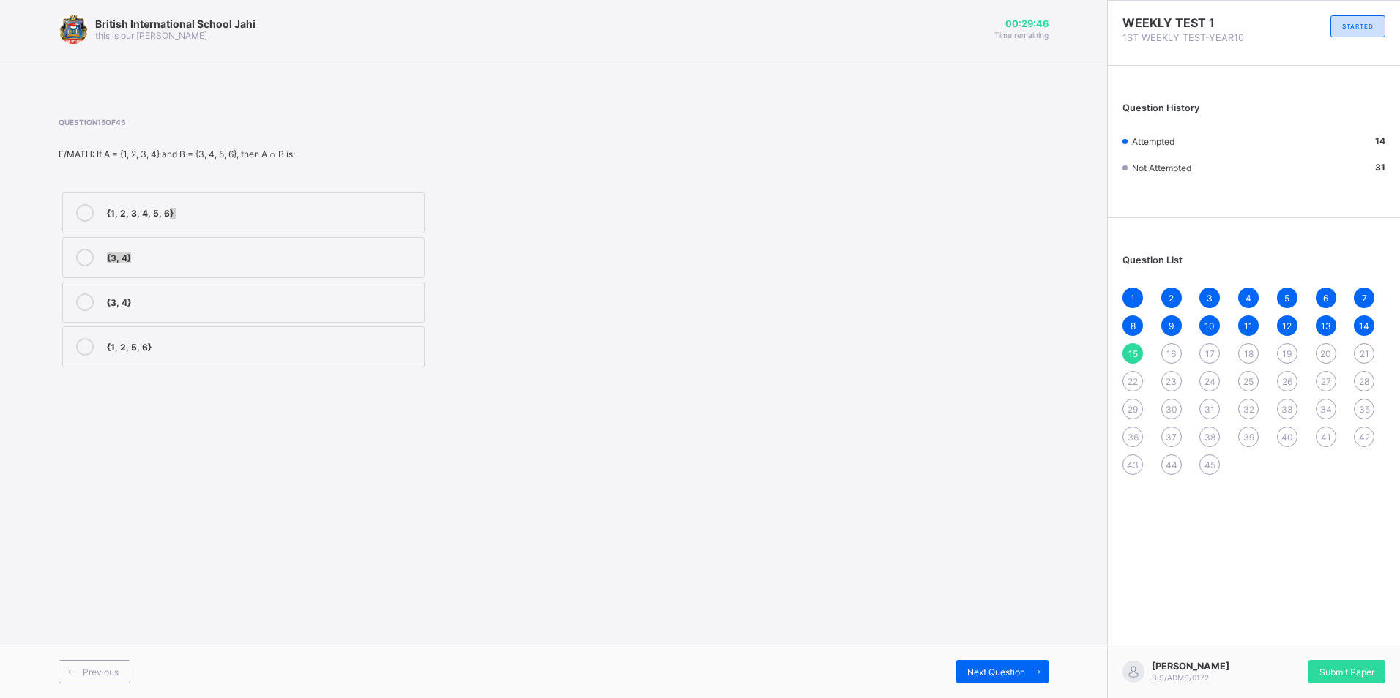
drag, startPoint x: 165, startPoint y: 231, endPoint x: 174, endPoint y: 236, distance: 10.6
click at [174, 236] on div "{1, 2, 3, 4, 5, 6} {3, 4} {3, 4} {1, 2, 5, 6}" at bounding box center [244, 280] width 370 height 182
drag, startPoint x: 174, startPoint y: 236, endPoint x: 367, endPoint y: 209, distance: 194.4
click at [367, 209] on div "{1, 2, 3, 4, 5, 6}" at bounding box center [262, 211] width 310 height 15
click at [1018, 671] on span "Next Question" at bounding box center [996, 672] width 58 height 11
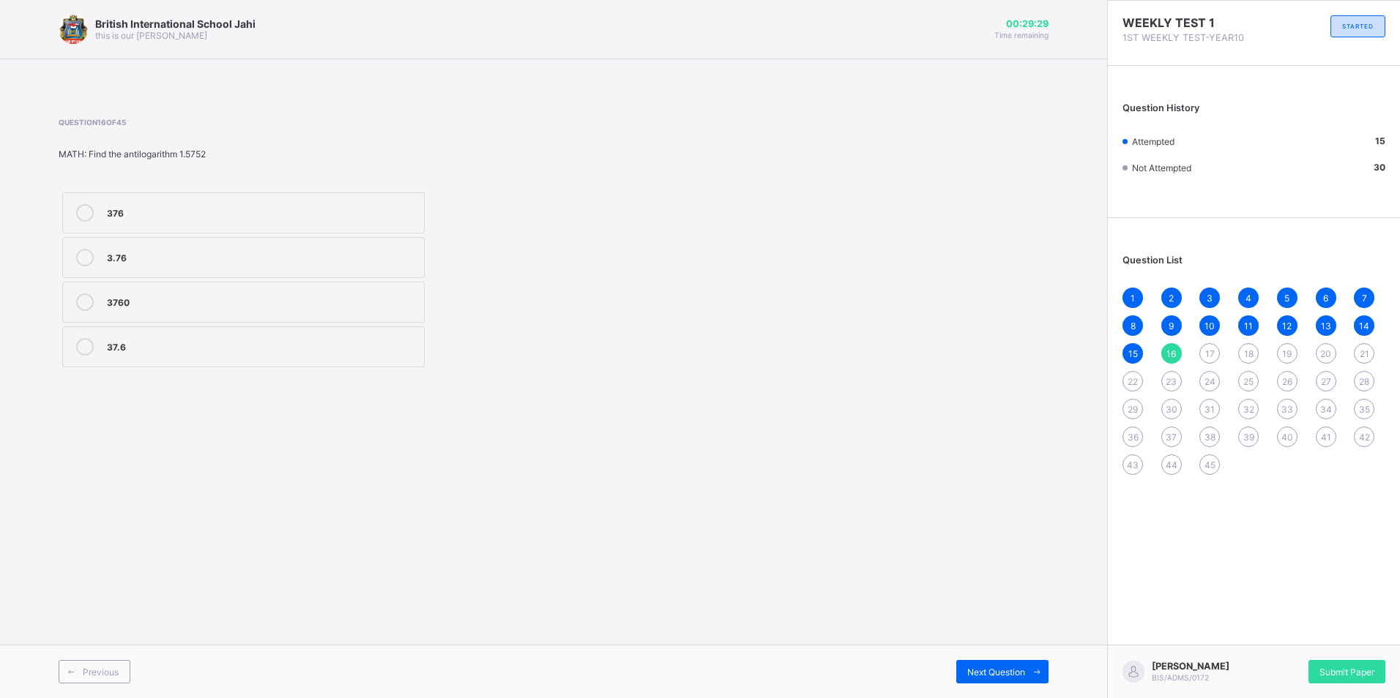
drag, startPoint x: 170, startPoint y: 333, endPoint x: 194, endPoint y: 335, distance: 24.3
click at [177, 341] on label "37.6" at bounding box center [243, 347] width 362 height 41
drag, startPoint x: 984, startPoint y: 668, endPoint x: 980, endPoint y: 651, distance: 17.2
click at [987, 672] on span "Next Question" at bounding box center [996, 672] width 58 height 11
click at [343, 255] on div "0.9995" at bounding box center [262, 256] width 310 height 15
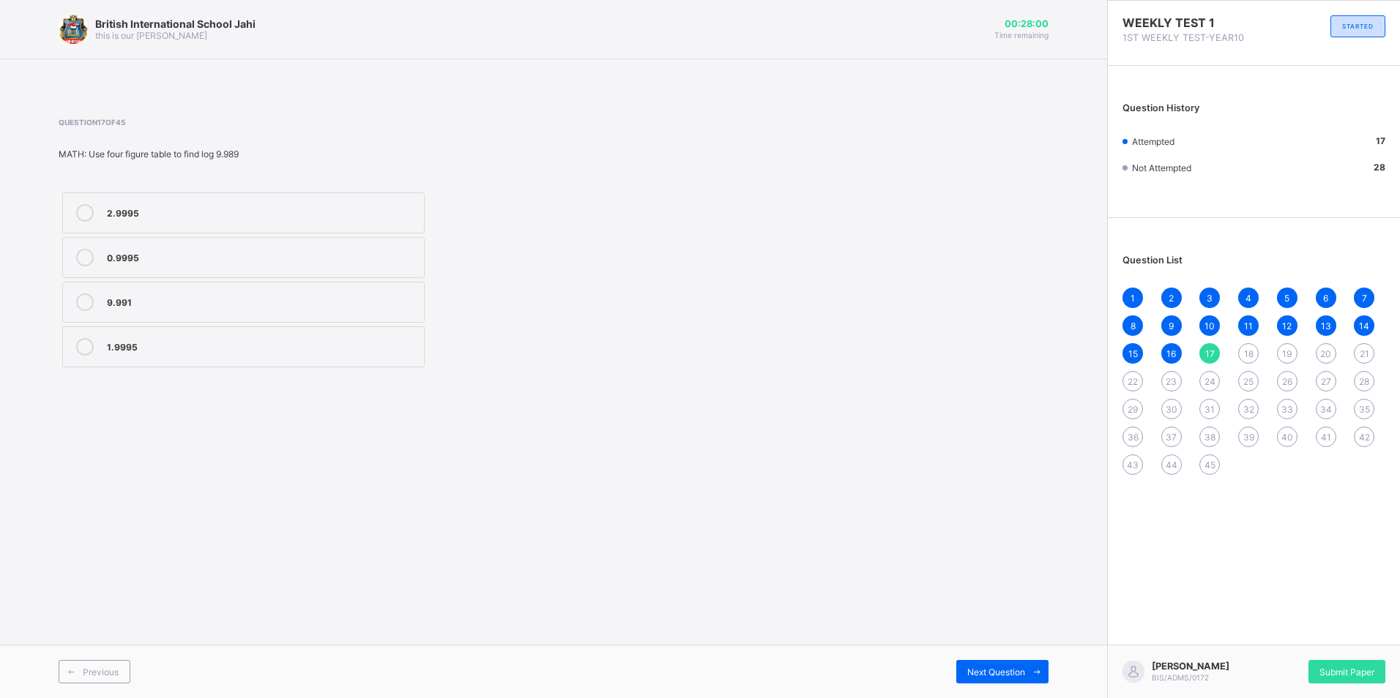
click at [1040, 656] on div "Previous Next Question" at bounding box center [553, 671] width 1107 height 53
drag, startPoint x: 1035, startPoint y: 664, endPoint x: 1012, endPoint y: 641, distance: 32.6
click at [1036, 664] on span at bounding box center [1036, 671] width 23 height 23
click at [303, 212] on div "0.67×104" at bounding box center [262, 211] width 310 height 15
click at [976, 678] on div "Next Question" at bounding box center [1002, 671] width 92 height 23
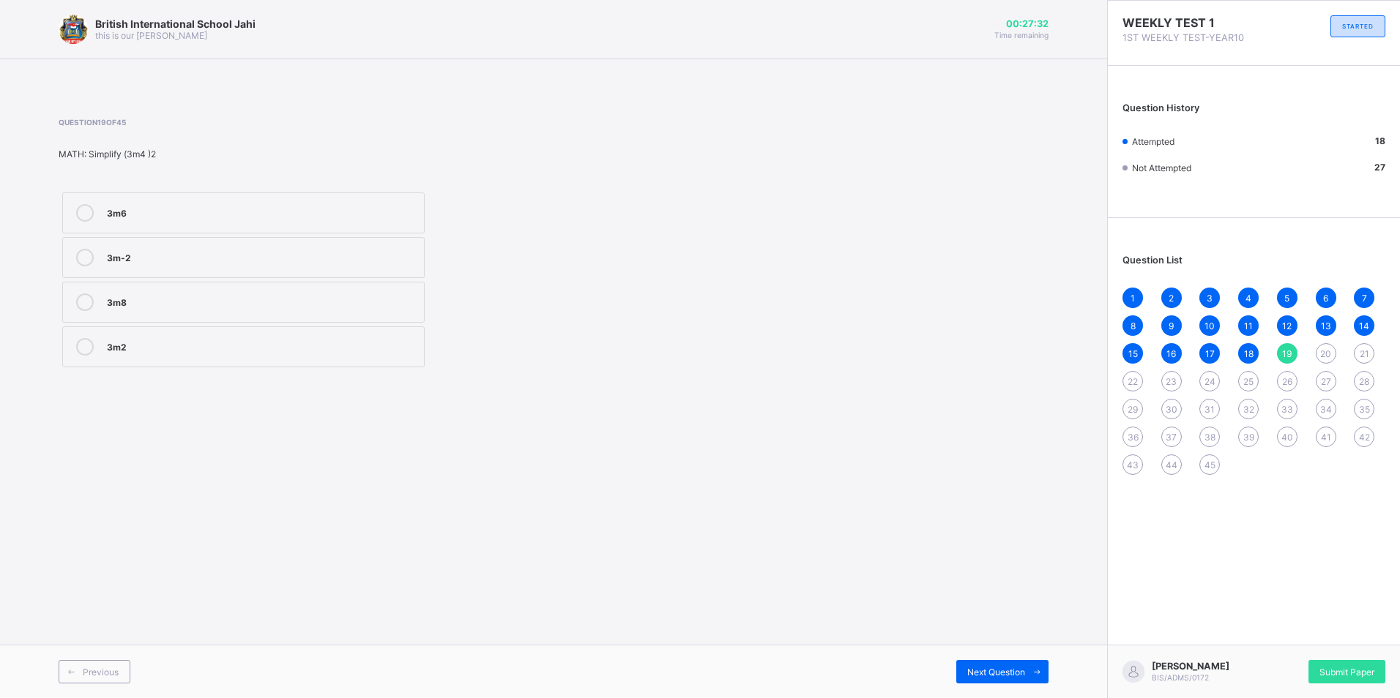
click at [394, 301] on div "3m8" at bounding box center [262, 301] width 310 height 15
click at [982, 664] on div "Next Question" at bounding box center [1002, 671] width 92 height 23
click at [236, 289] on label "36a" at bounding box center [243, 302] width 362 height 41
click at [1030, 661] on span at bounding box center [1036, 671] width 23 height 23
click at [296, 247] on label "yam" at bounding box center [243, 257] width 362 height 41
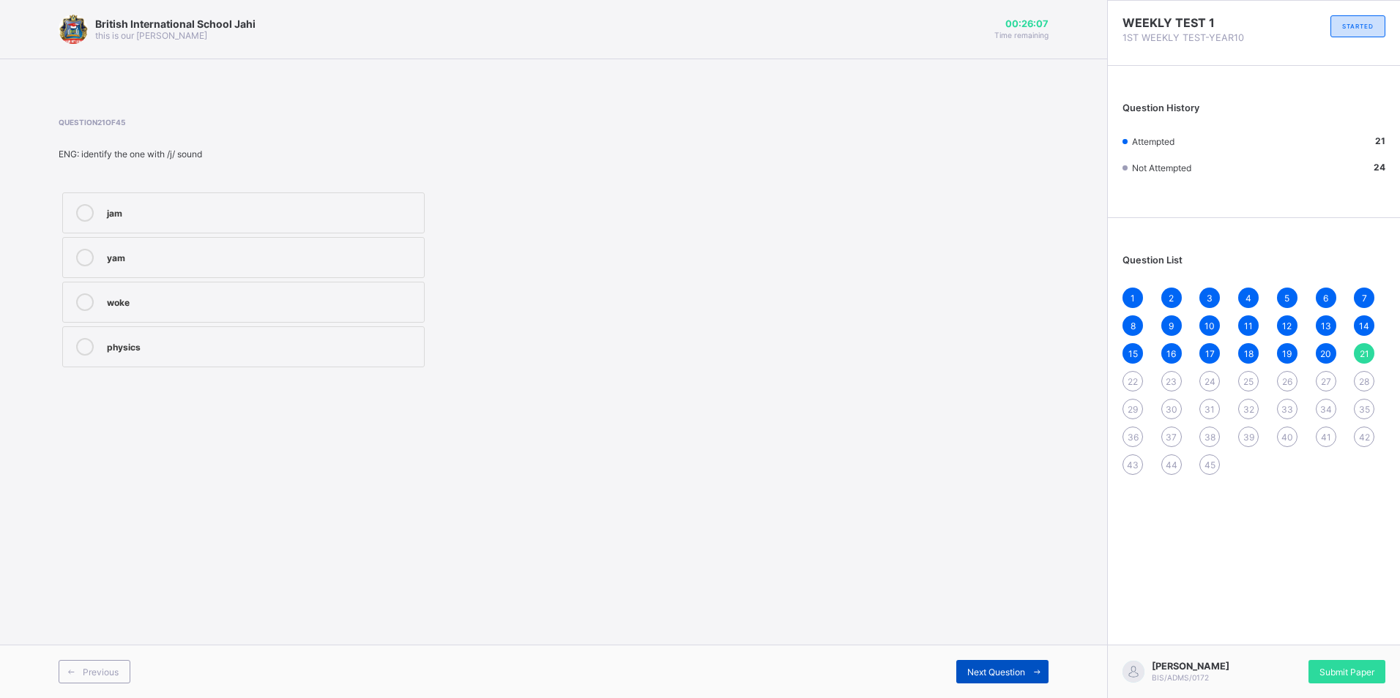
click at [982, 673] on span "Next Question" at bounding box center [996, 672] width 58 height 11
click at [246, 304] on div "usual" at bounding box center [262, 301] width 310 height 15
click at [1010, 668] on span "Next Question" at bounding box center [996, 672] width 58 height 11
click at [318, 260] on div "crying to" at bounding box center [262, 256] width 310 height 15
click at [150, 223] on label "writing to" at bounding box center [243, 213] width 362 height 41
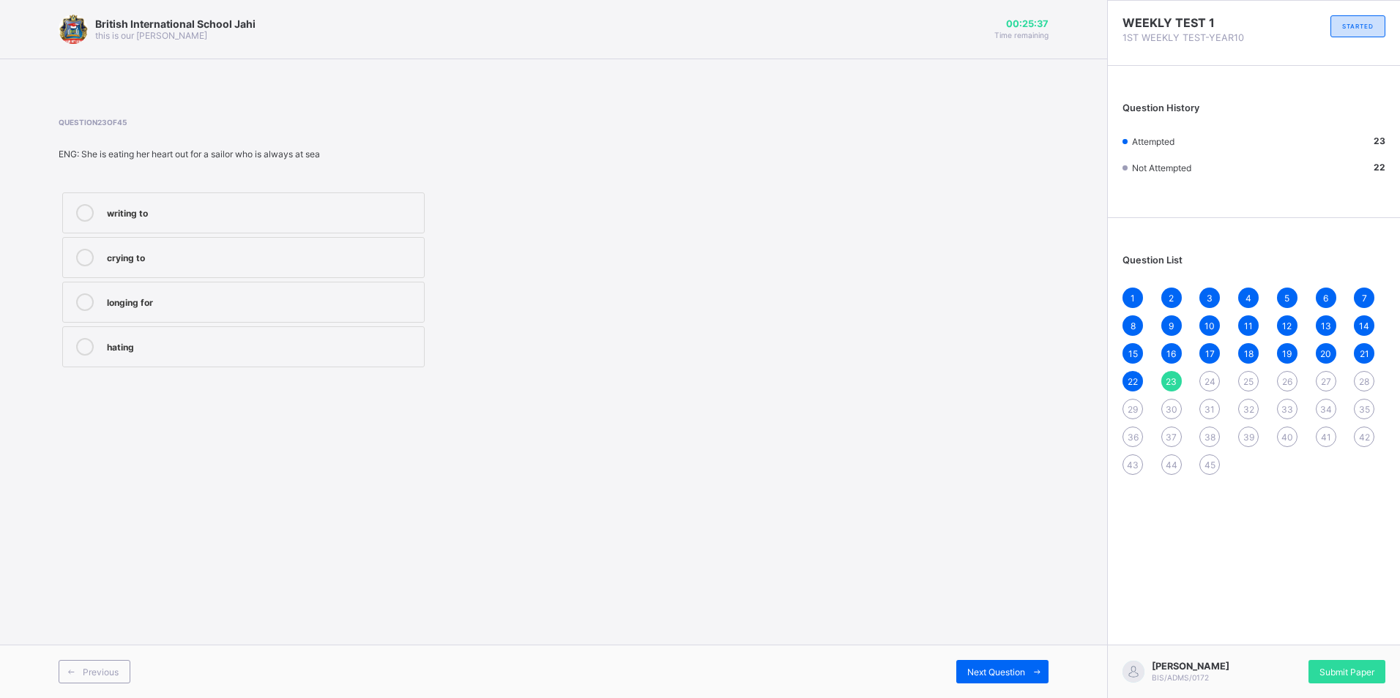
click at [226, 298] on div "longing for" at bounding box center [262, 301] width 310 height 15
click at [1022, 663] on div "Next Question" at bounding box center [1002, 671] width 92 height 23
click at [1283, 294] on div "5" at bounding box center [1287, 298] width 20 height 20
click at [1177, 377] on span "23" at bounding box center [1171, 381] width 11 height 11
click at [1004, 668] on span "Next Question" at bounding box center [996, 672] width 58 height 11
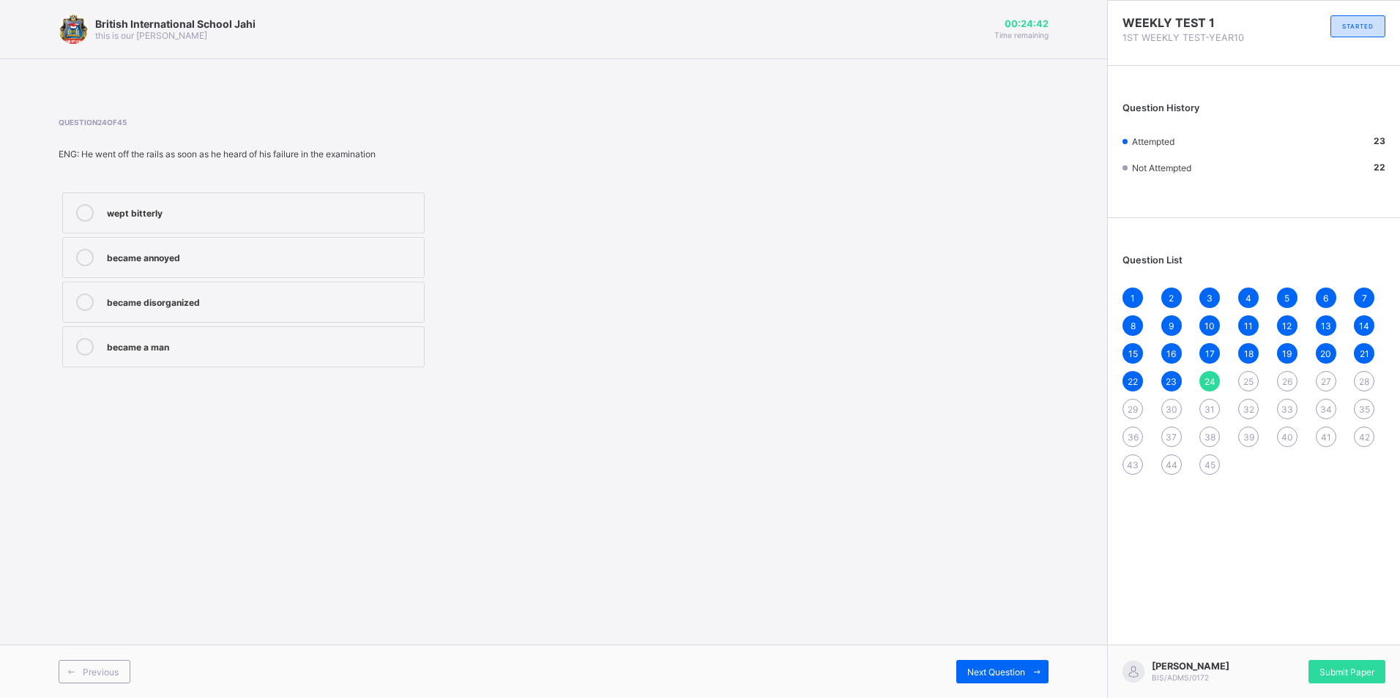
click at [310, 264] on div "became annoyed" at bounding box center [262, 258] width 310 height 18
click at [1024, 661] on div "Next Question" at bounding box center [1002, 671] width 92 height 23
click at [319, 349] on div "Stay out of financial difficulty" at bounding box center [262, 345] width 310 height 15
click at [1010, 661] on div "Next Question" at bounding box center [1002, 671] width 92 height 23
drag, startPoint x: 260, startPoint y: 350, endPoint x: 499, endPoint y: 434, distance: 253.1
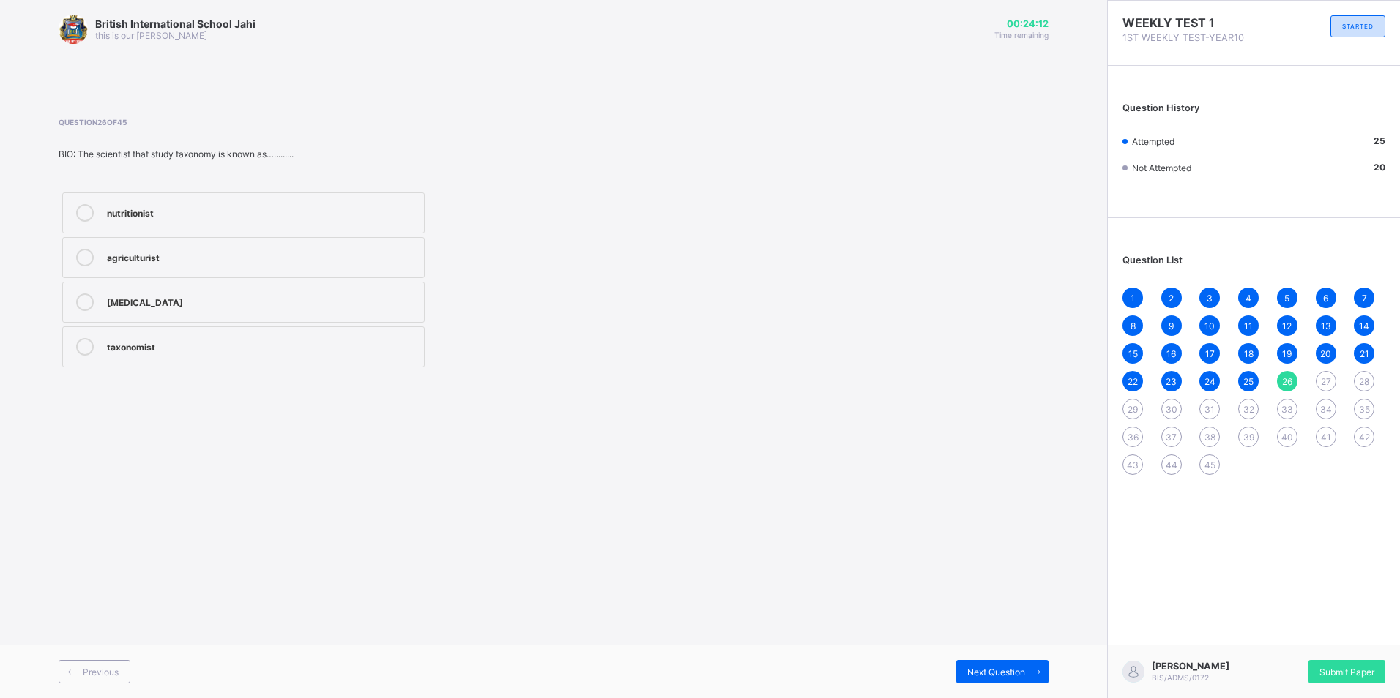
click at [270, 350] on div "taxonomist" at bounding box center [262, 345] width 310 height 15
click at [1017, 657] on div "Previous Next Question" at bounding box center [553, 671] width 1107 height 53
click at [1002, 667] on span "Next Question" at bounding box center [996, 672] width 58 height 11
click at [184, 297] on div "organization" at bounding box center [262, 301] width 310 height 15
click at [988, 670] on span "Next Question" at bounding box center [996, 672] width 58 height 11
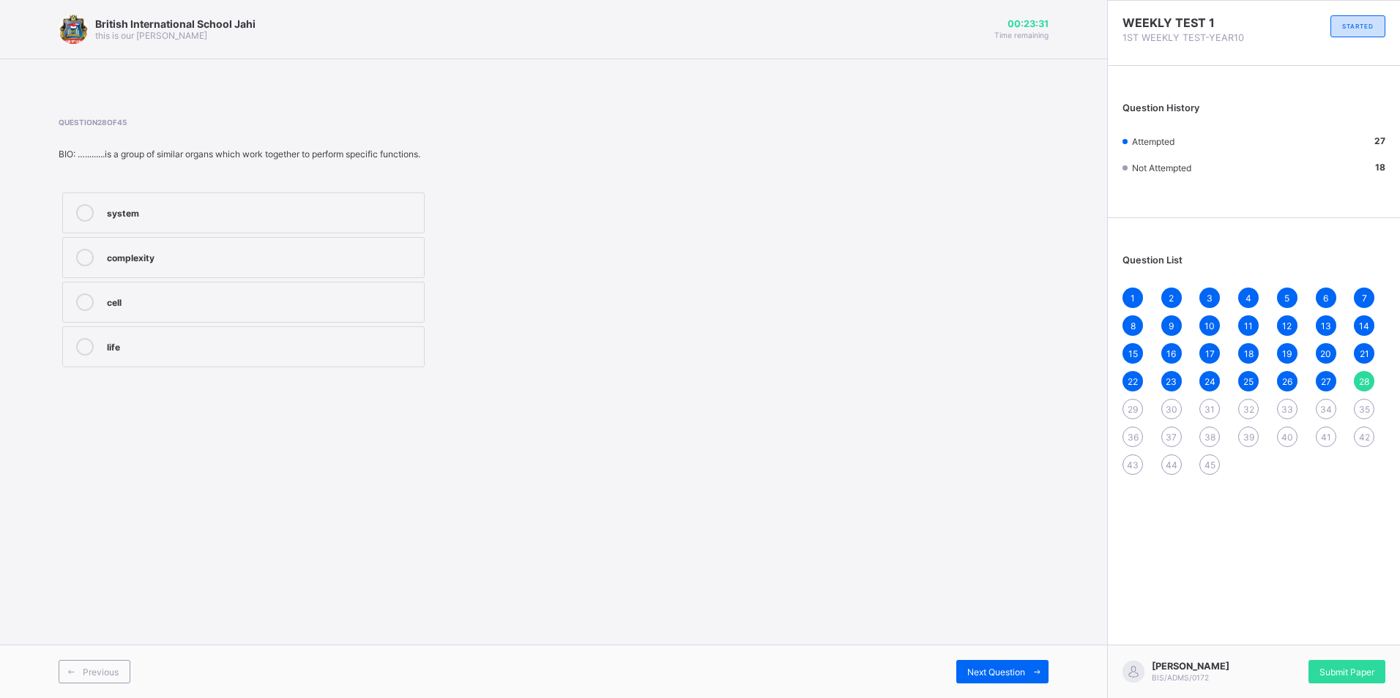
click at [129, 216] on div "system" at bounding box center [262, 211] width 310 height 15
click at [998, 679] on div "Next Question" at bounding box center [1002, 671] width 92 height 23
click at [258, 216] on div "8" at bounding box center [262, 211] width 310 height 15
click at [983, 667] on span "Next Question" at bounding box center [996, 672] width 58 height 11
click at [231, 334] on label "living &non living things" at bounding box center [243, 347] width 362 height 41
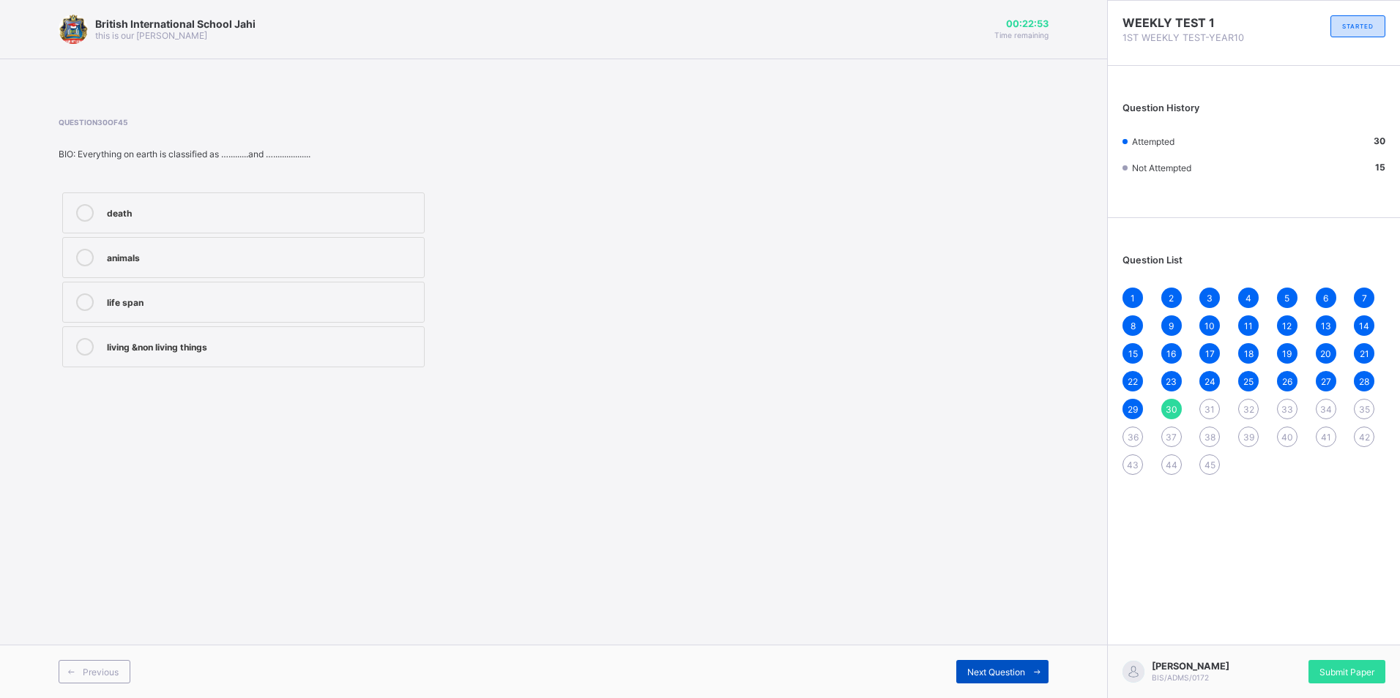
click at [996, 664] on div "Next Question" at bounding box center [1002, 671] width 92 height 23
click at [301, 297] on div "Responsibility" at bounding box center [262, 301] width 310 height 15
click at [993, 676] on span "Next Question" at bounding box center [996, 672] width 58 height 11
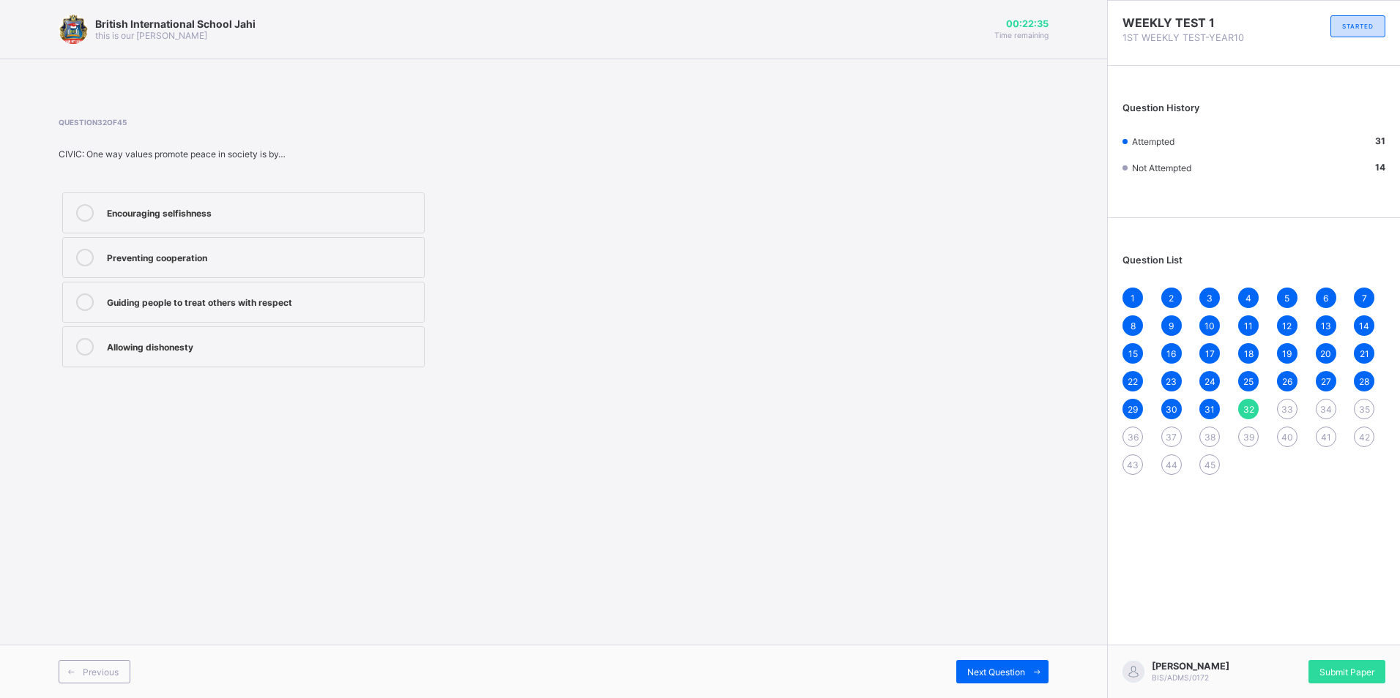
click at [261, 223] on label "Encouraging selfishness" at bounding box center [243, 213] width 362 height 41
click at [225, 294] on div "Guiding people to treat others with respect" at bounding box center [262, 301] width 310 height 15
click at [963, 665] on div "Next Question" at bounding box center [1002, 671] width 92 height 23
click at [247, 303] on div "They encourage dishonesty" at bounding box center [262, 301] width 310 height 15
click at [991, 669] on span "Next Question" at bounding box center [996, 672] width 58 height 11
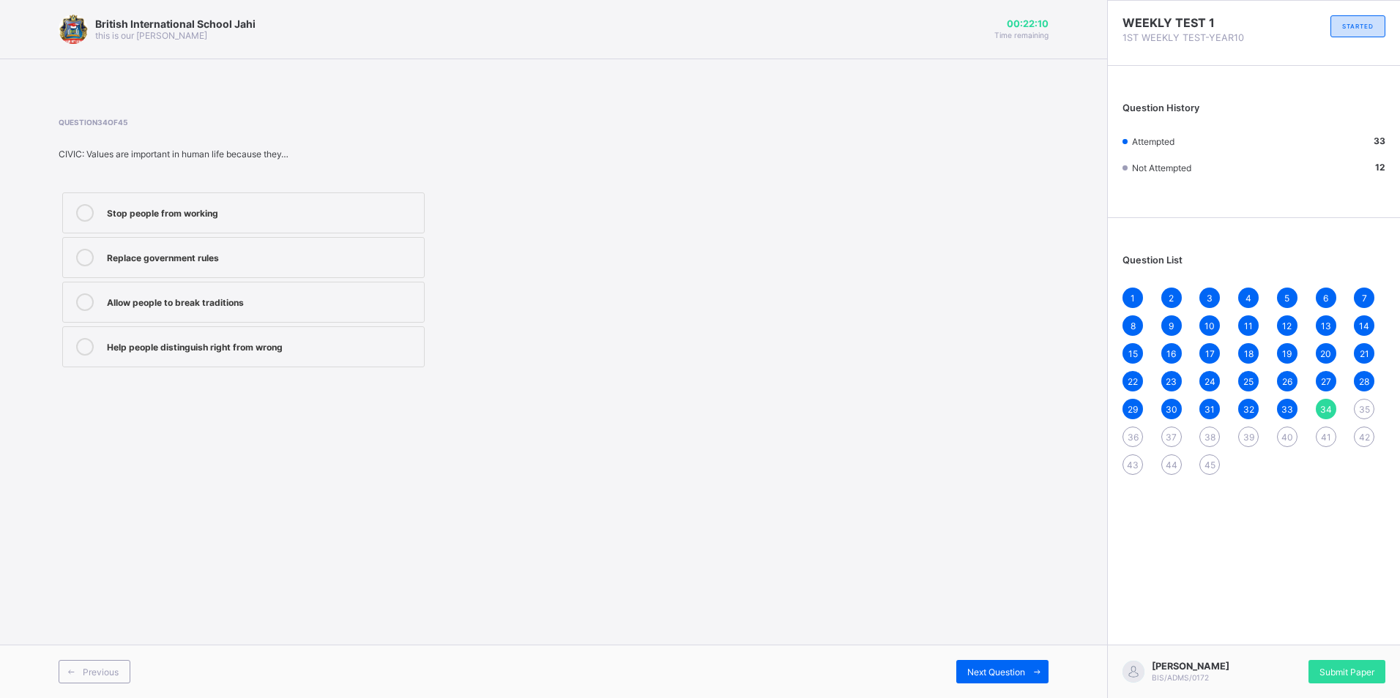
click at [234, 347] on div "Help people distinguish right from wrong" at bounding box center [262, 345] width 310 height 15
click at [1028, 671] on span at bounding box center [1036, 671] width 23 height 23
click at [185, 247] on label "A principle that guides behaviour" at bounding box center [243, 257] width 362 height 41
click at [979, 667] on span "Next Question" at bounding box center [996, 672] width 58 height 11
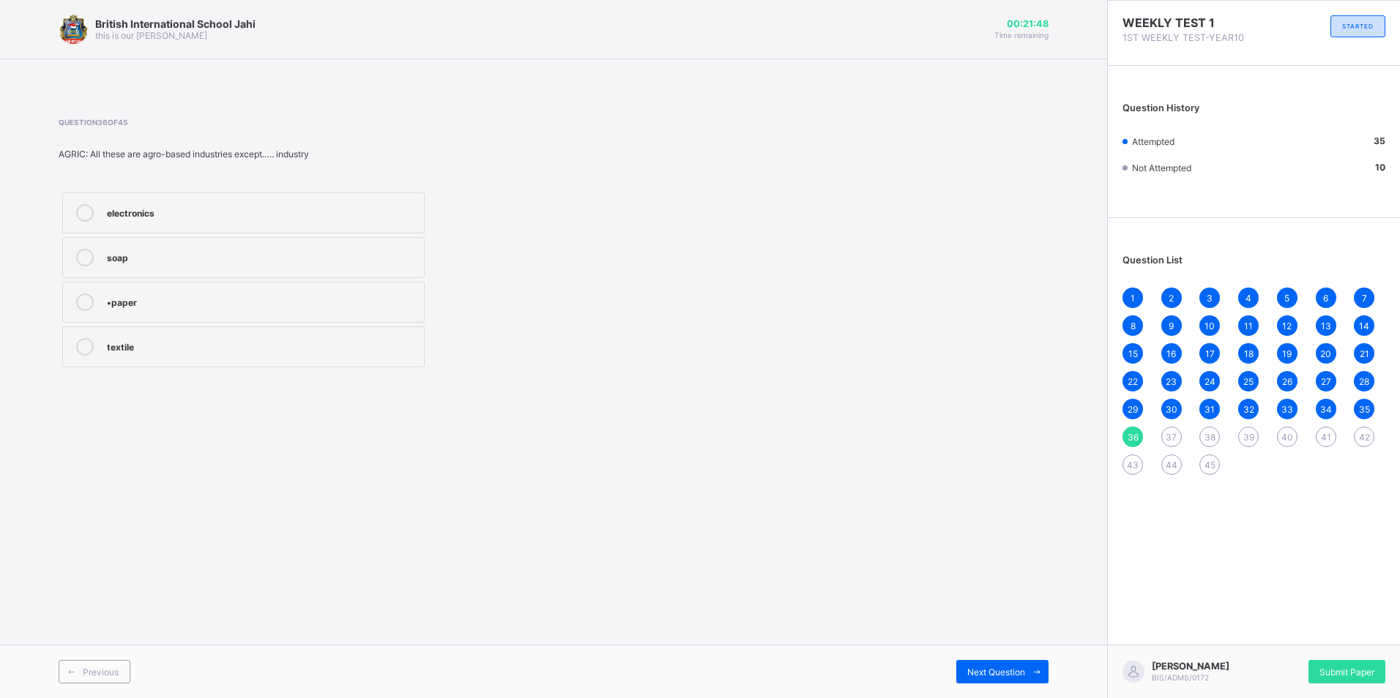
click at [217, 223] on label "electronics" at bounding box center [243, 213] width 362 height 41
click at [1019, 681] on div "Next Question" at bounding box center [1002, 671] width 92 height 23
click at [100, 331] on label "Food" at bounding box center [243, 347] width 362 height 41
click at [1045, 669] on span at bounding box center [1036, 671] width 23 height 23
click at [72, 253] on div at bounding box center [84, 258] width 29 height 18
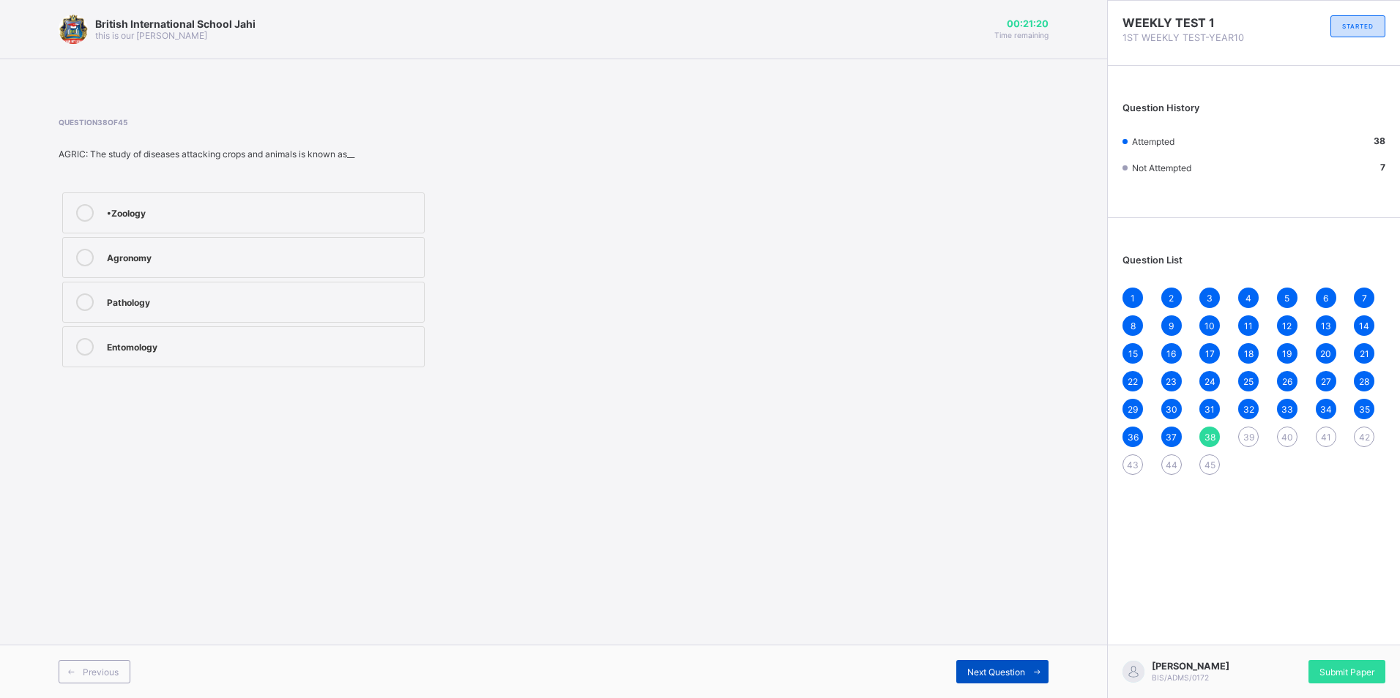
click at [1017, 679] on div "Next Question" at bounding box center [1002, 671] width 92 height 23
click at [231, 301] on div "Pathology" at bounding box center [262, 301] width 310 height 15
click at [1010, 665] on div "Next Question" at bounding box center [1002, 671] width 92 height 23
click at [138, 303] on div "cultivation/field" at bounding box center [262, 301] width 310 height 15
click at [998, 674] on span "Next Question" at bounding box center [996, 672] width 58 height 11
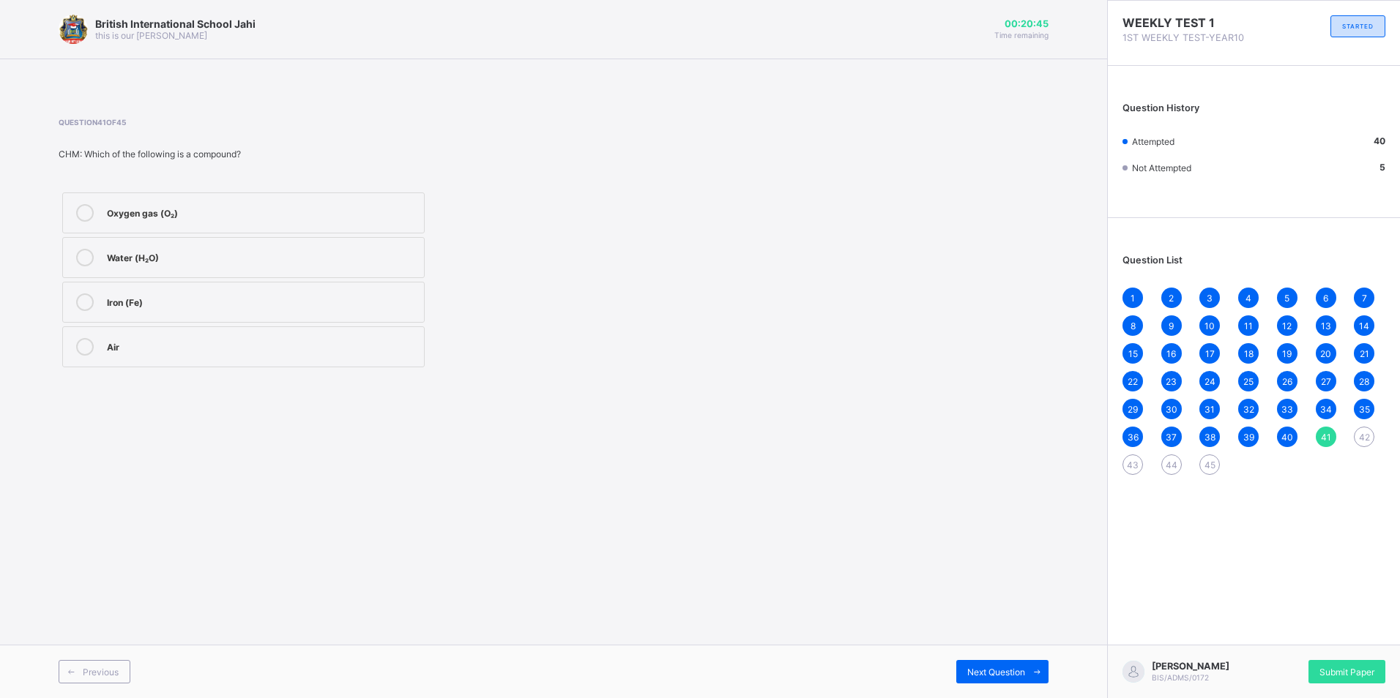
click at [137, 253] on div "Water (H₂O)" at bounding box center [262, 256] width 310 height 15
click at [1011, 676] on span "Next Question" at bounding box center [996, 672] width 58 height 11
click at [147, 260] on div "Chemical change" at bounding box center [262, 256] width 310 height 15
click at [318, 257] on div "Chemical change" at bounding box center [262, 256] width 310 height 15
drag, startPoint x: 969, startPoint y: 673, endPoint x: 965, endPoint y: 666, distance: 7.5
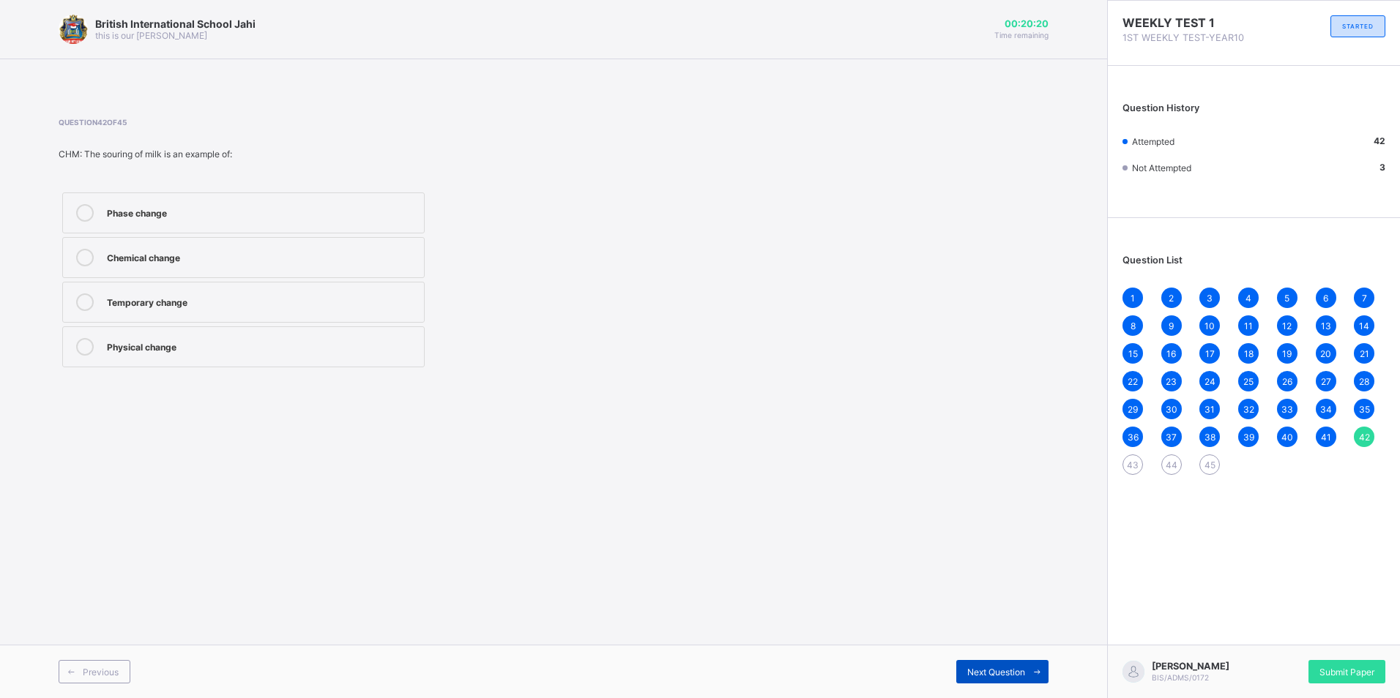
click at [967, 671] on span "Next Question" at bounding box center [996, 672] width 58 height 11
click at [203, 252] on div "Boiling water" at bounding box center [262, 256] width 310 height 15
click at [999, 671] on span "Next Question" at bounding box center [996, 672] width 58 height 11
click at [109, 302] on div "Chemical change" at bounding box center [262, 301] width 310 height 15
click at [1013, 662] on div "Next Question" at bounding box center [1002, 671] width 92 height 23
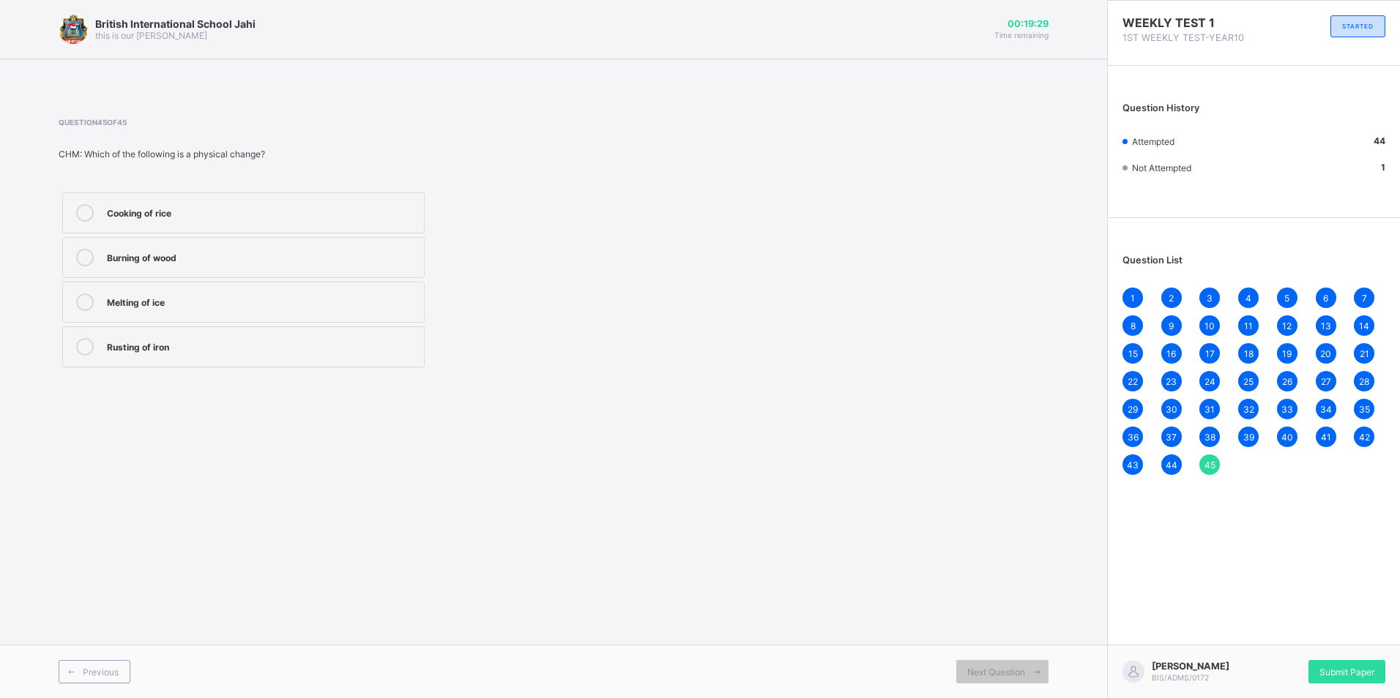
click at [158, 338] on div "Rusting of iron" at bounding box center [262, 345] width 310 height 15
click at [1324, 673] on div "Submit Paper" at bounding box center [1346, 671] width 77 height 23
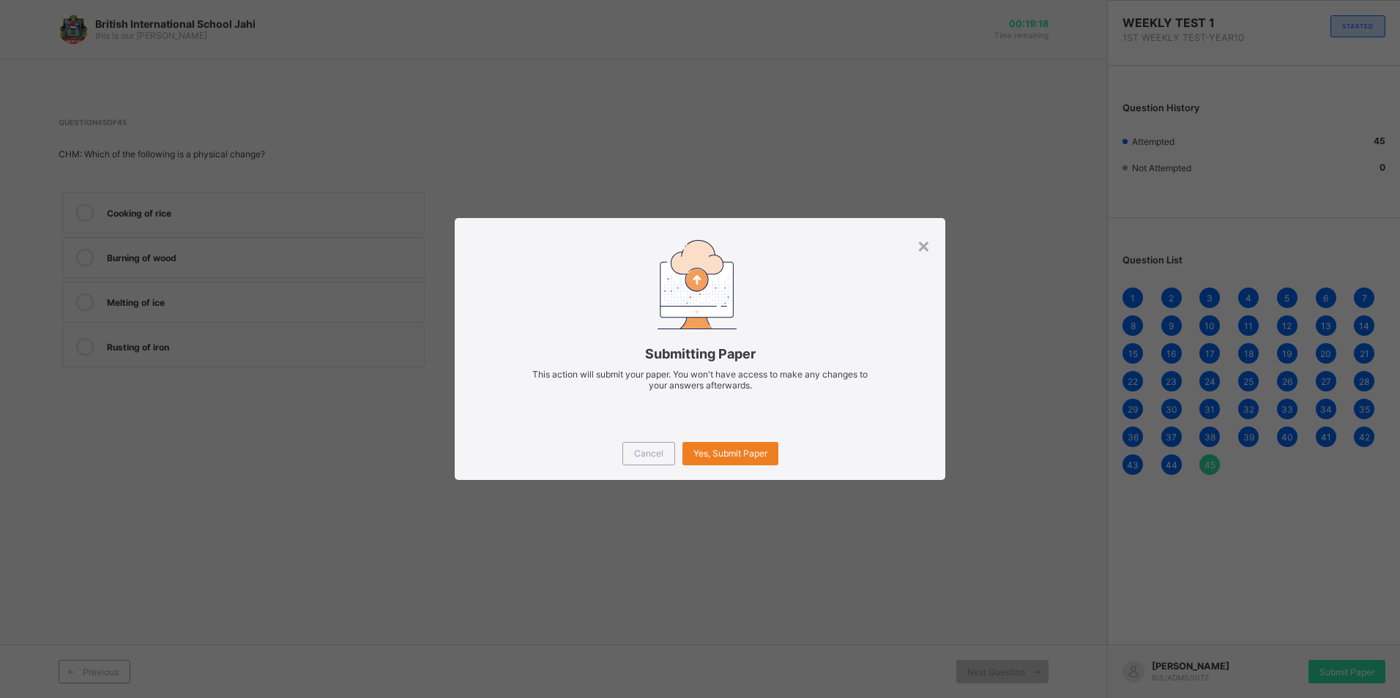
drag, startPoint x: 738, startPoint y: 448, endPoint x: 745, endPoint y: 433, distance: 16.4
click at [742, 444] on div "Yes, Submit Paper" at bounding box center [730, 453] width 96 height 23
drag, startPoint x: 745, startPoint y: 433, endPoint x: 725, endPoint y: 459, distance: 32.8
click at [725, 459] on div "× Submitting Paper This action will submit your paper. You won't have access to…" at bounding box center [700, 348] width 490 height 261
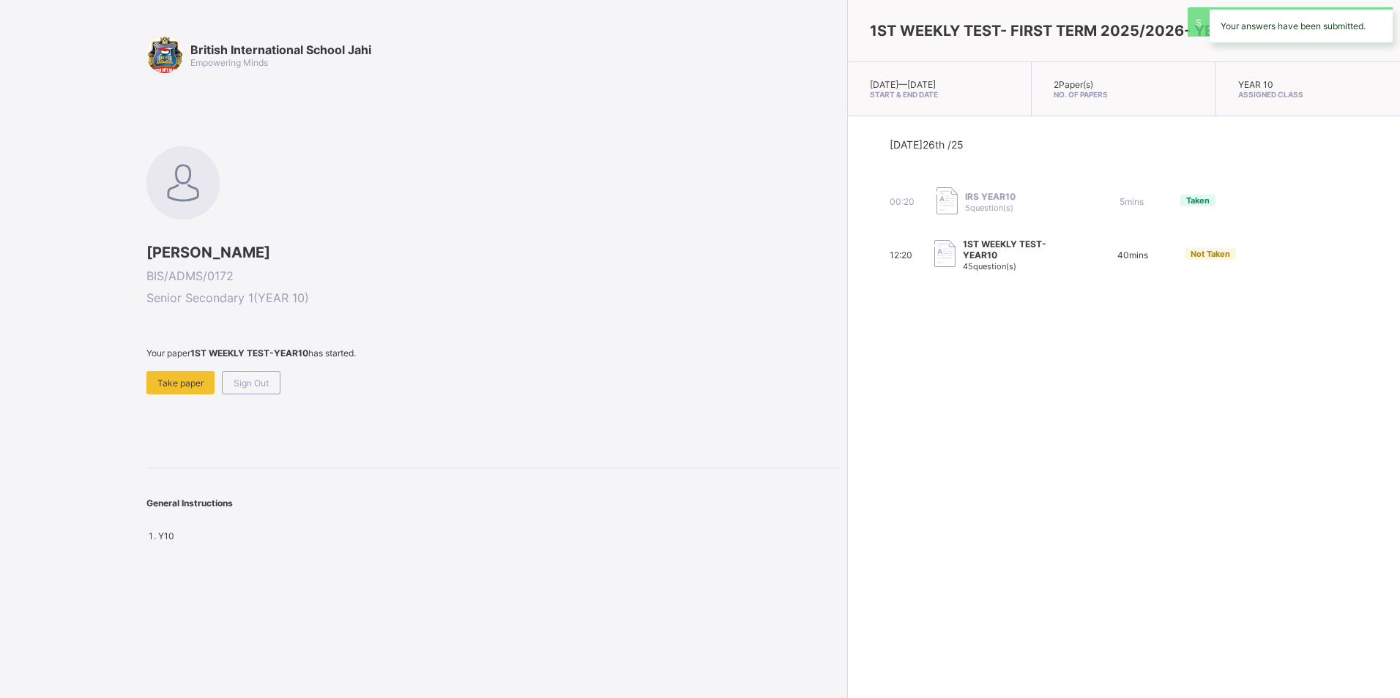
click at [601, 550] on div "British International School Jahi Empowering Minds [PERSON_NAME] BIS/ADMS/0172 …" at bounding box center [420, 349] width 840 height 698
click at [1103, 256] on div "40 mins" at bounding box center [1133, 255] width 60 height 11
click at [195, 378] on span "Take paper" at bounding box center [180, 383] width 46 height 11
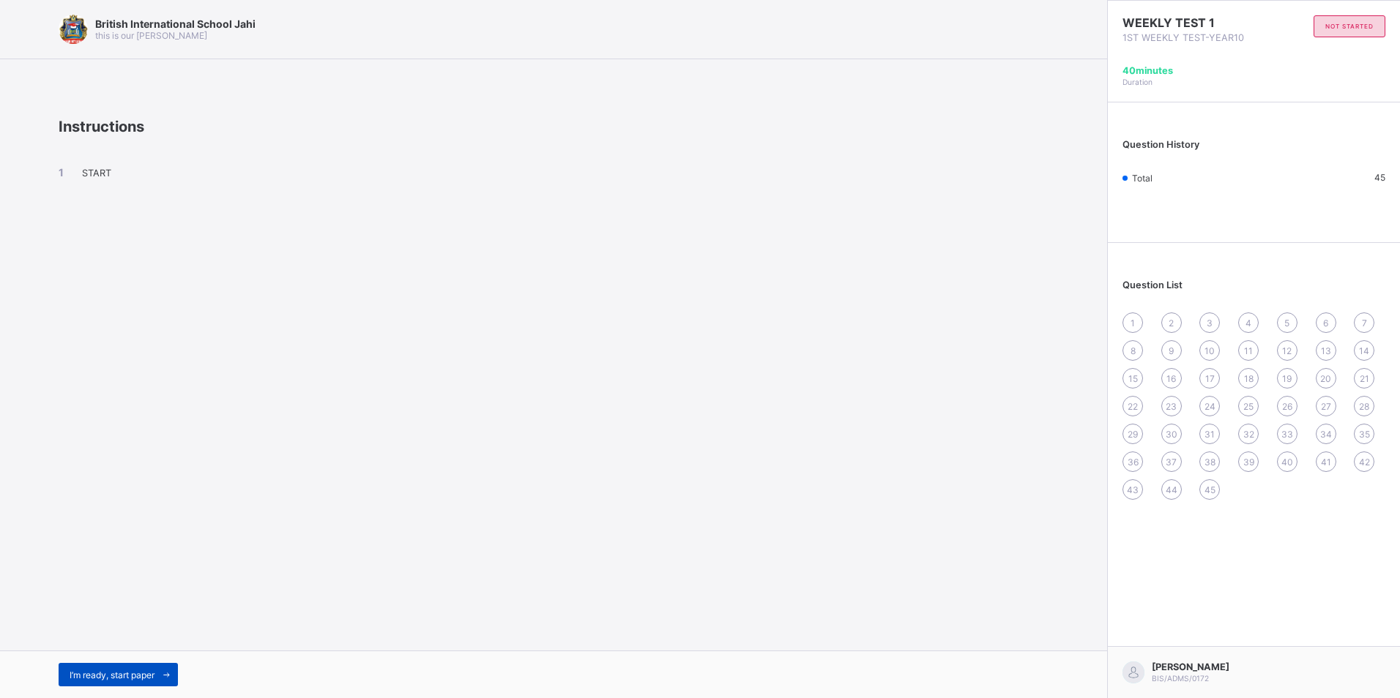
click at [154, 670] on span "I’m ready, start paper" at bounding box center [112, 675] width 85 height 11
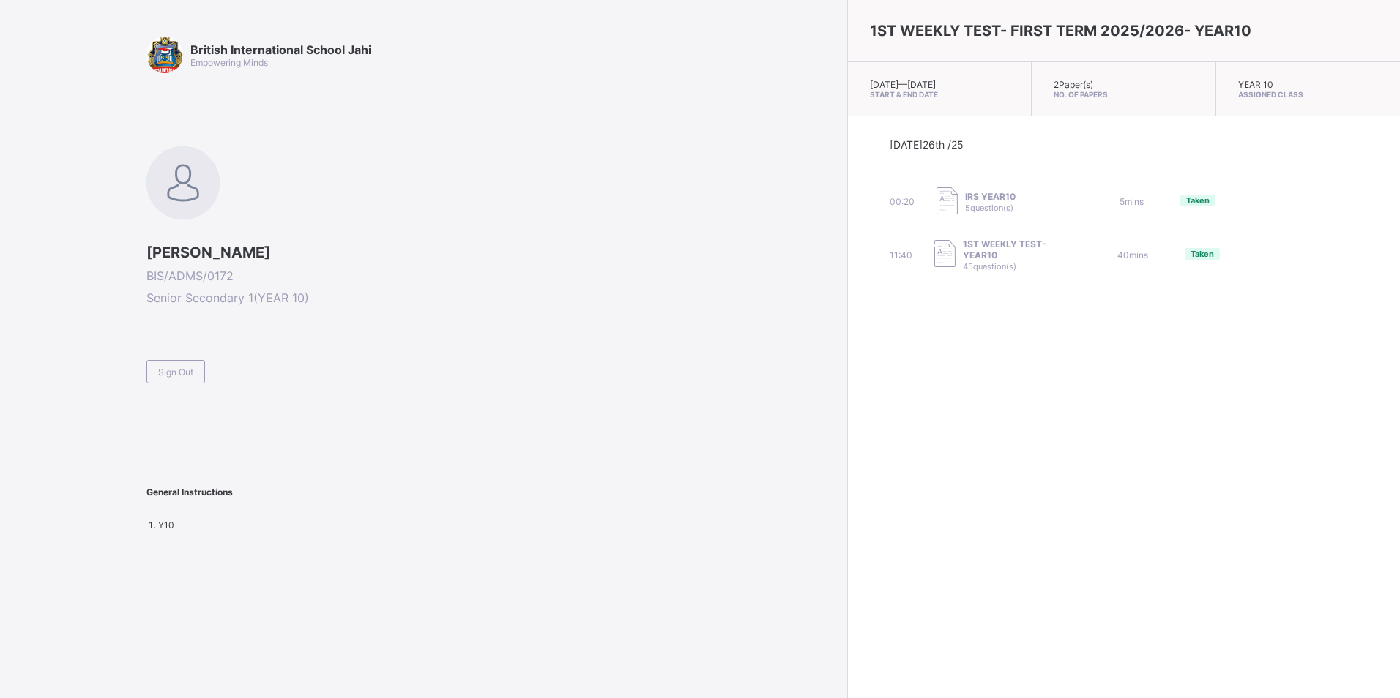
click at [1103, 255] on div "40 mins" at bounding box center [1133, 255] width 60 height 11
drag, startPoint x: 315, startPoint y: 278, endPoint x: 289, endPoint y: 386, distance: 110.6
click at [289, 386] on div "British International School Jahi Empowering Minds [PERSON_NAME] BIS/ADMS/0172 …" at bounding box center [492, 284] width 693 height 494
